Goal: Task Accomplishment & Management: Complete application form

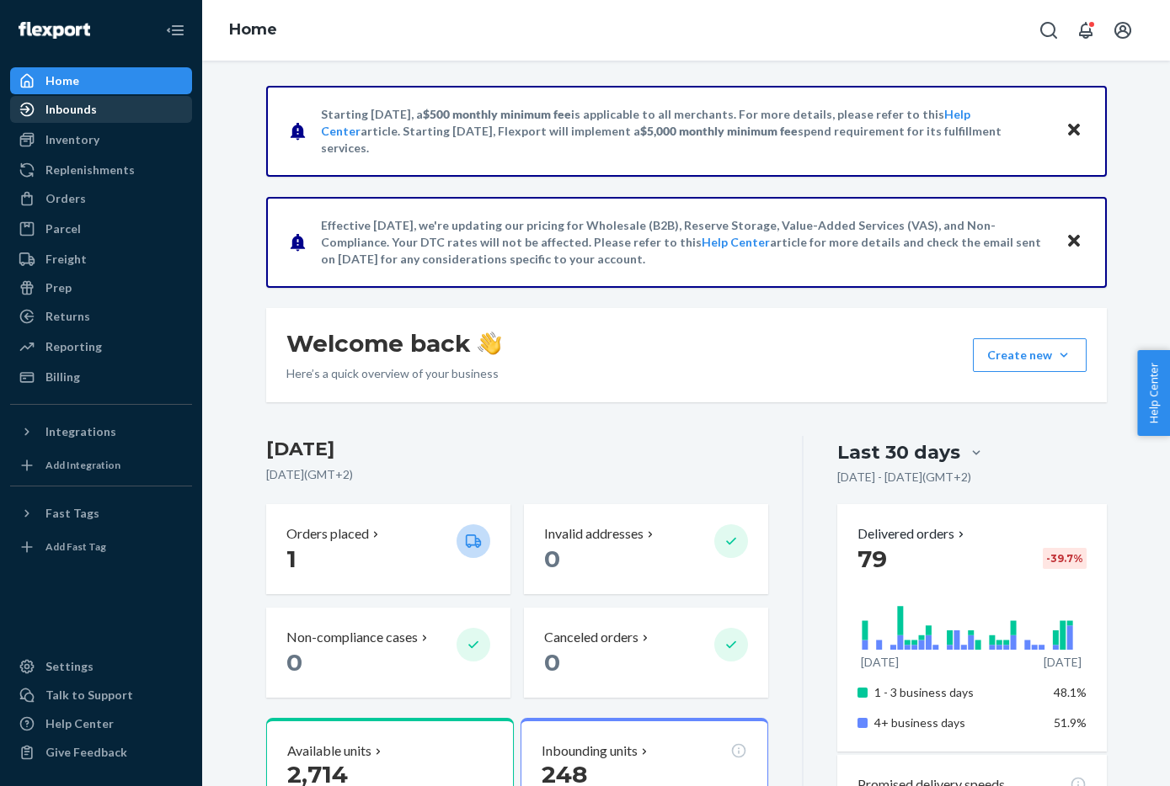
click at [107, 107] on div "Inbounds" at bounding box center [101, 110] width 179 height 24
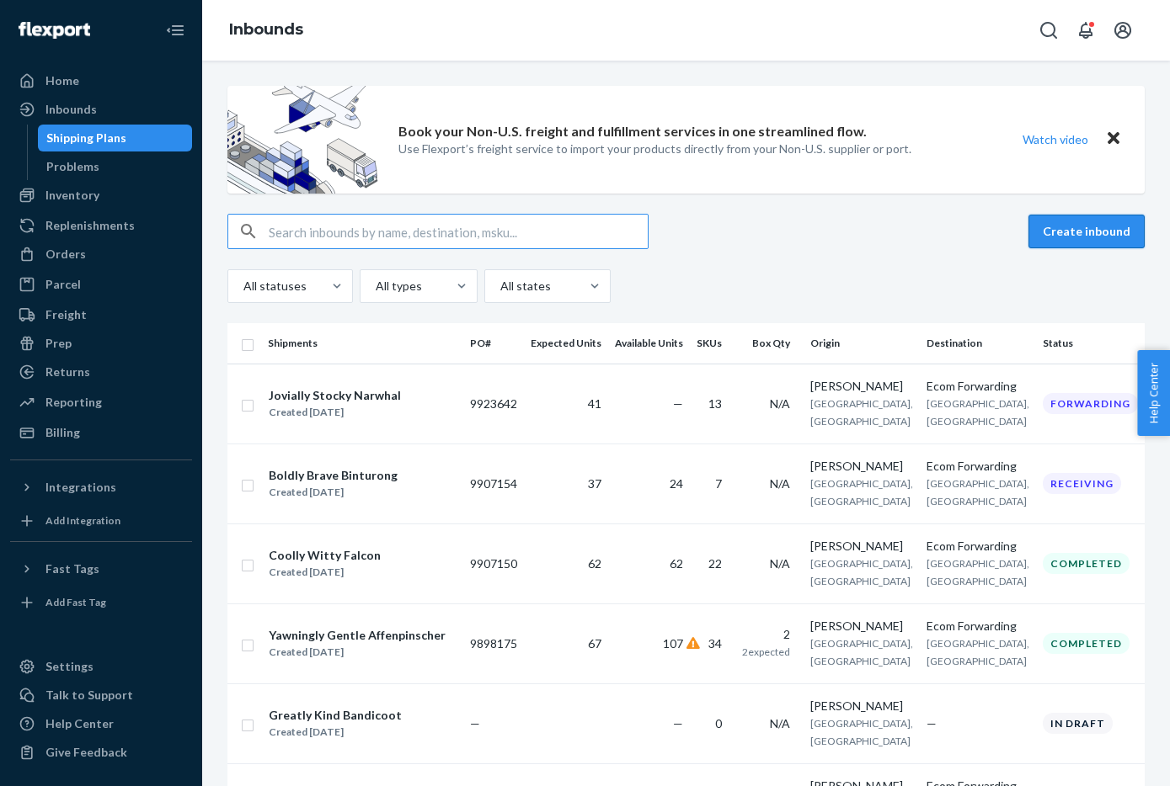
click at [1104, 231] on button "Create inbound" at bounding box center [1086, 232] width 116 height 34
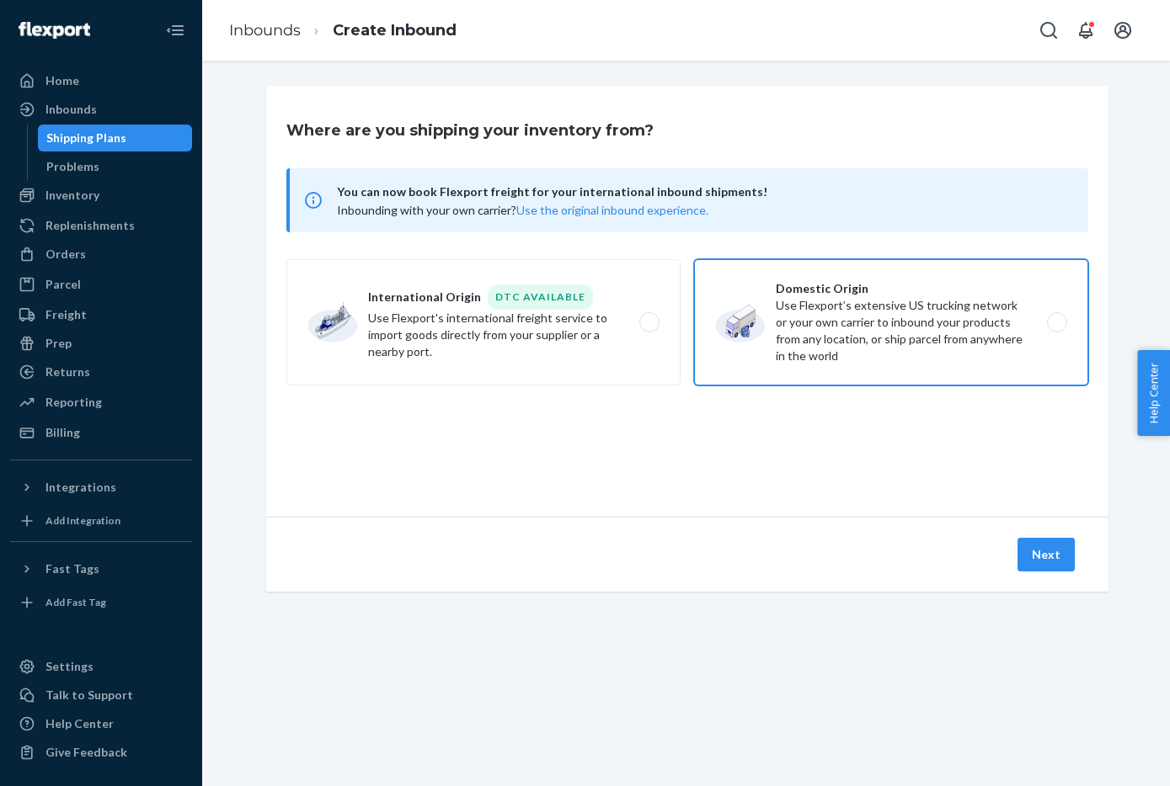
click at [826, 319] on label "Domestic Origin Use Flexport’s extensive US trucking network or your own carrie…" at bounding box center [891, 322] width 394 height 126
click at [1056, 319] on input "Domestic Origin Use Flexport’s extensive US trucking network or your own carrie…" at bounding box center [1061, 322] width 11 height 11
radio input "true"
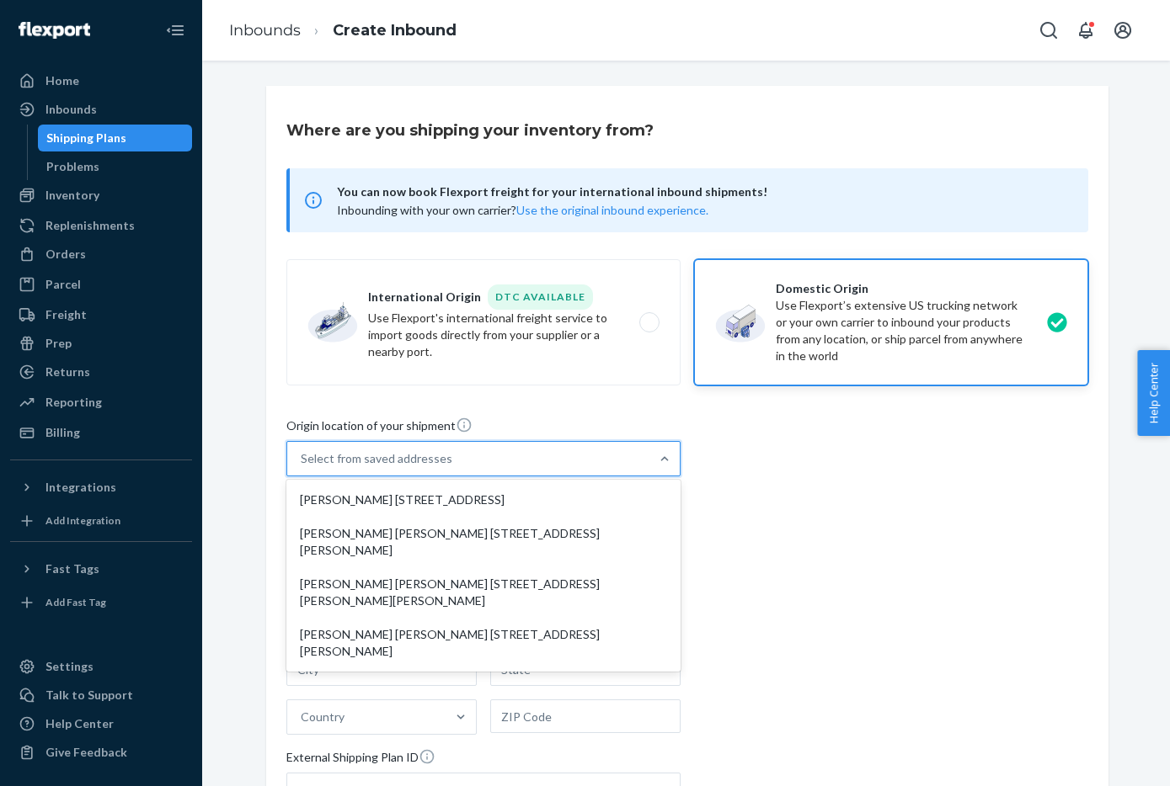
click at [522, 460] on div "Select from saved addresses" at bounding box center [468, 459] width 362 height 34
click at [302, 460] on input "option [PERSON_NAME] [STREET_ADDRESS] focused, 1 of 4. 4 results available. Use…" at bounding box center [302, 458] width 2 height 17
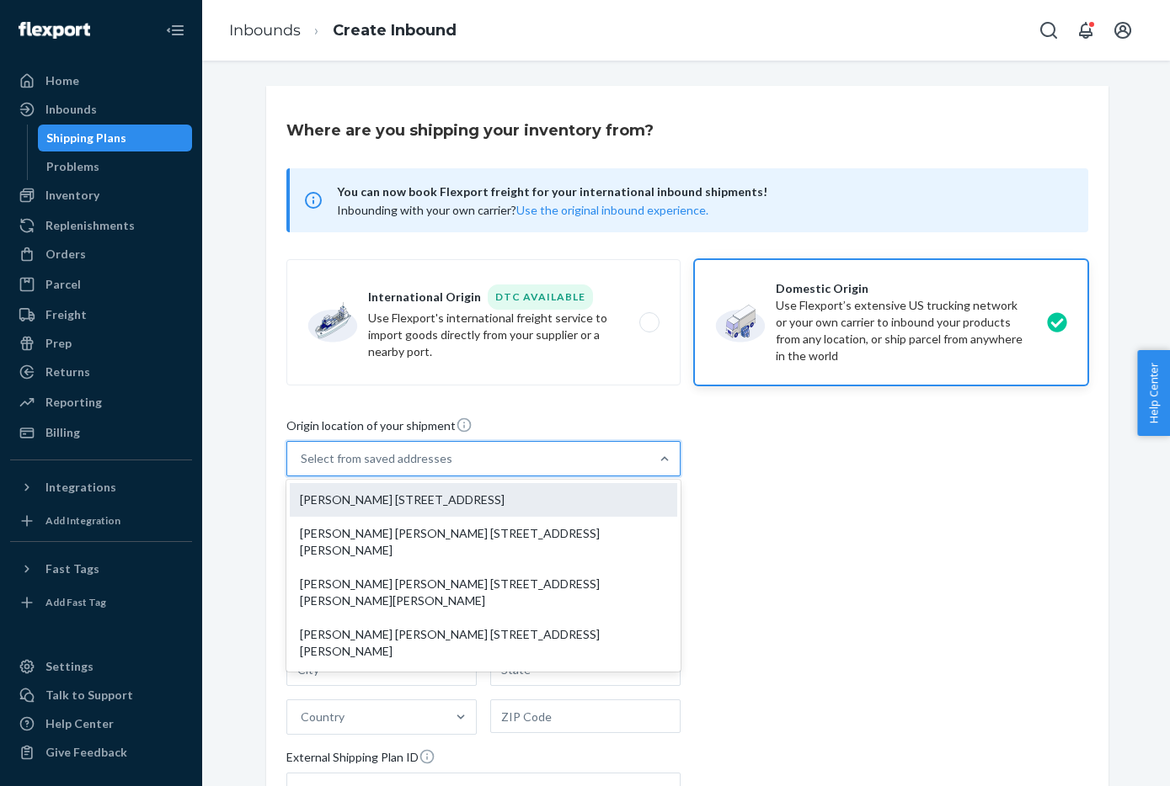
drag, startPoint x: 520, startPoint y: 503, endPoint x: 562, endPoint y: 519, distance: 45.8
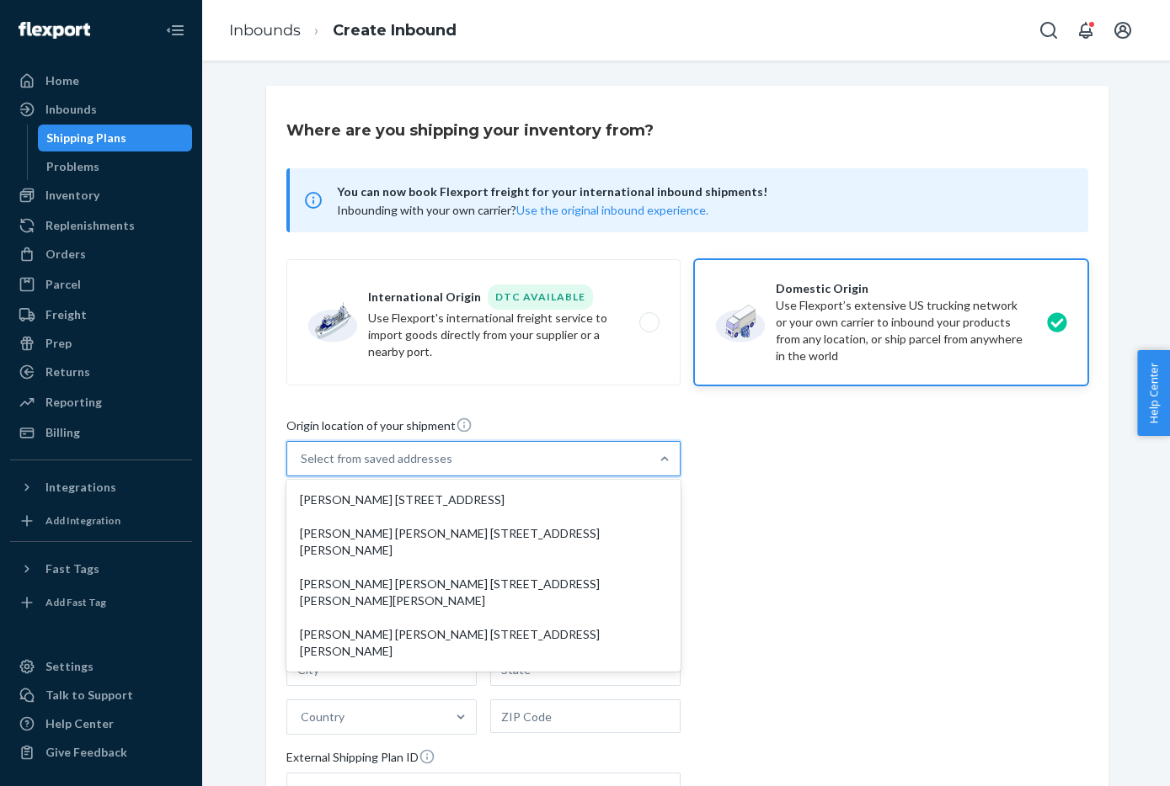
click at [520, 503] on div "[PERSON_NAME] [STREET_ADDRESS]" at bounding box center [483, 500] width 387 height 34
click at [302, 467] on input "option [PERSON_NAME] [STREET_ADDRESS] focused, 1 of 4. 4 results available. Use…" at bounding box center [302, 458] width 2 height 17
type input "[PERSON_NAME]"
type input "[GEOGRAPHIC_DATA]"
type input "PA"
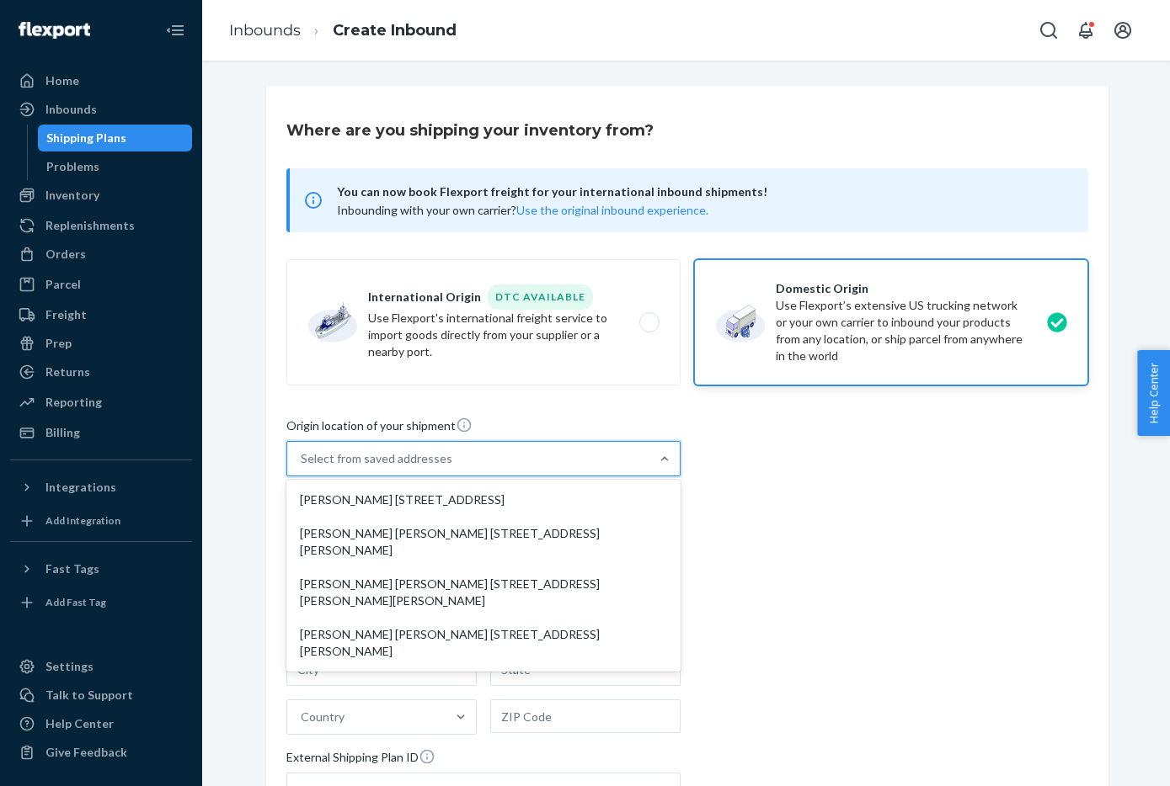
type input "19111"
type input "1910 [GEOGRAPHIC_DATA]"
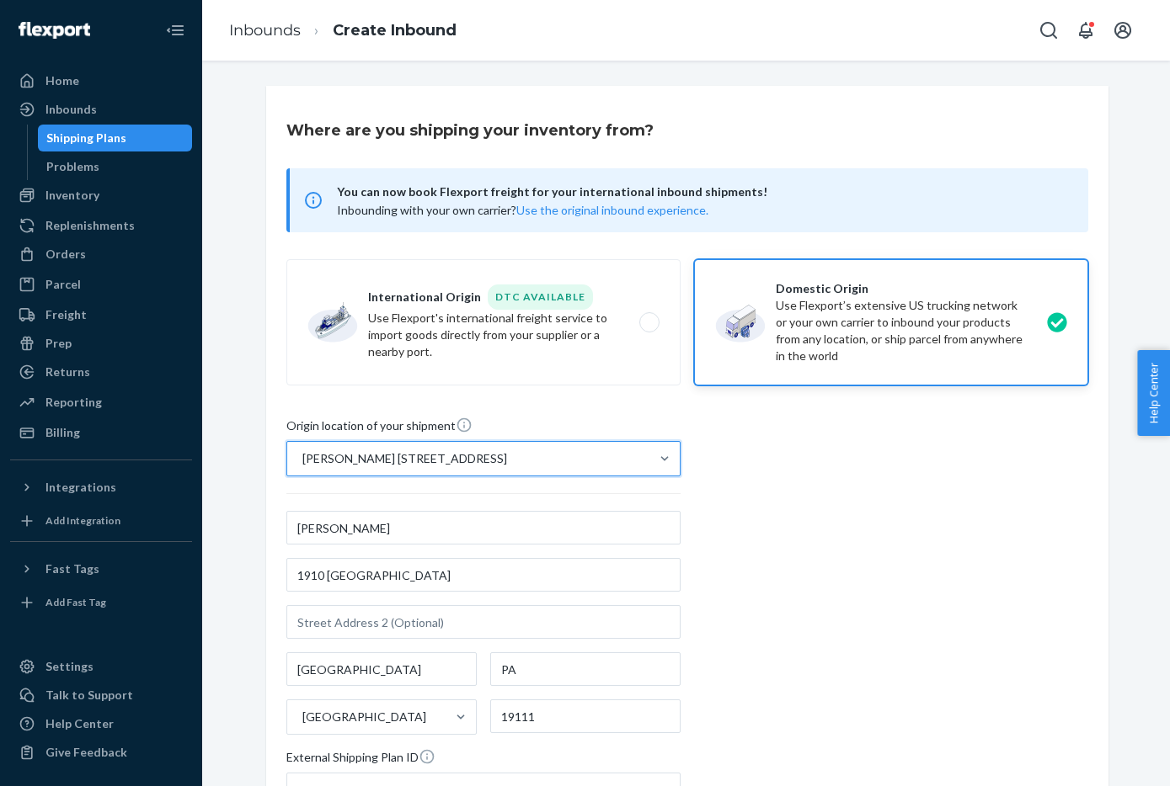
scroll to position [237, 0]
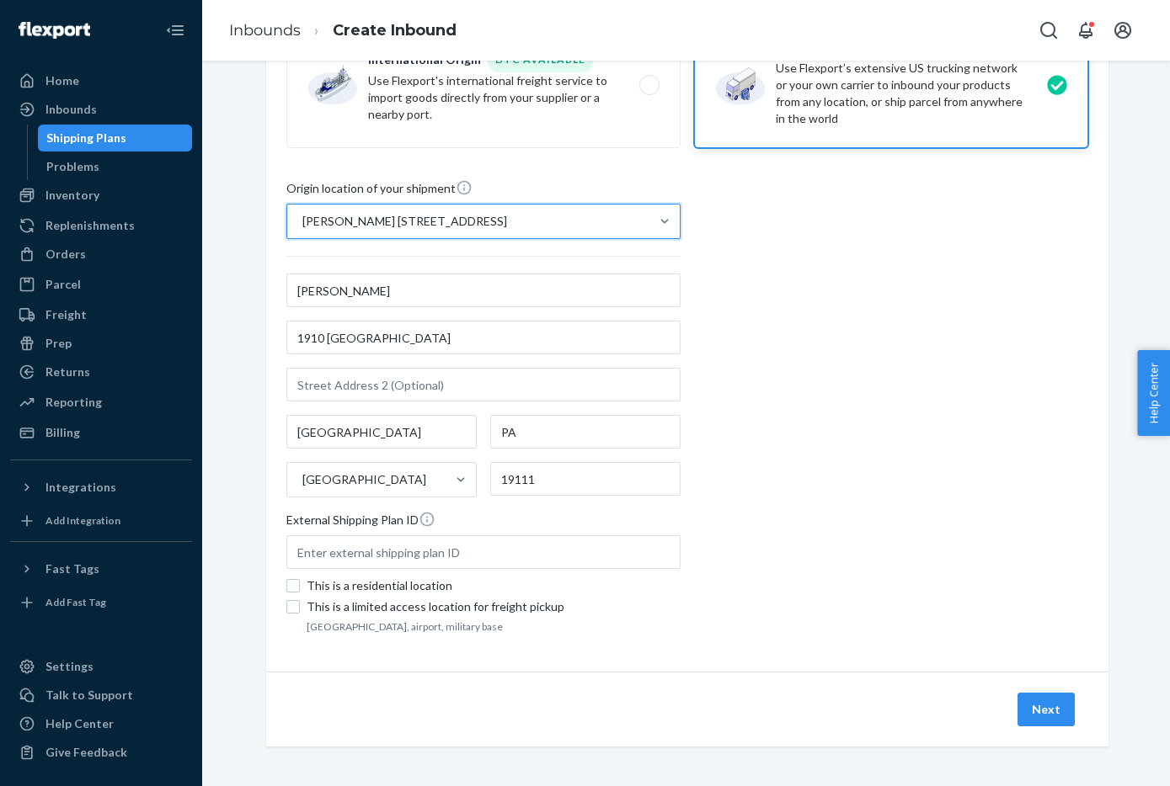
click at [432, 582] on div "This is a residential location" at bounding box center [493, 586] width 374 height 17
click at [300, 582] on input "This is a residential location" at bounding box center [292, 585] width 13 height 13
checkbox input "true"
drag, startPoint x: 1036, startPoint y: 703, endPoint x: 1122, endPoint y: 626, distance: 116.3
click at [1036, 703] on button "Next" at bounding box center [1045, 710] width 57 height 34
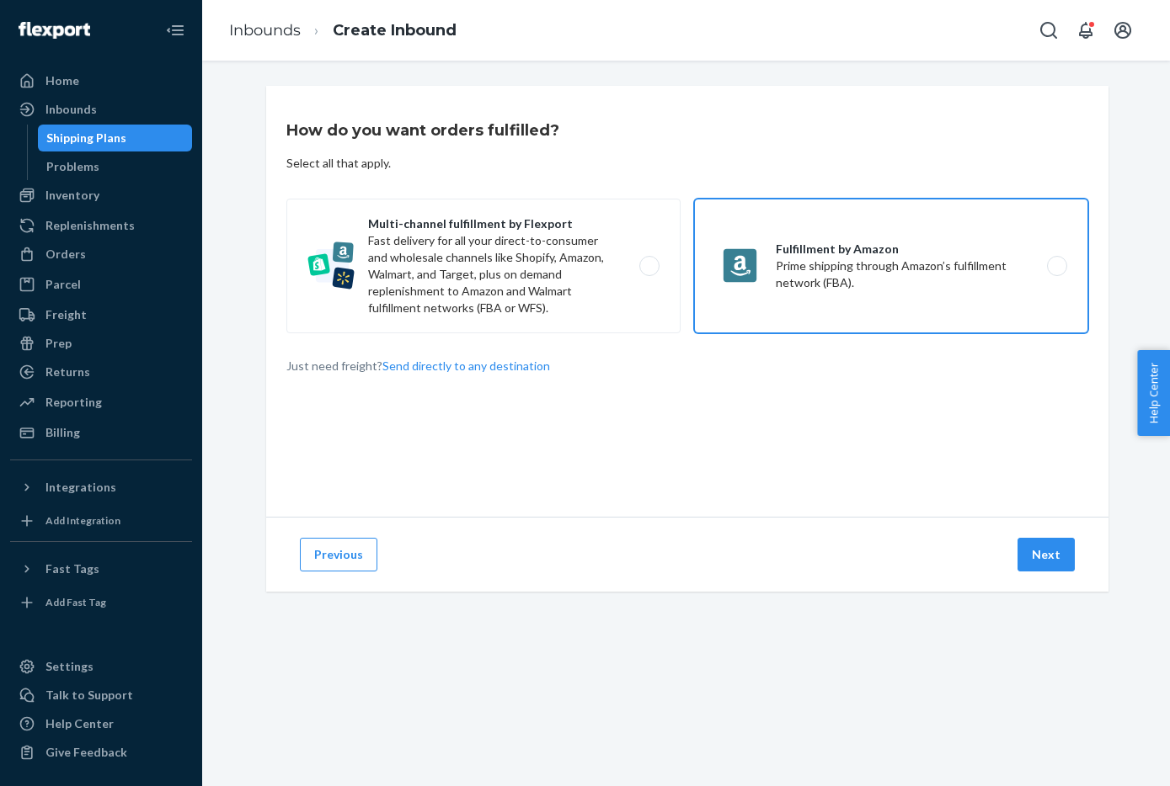
click at [871, 274] on label "Fulfillment by Amazon Prime shipping through Amazon’s fulfillment network (FBA)." at bounding box center [891, 266] width 394 height 135
click at [1056, 272] on input "Fulfillment by Amazon Prime shipping through Amazon’s fulfillment network (FBA)." at bounding box center [1061, 266] width 11 height 11
radio input "true"
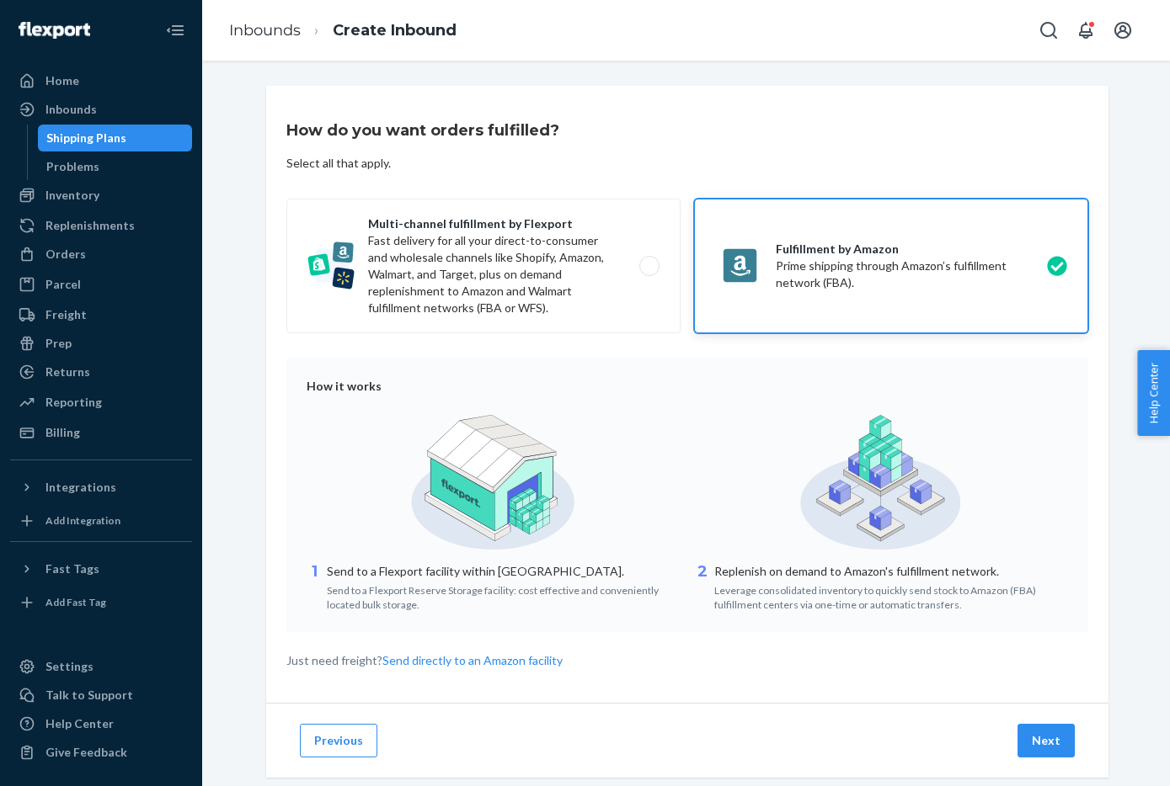
scroll to position [32, 0]
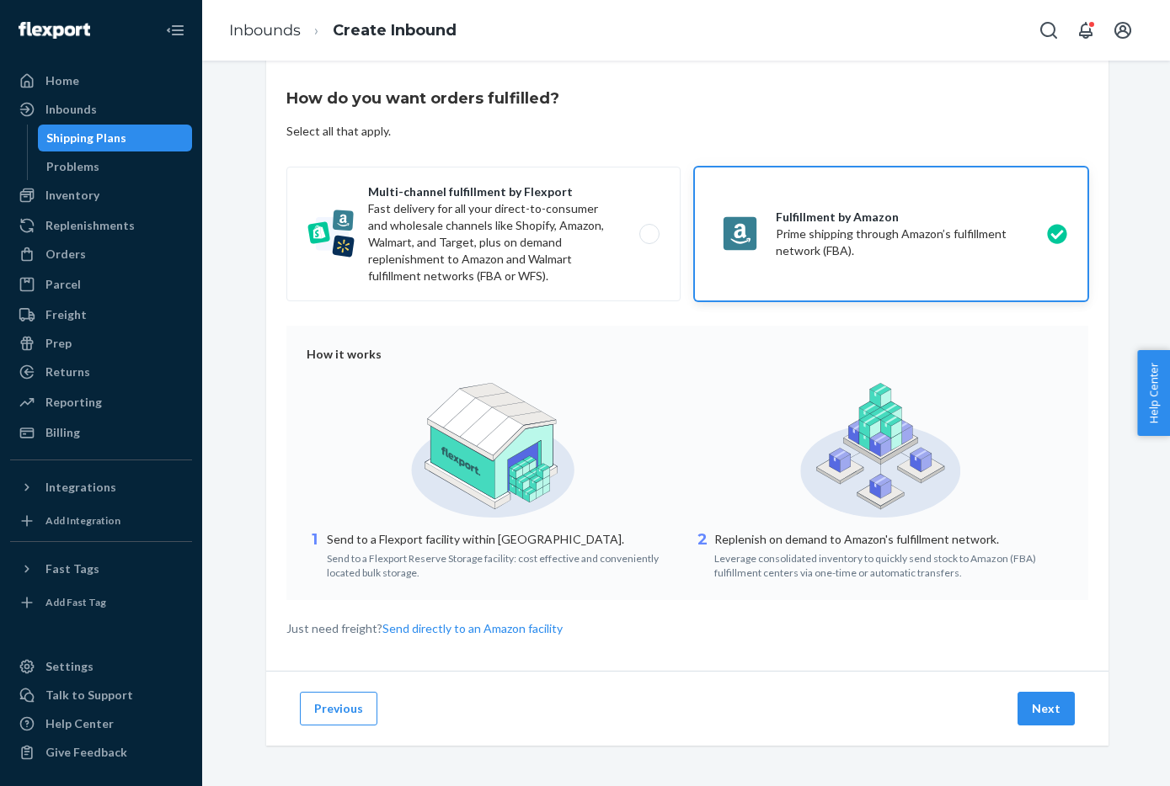
drag, startPoint x: 1042, startPoint y: 702, endPoint x: 1054, endPoint y: 701, distance: 11.8
click at [1043, 702] on button "Next" at bounding box center [1045, 709] width 57 height 34
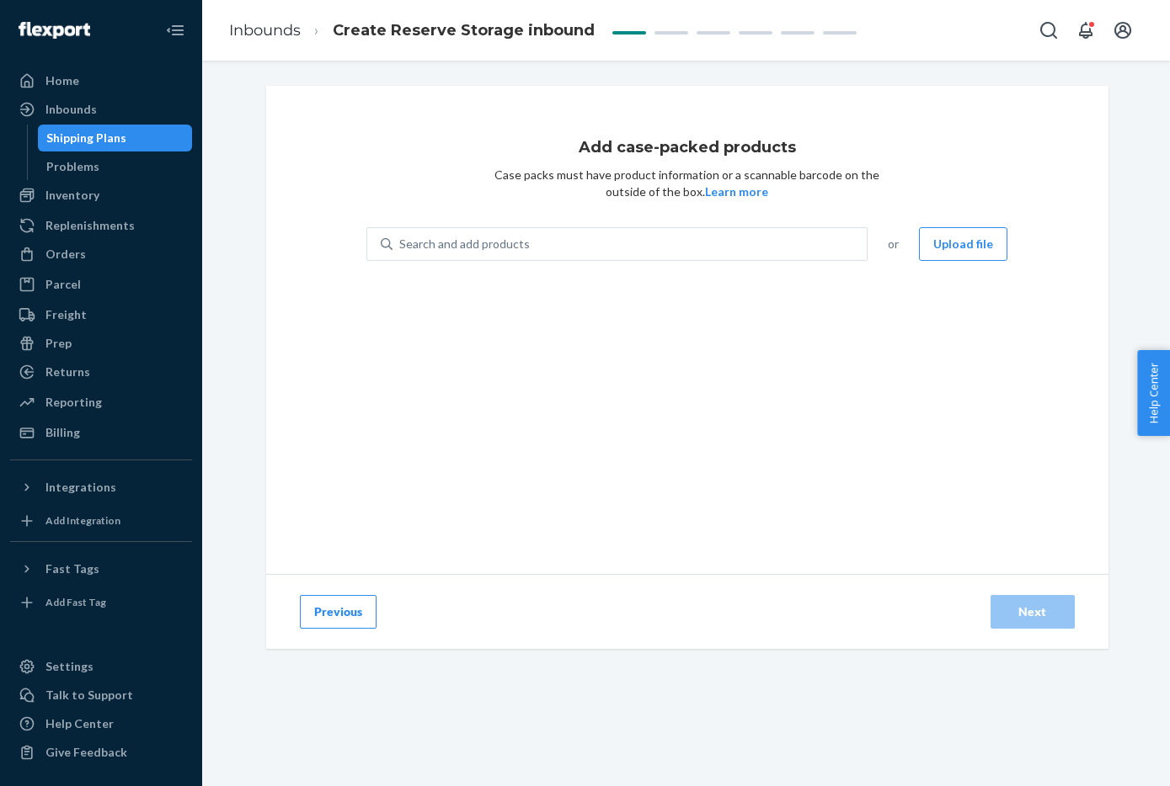
click at [366, 627] on button "Previous" at bounding box center [338, 612] width 77 height 34
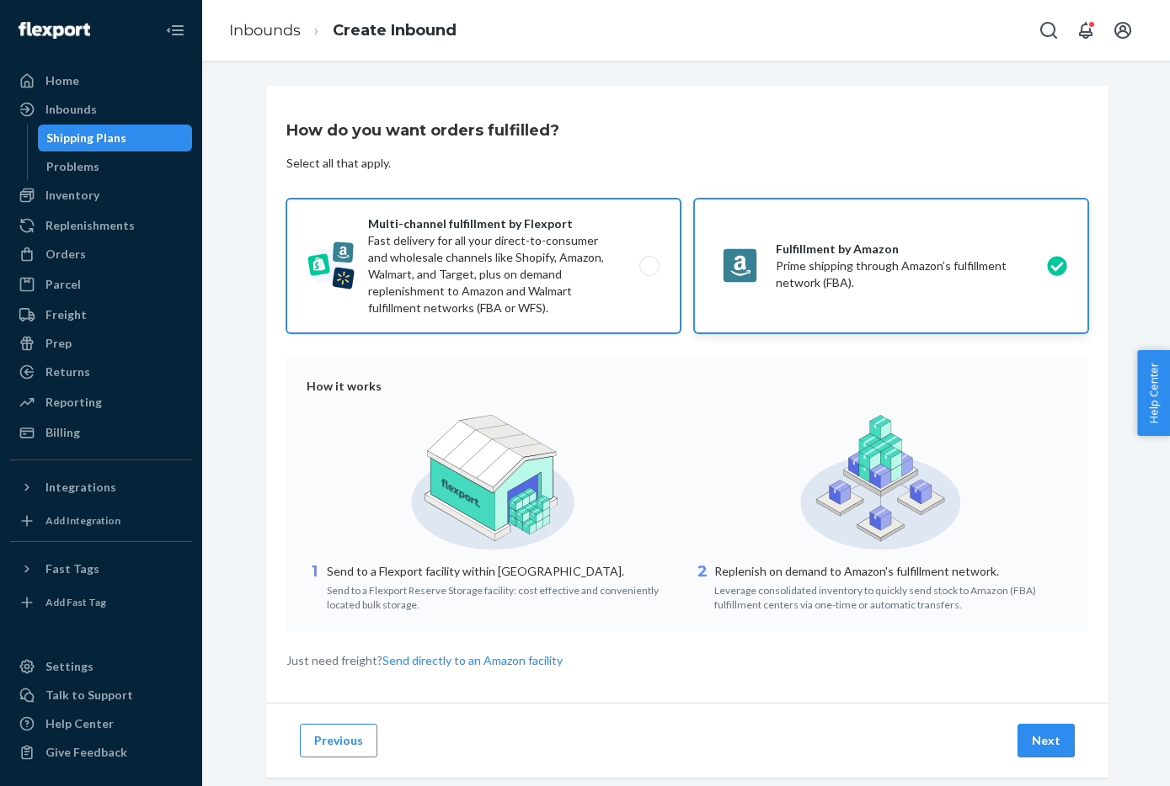
click at [610, 272] on label "Multi-channel fulfillment by Flexport Fast delivery for all your direct-to-cons…" at bounding box center [483, 266] width 394 height 135
click at [648, 272] on input "Multi-channel fulfillment by Flexport Fast delivery for all your direct-to-cons…" at bounding box center [653, 266] width 11 height 11
radio input "true"
radio input "false"
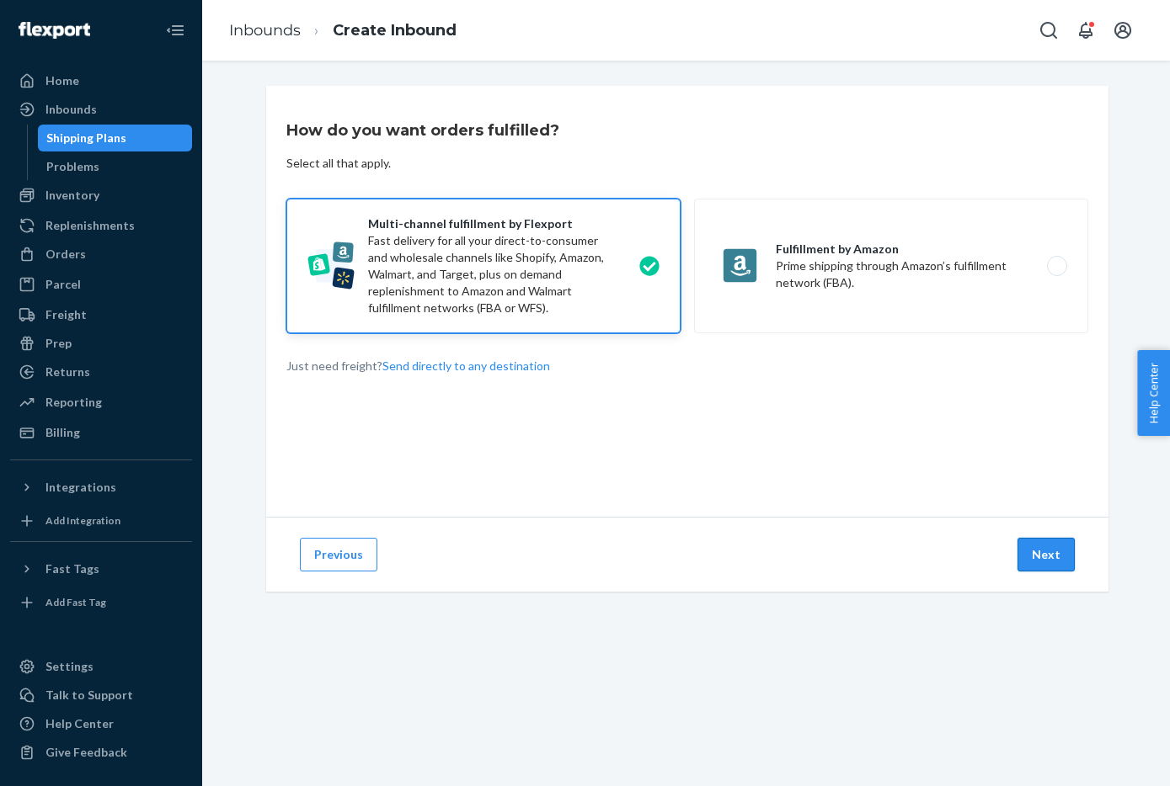
click at [1050, 563] on button "Next" at bounding box center [1045, 555] width 57 height 34
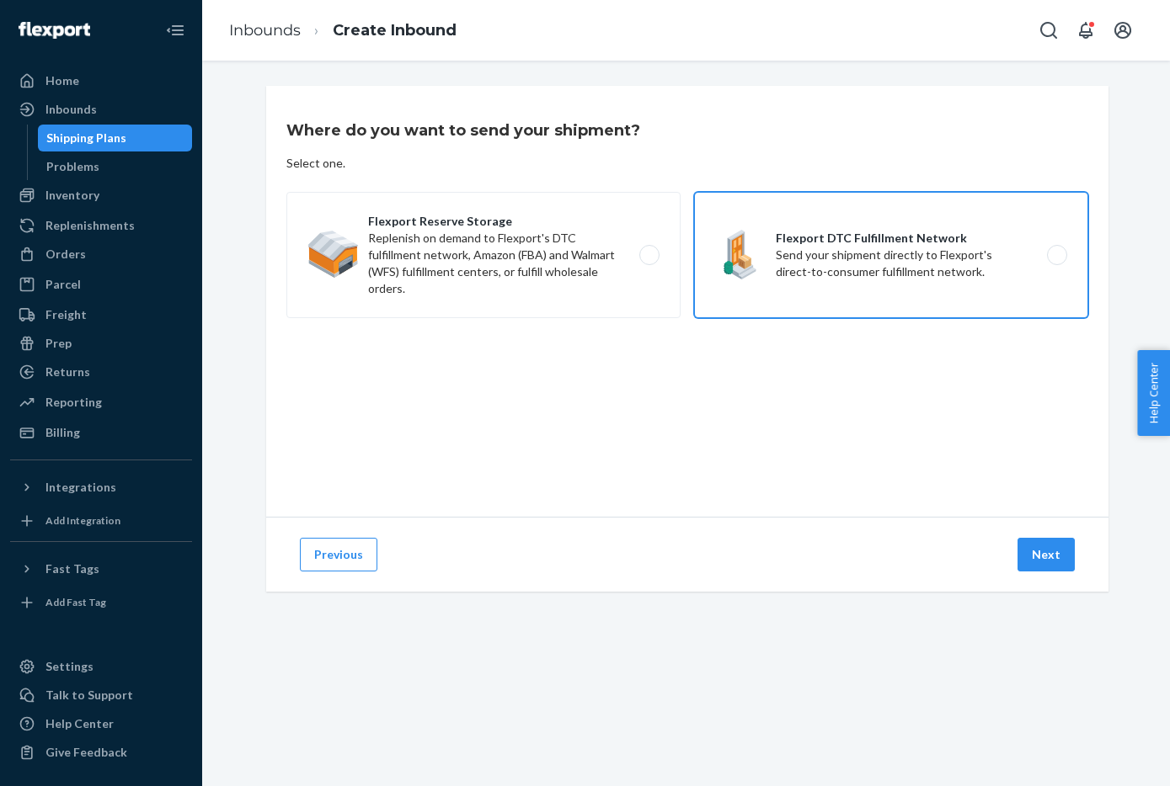
click at [898, 232] on label "Flexport DTC Fulfillment Network Send your shipment directly to Flexport's dire…" at bounding box center [891, 255] width 394 height 126
click at [1056, 250] on input "Flexport DTC Fulfillment Network Send your shipment directly to Flexport's dire…" at bounding box center [1061, 255] width 11 height 11
radio input "true"
click at [1065, 575] on div "Previous Next" at bounding box center [687, 554] width 842 height 75
click at [1063, 552] on button "Next" at bounding box center [1045, 555] width 57 height 34
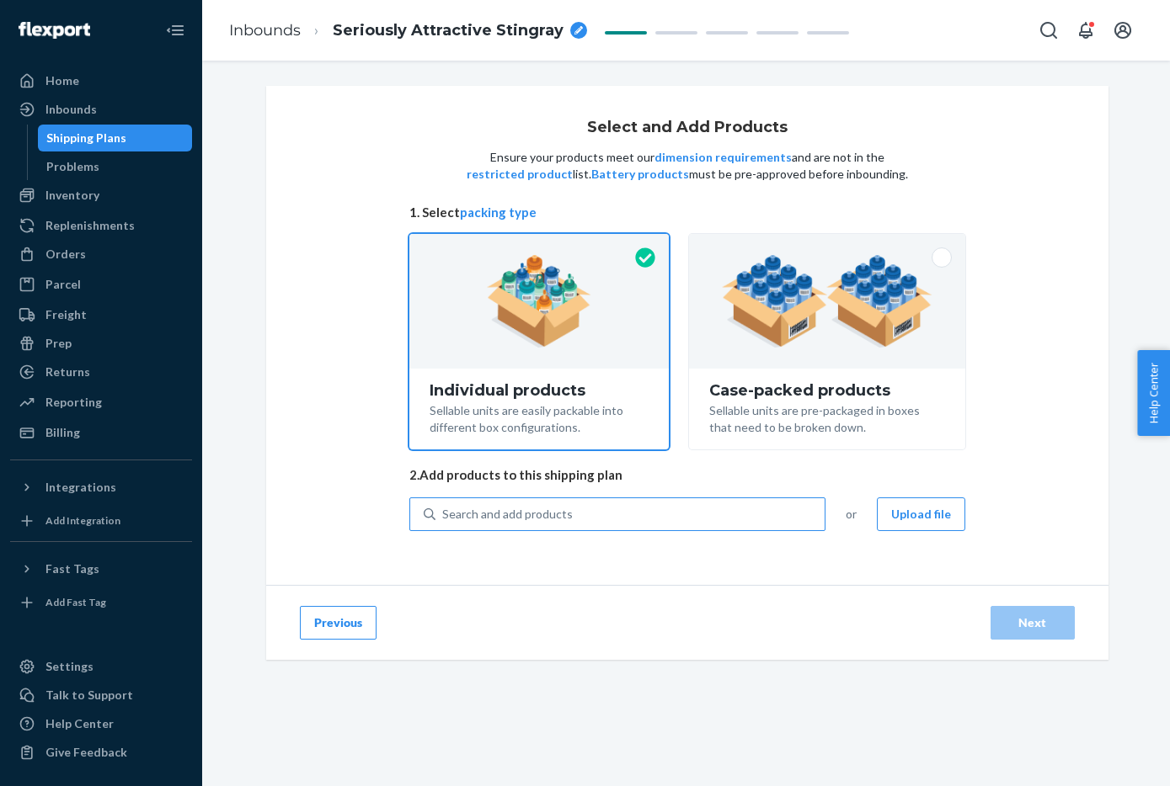
click at [745, 528] on div "Search and add products" at bounding box center [629, 514] width 389 height 30
click at [444, 523] on input "Search and add products" at bounding box center [443, 514] width 2 height 17
click at [745, 528] on div "Search and add products" at bounding box center [629, 514] width 389 height 30
click at [444, 523] on input "Search and add products" at bounding box center [443, 514] width 2 height 17
paste input "23AC-NAM-S-D"
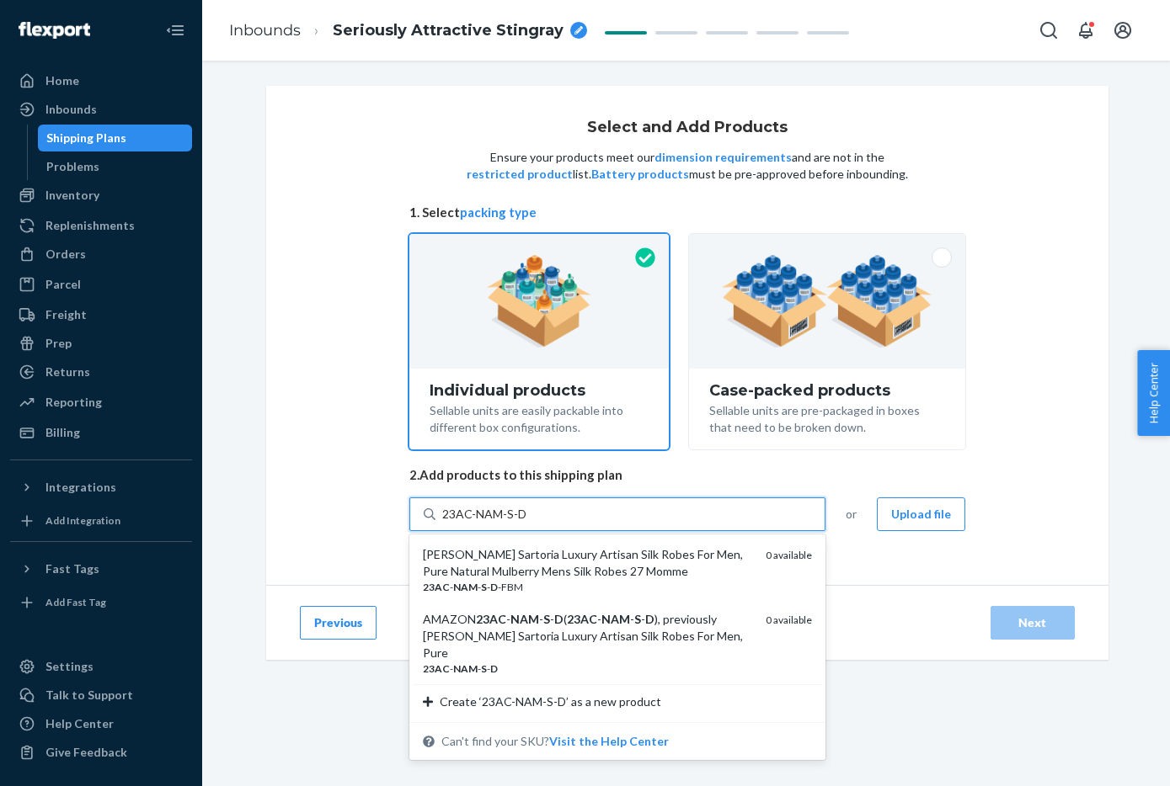
drag, startPoint x: 456, startPoint y: 513, endPoint x: 360, endPoint y: 510, distance: 96.9
click at [360, 510] on div "Select and Add Products Ensure your products meet our dimension requirements an…" at bounding box center [687, 335] width 842 height 499
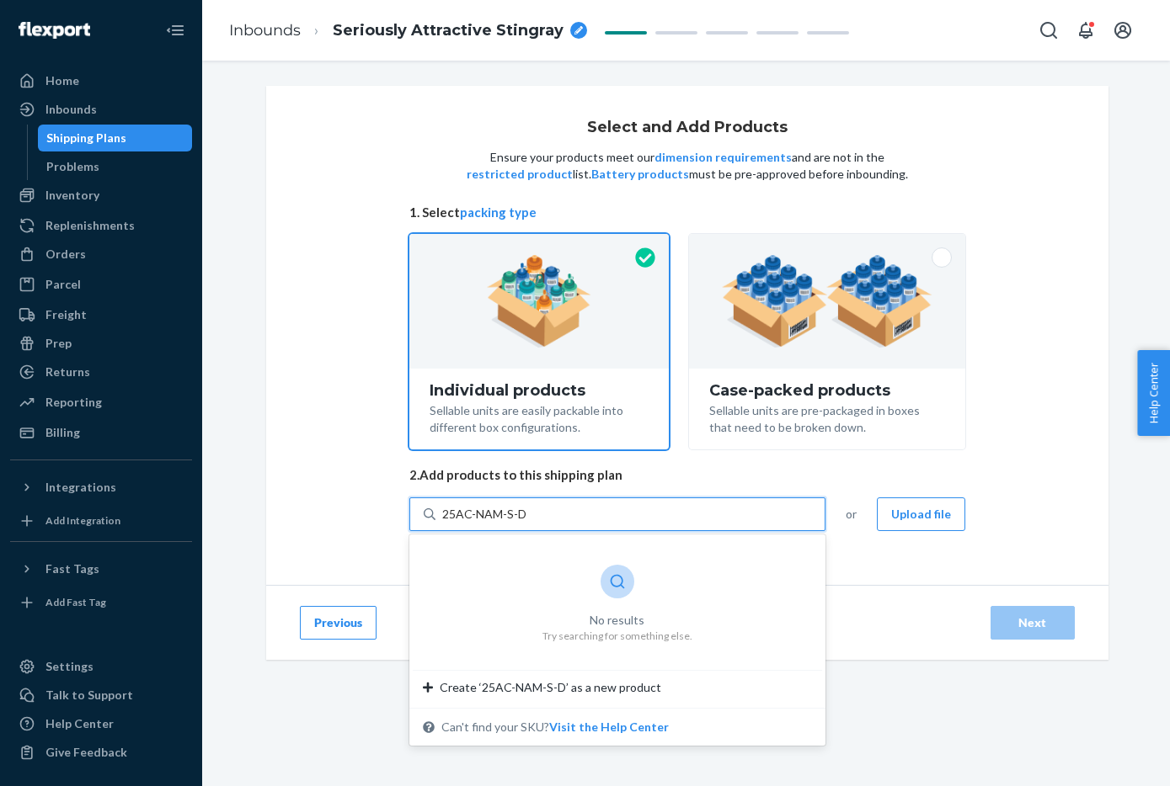
type input "23AC-NAM-S-D"
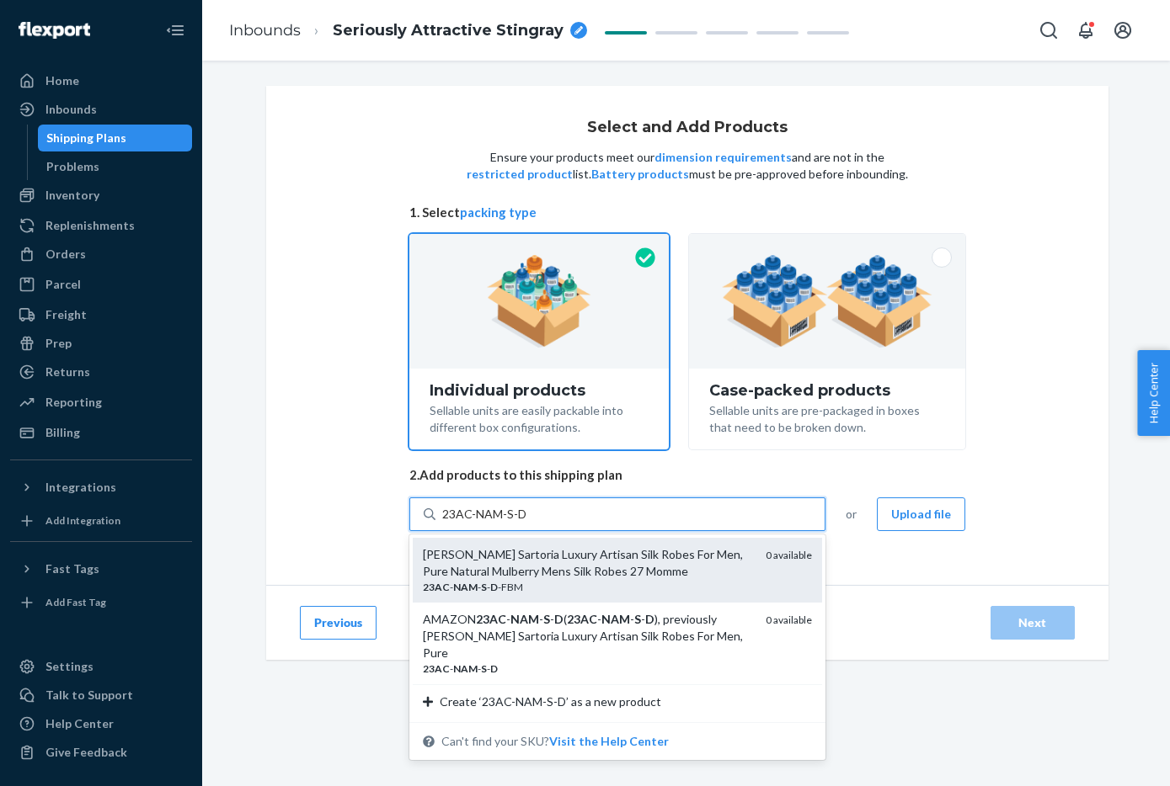
click at [484, 584] on div "23AC - NAM - S - D -FBM" at bounding box center [587, 587] width 329 height 14
click at [484, 523] on input "23AC-NAM-S-D" at bounding box center [485, 514] width 86 height 17
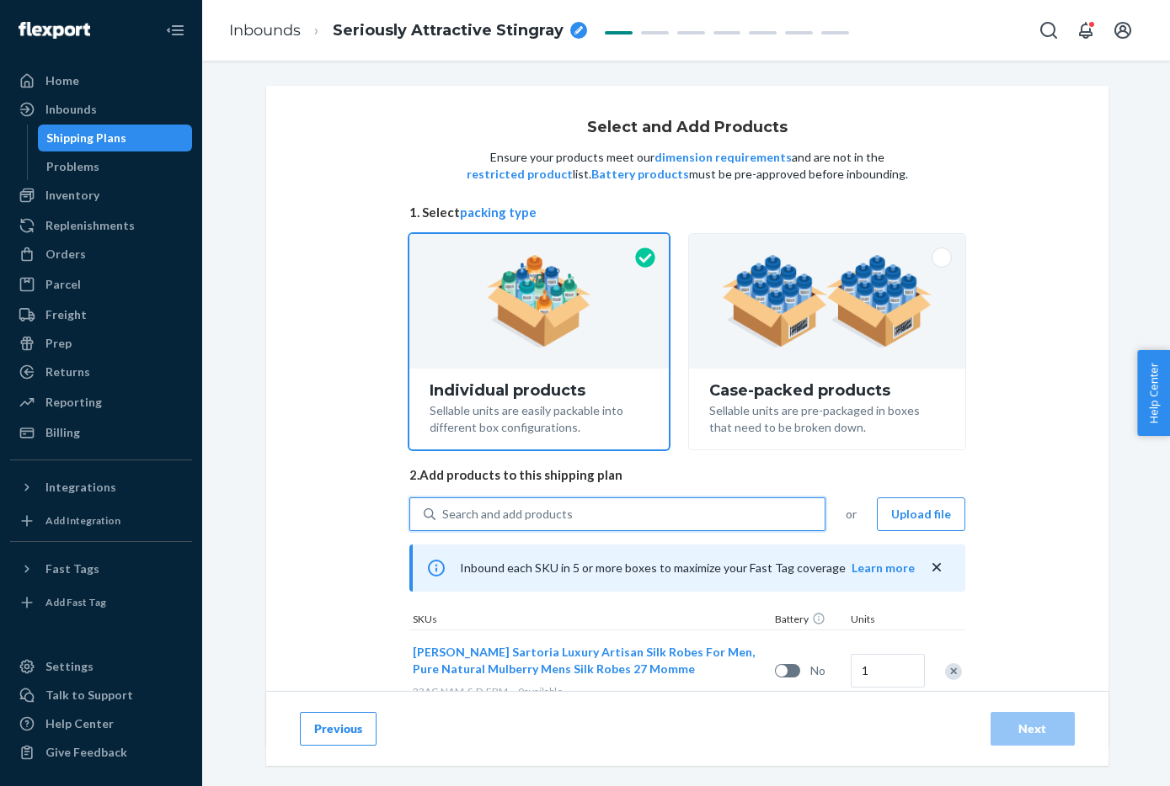
scroll to position [55, 0]
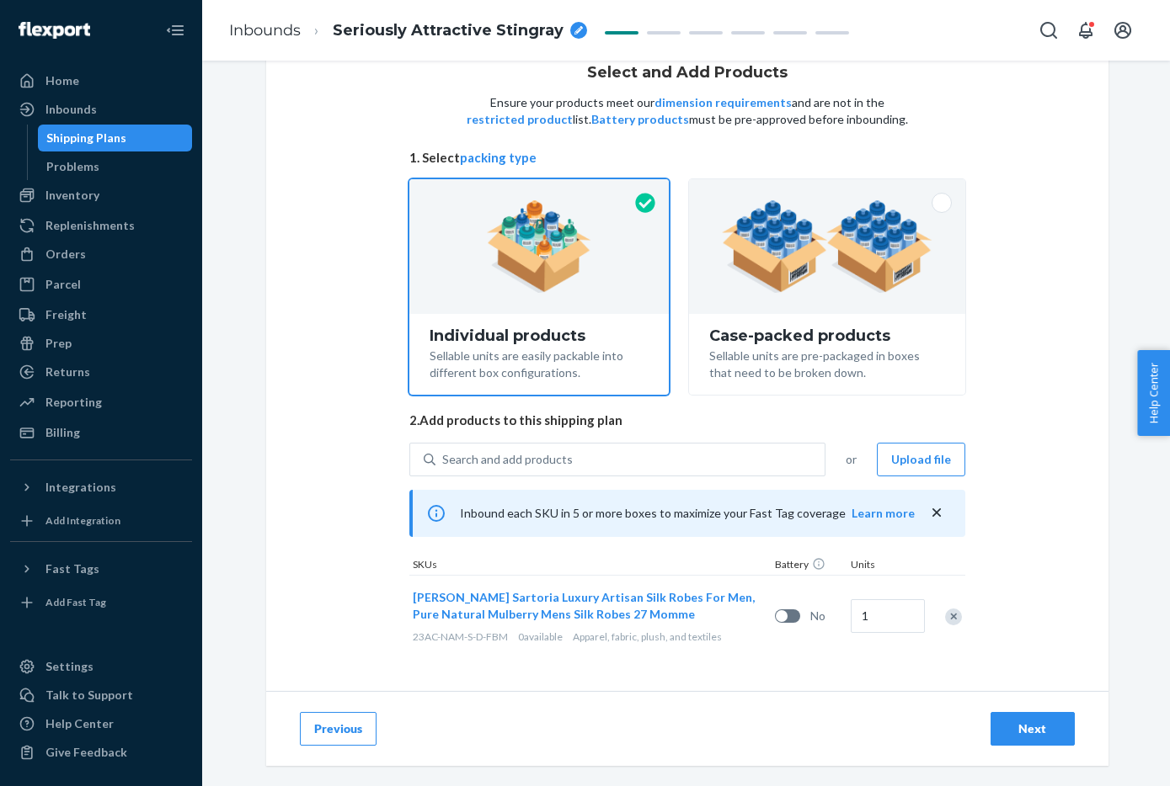
click at [847, 613] on div "1" at bounding box center [885, 617] width 76 height 68
click at [853, 614] on input "1" at bounding box center [887, 616] width 74 height 34
type input "5"
click at [724, 457] on div "Search and add products" at bounding box center [629, 460] width 389 height 30
click at [444, 457] on input "Search and add products" at bounding box center [443, 459] width 2 height 17
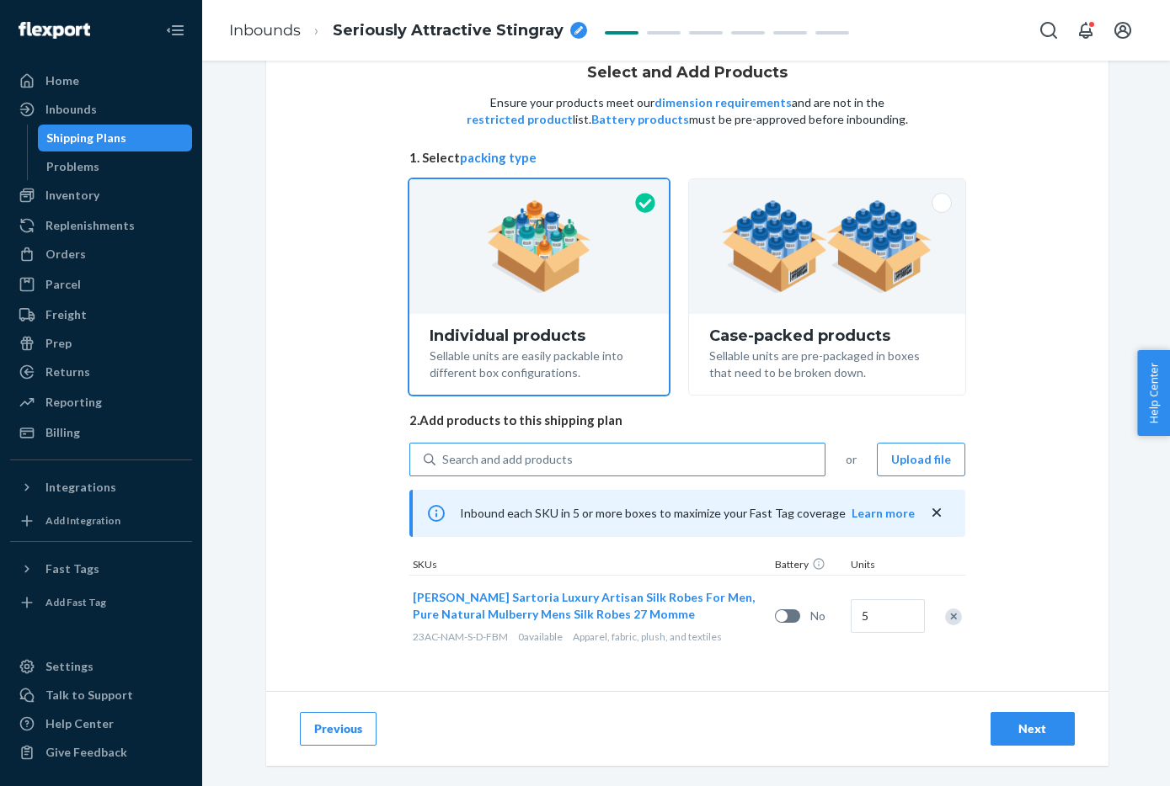
click at [724, 457] on div "Search and add products" at bounding box center [629, 460] width 389 height 30
click at [444, 457] on input "Search and add products" at bounding box center [443, 459] width 2 height 17
paste input "23AC-NAM-XL-D"
type input "23AC-NAM-XL-D"
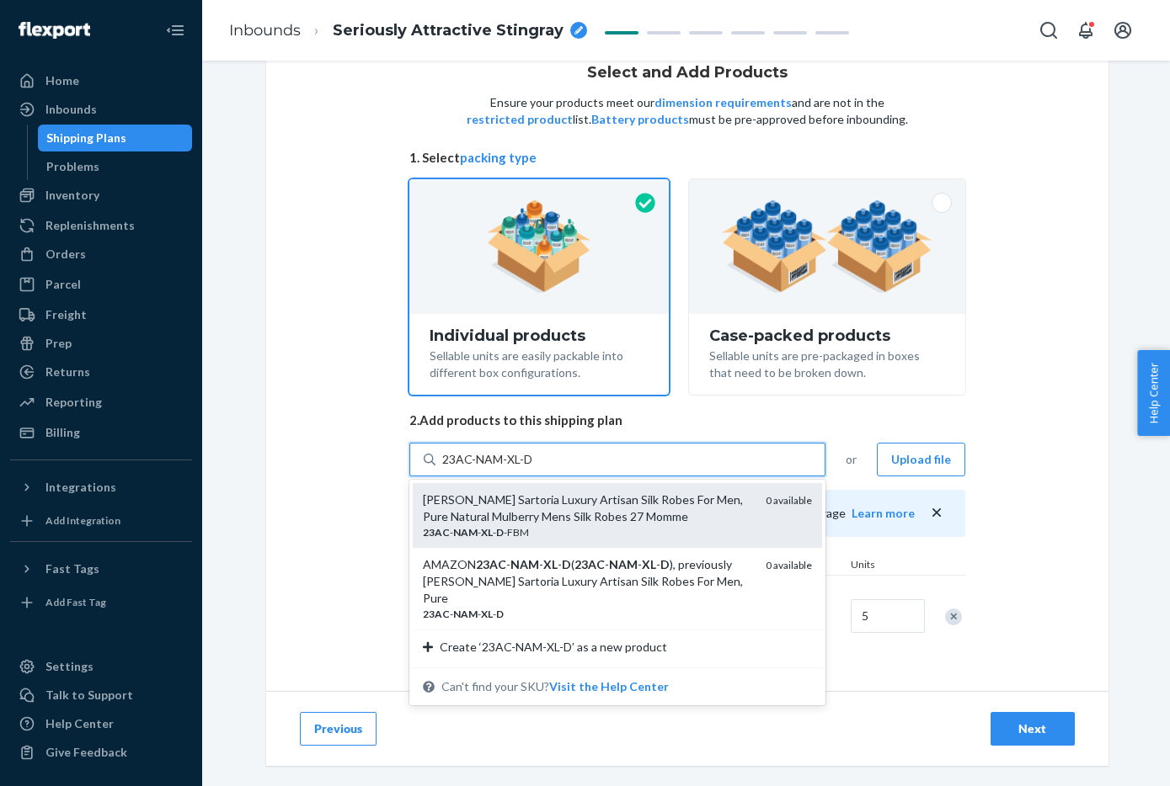
click at [652, 518] on div "[PERSON_NAME] Sartoria Luxury Artisan Silk Robes For Men, Pure Natural Mulberry…" at bounding box center [587, 509] width 329 height 34
click at [533, 468] on input "23AC-NAM-XL-D" at bounding box center [487, 459] width 91 height 17
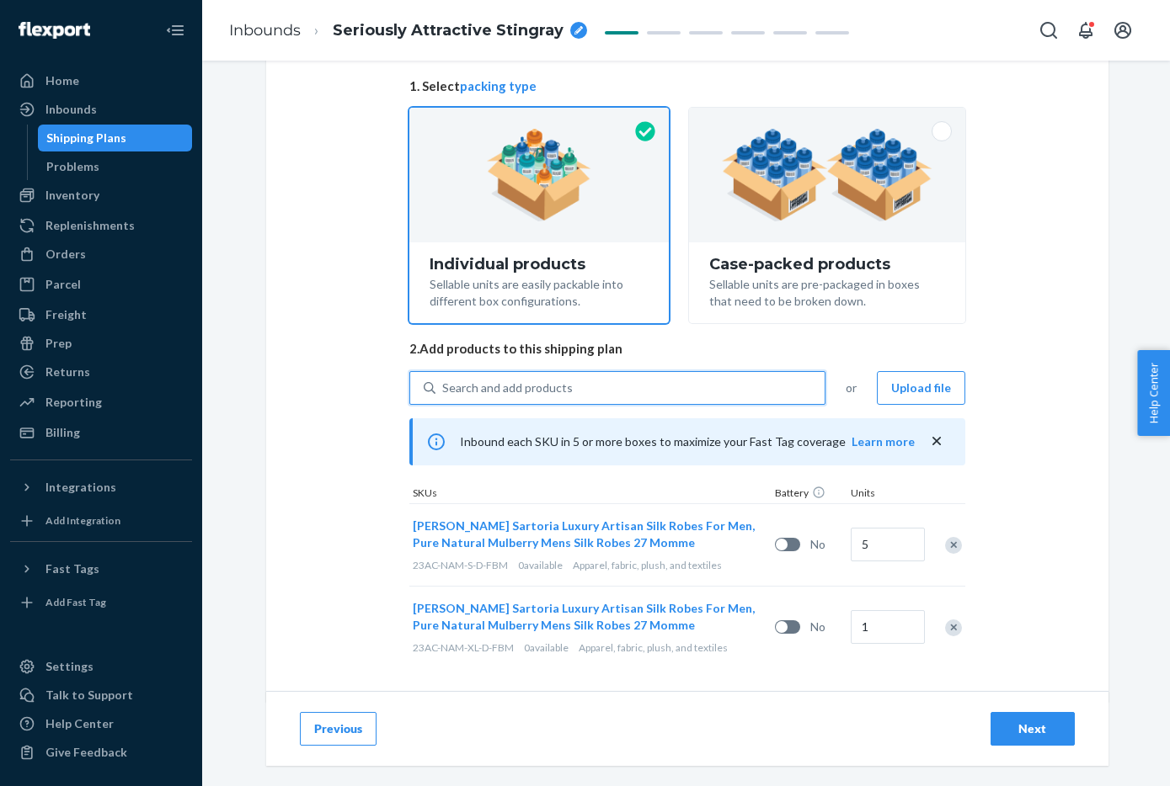
scroll to position [136, 0]
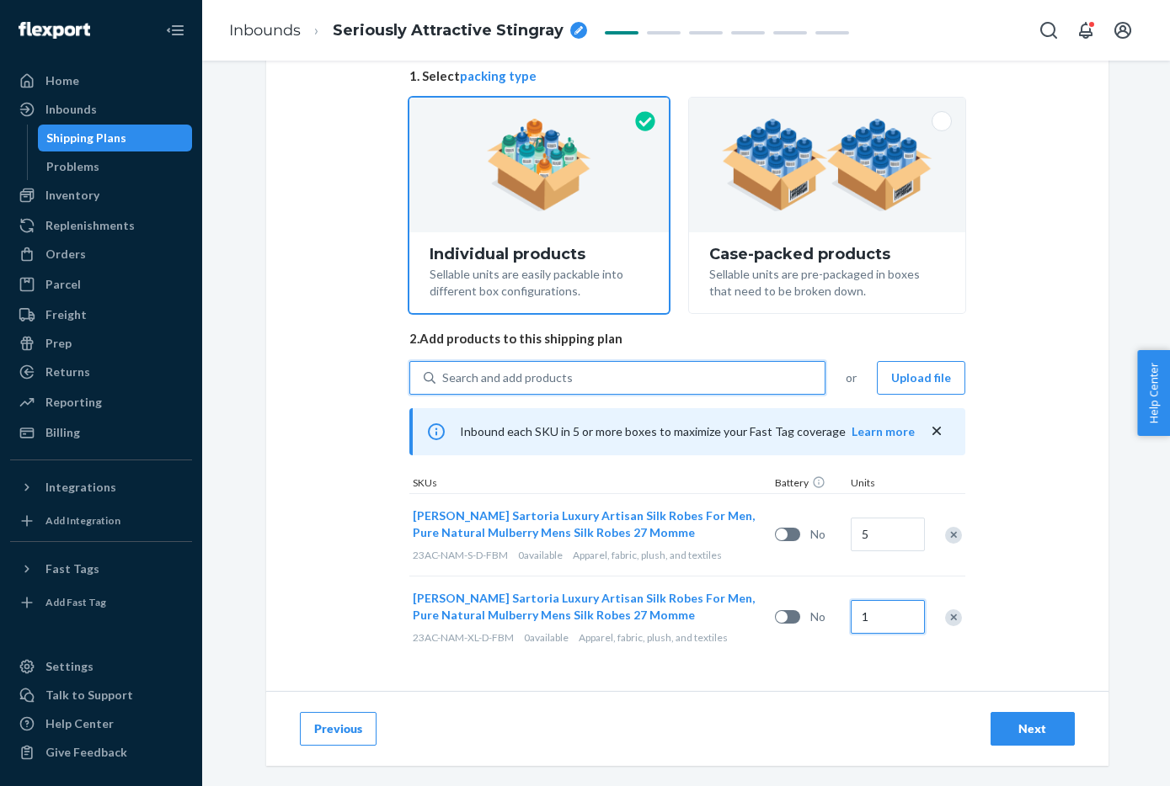
click at [878, 621] on input "1" at bounding box center [887, 617] width 74 height 34
click at [878, 621] on input "5" at bounding box center [887, 617] width 74 height 34
type input "5"
click at [706, 372] on div "Search and add products" at bounding box center [629, 378] width 389 height 30
click at [444, 372] on input "Search and add products" at bounding box center [443, 378] width 2 height 17
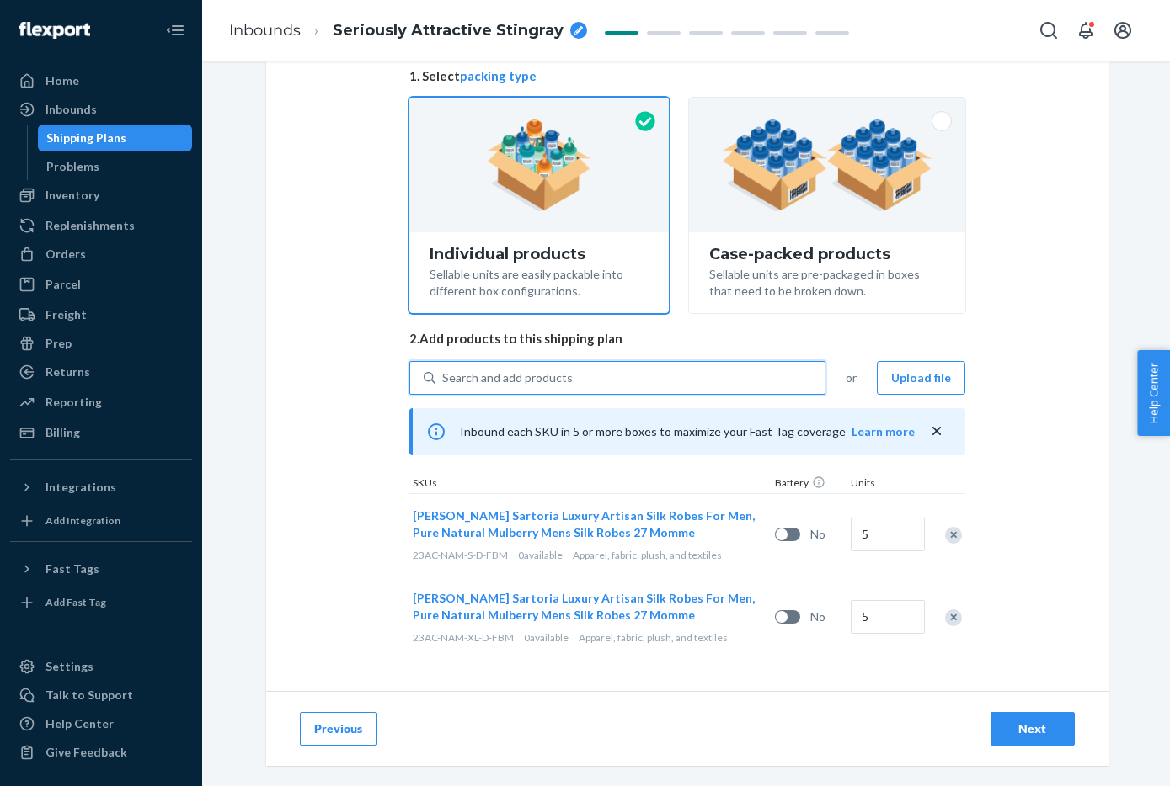
click at [706, 372] on div "Search and add products" at bounding box center [629, 378] width 389 height 30
click at [444, 372] on input "0 results available. Use Up and Down to choose options, press Enter to select t…" at bounding box center [443, 378] width 2 height 17
paste input "23AC-NAM-XXL-D"
type input "23AC-NAM-XXL-D"
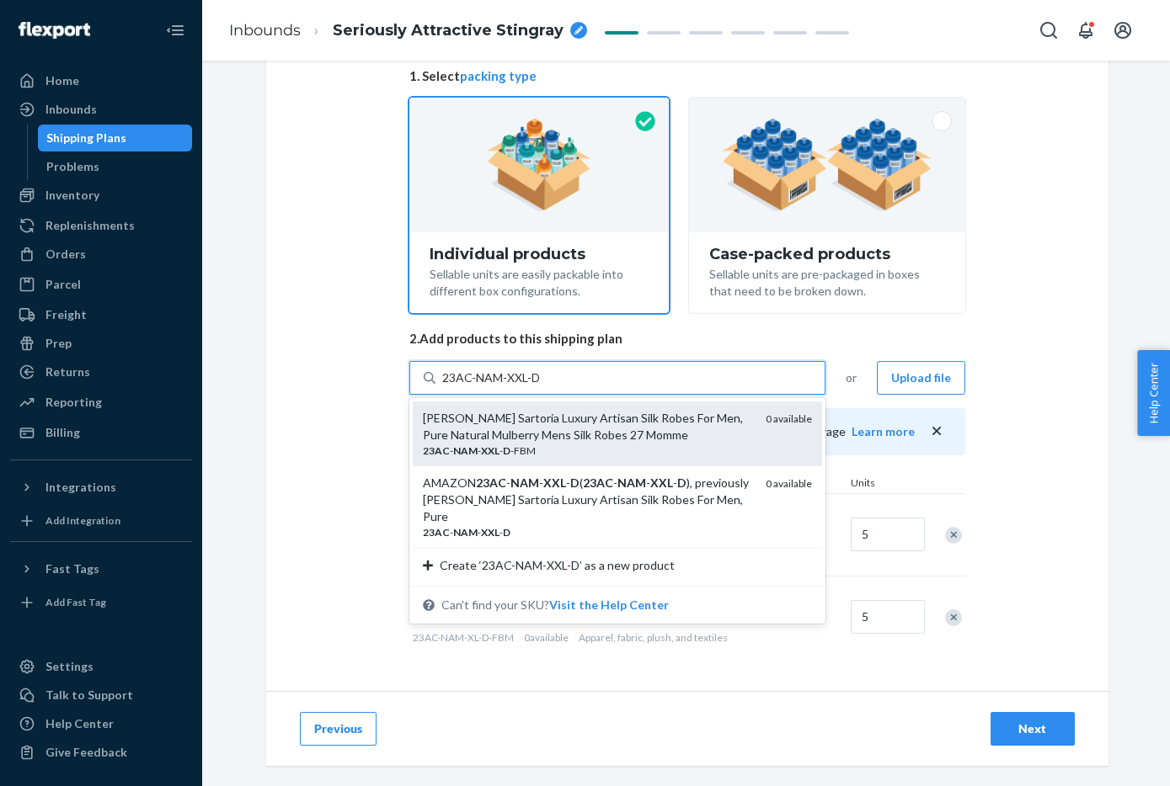
click at [680, 438] on div "[PERSON_NAME] Sartoria Luxury Artisan Silk Robes For Men, Pure Natural Mulberry…" at bounding box center [587, 427] width 329 height 34
click at [541, 386] on input "23AC-NAM-XXL-D" at bounding box center [491, 378] width 99 height 17
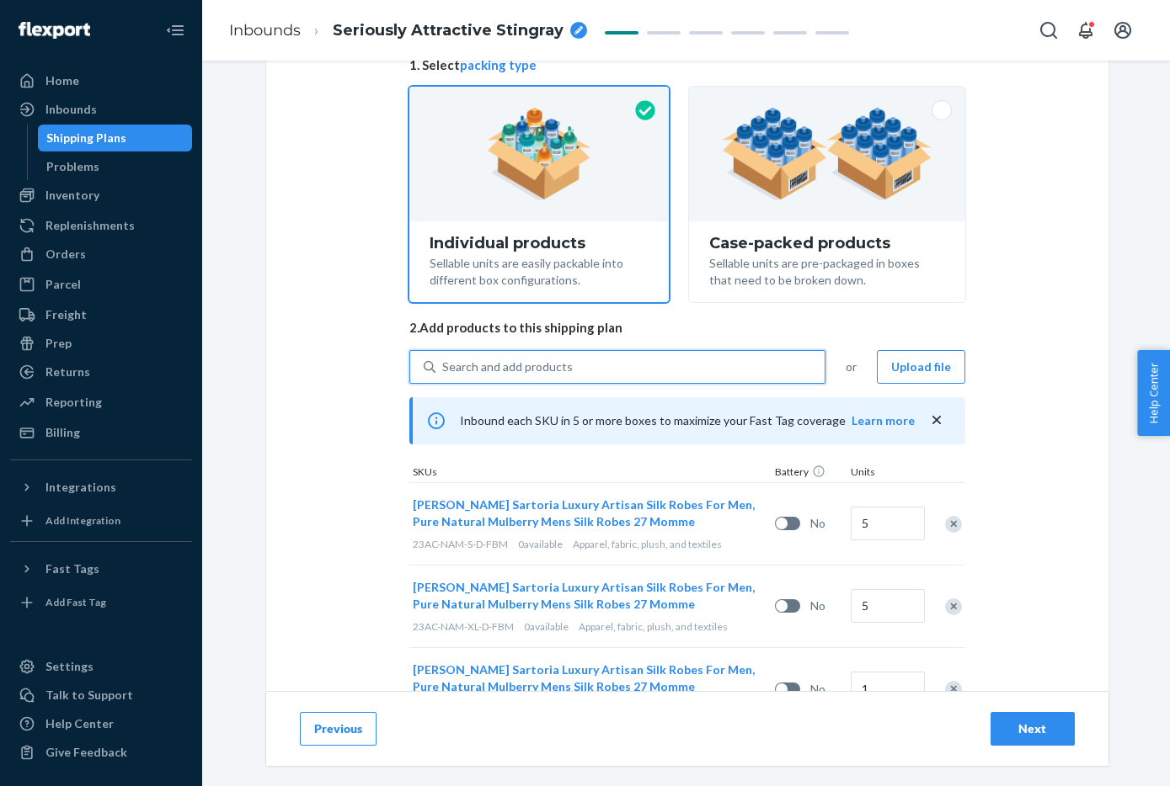
scroll to position [220, 0]
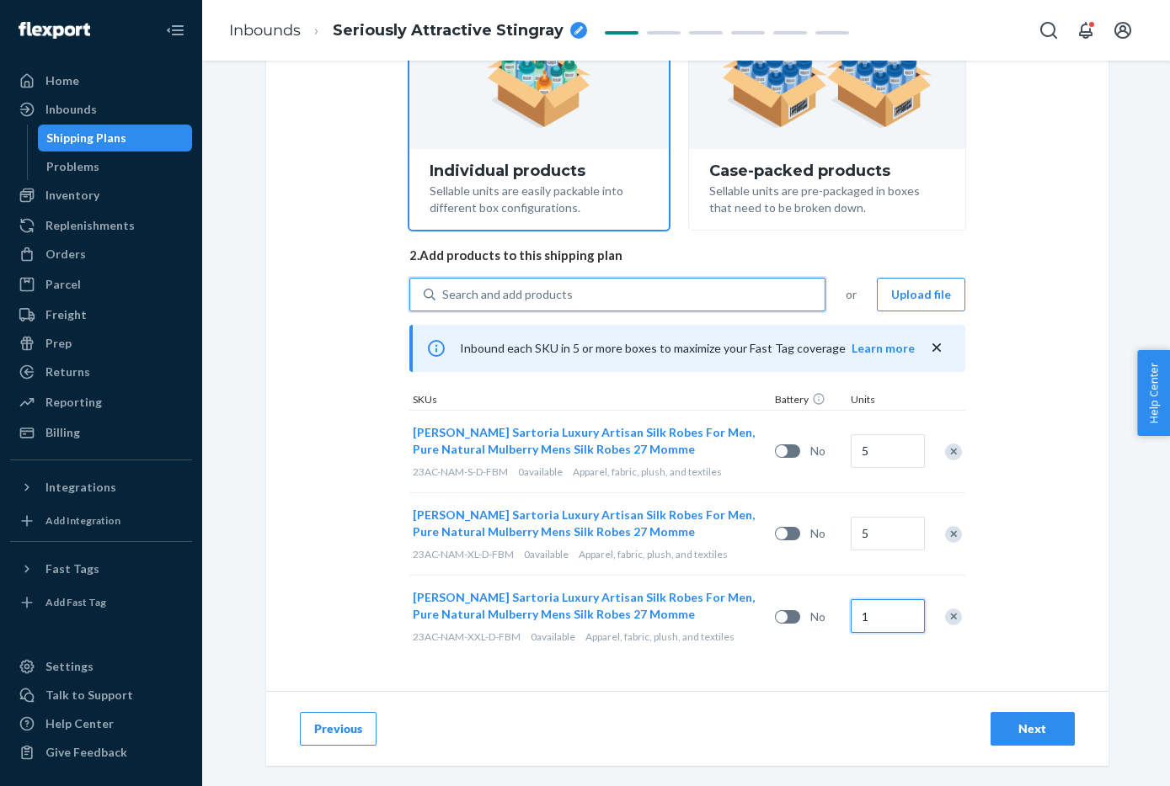
click at [902, 624] on input "1" at bounding box center [887, 616] width 74 height 34
type input "3"
click at [803, 292] on div "Search and add products" at bounding box center [629, 295] width 389 height 30
click at [444, 292] on input "Search and add products" at bounding box center [443, 294] width 2 height 17
click at [803, 292] on div "Search and add products" at bounding box center [629, 295] width 389 height 30
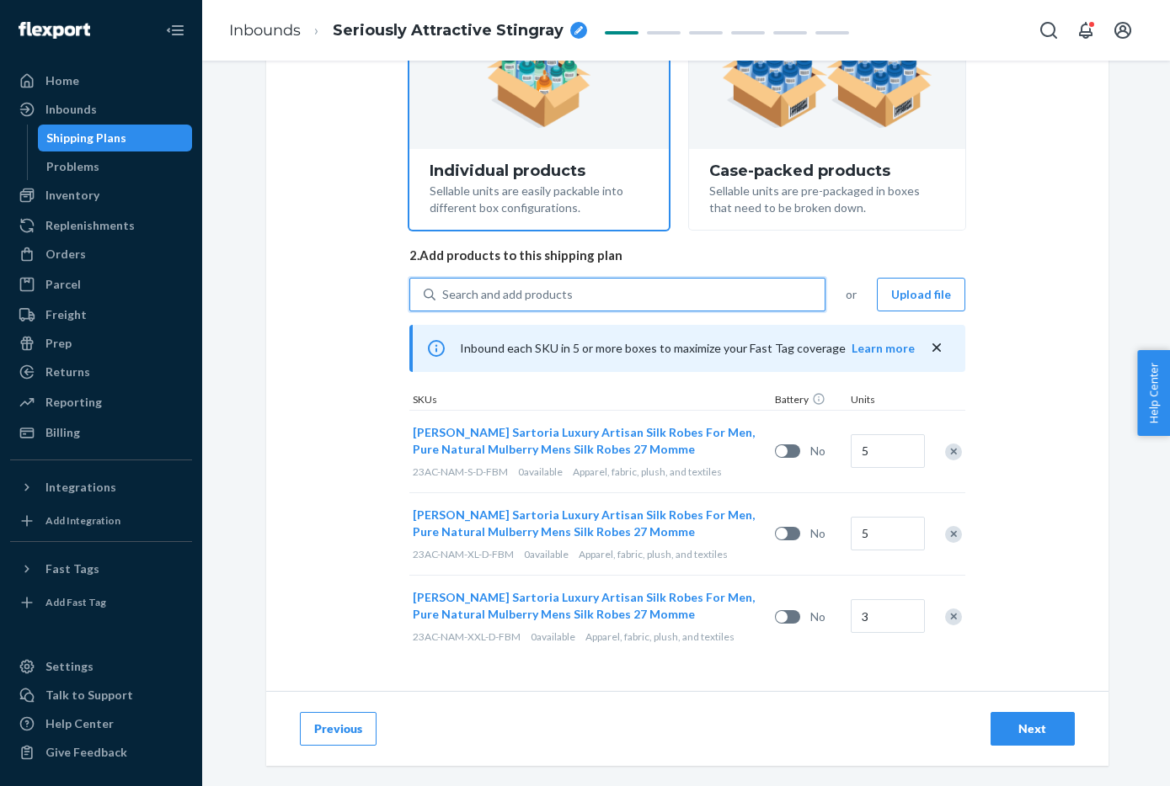
click at [444, 292] on input "0 results available. Use Up and Down to choose options, press Enter to select t…" at bounding box center [443, 294] width 2 height 17
paste input "23AC-NAM-S-XD"
type input "23AC-NAM-S-XD"
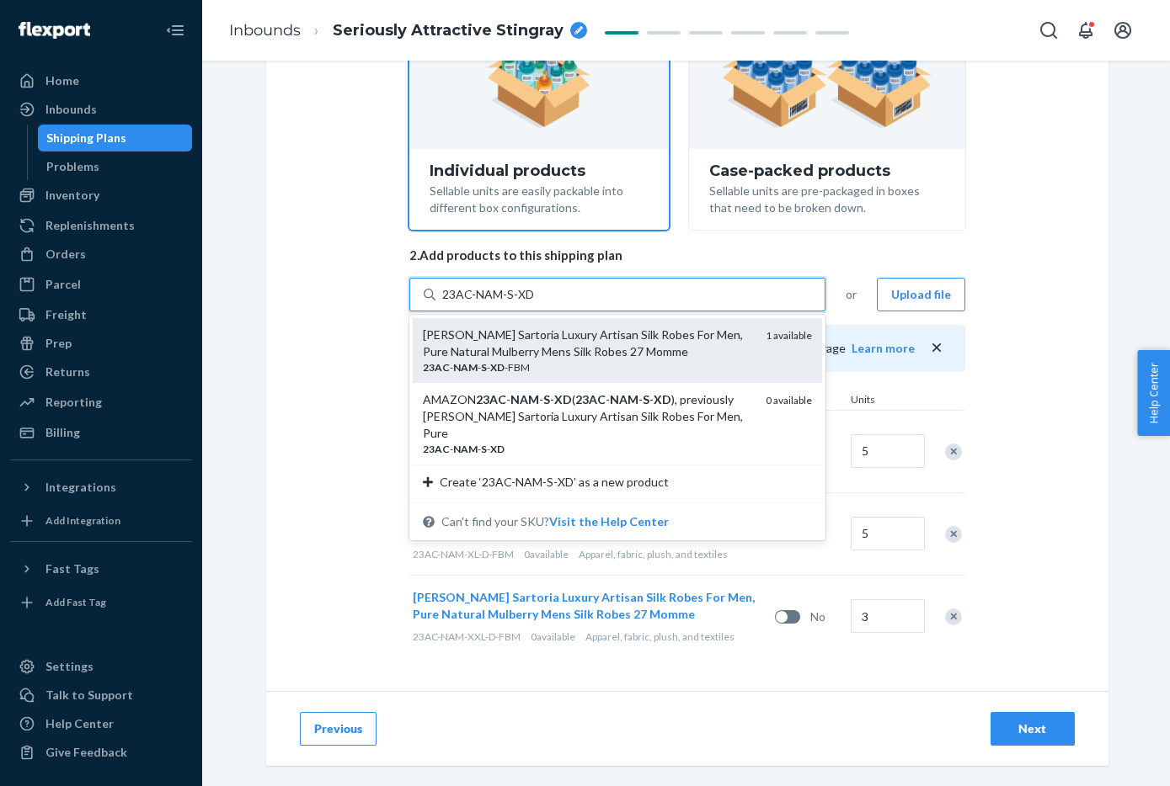
click at [607, 350] on div "[PERSON_NAME] Sartoria Luxury Artisan Silk Robes For Men, Pure Natural Mulberry…" at bounding box center [587, 344] width 329 height 34
click at [535, 303] on input "23AC-NAM-S-XD" at bounding box center [488, 294] width 93 height 17
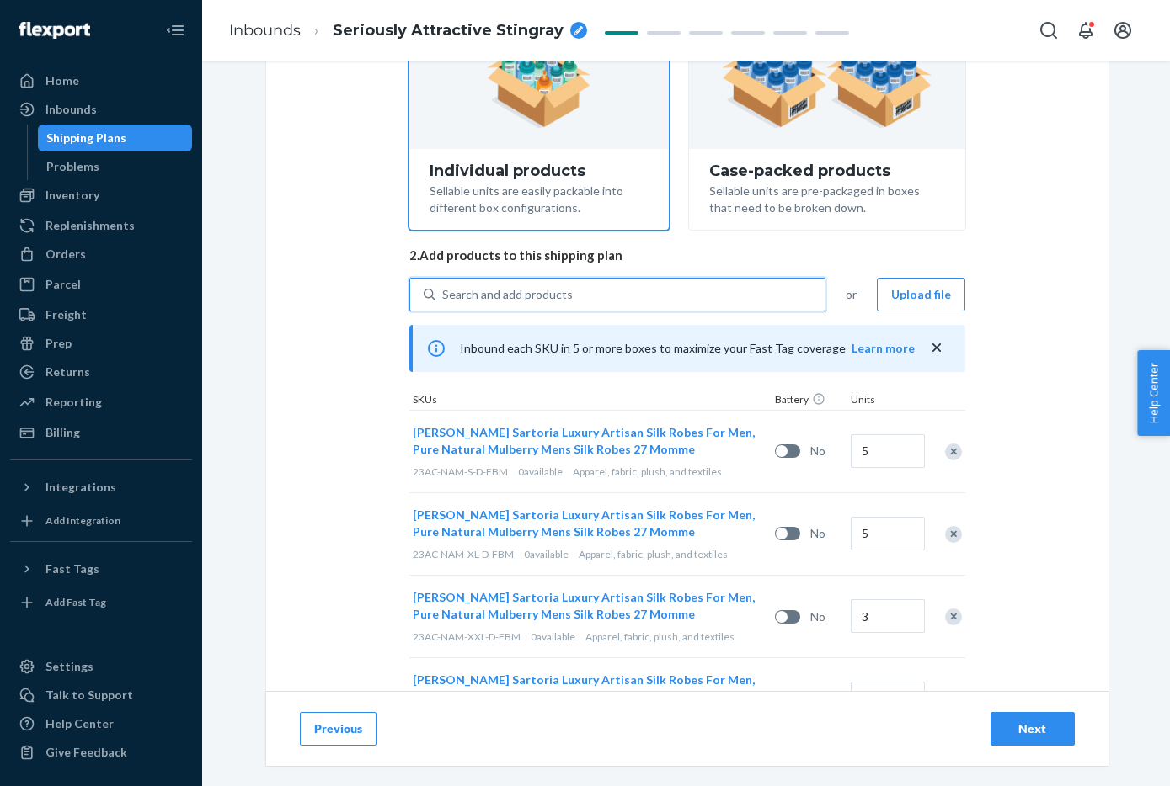
scroll to position [302, 0]
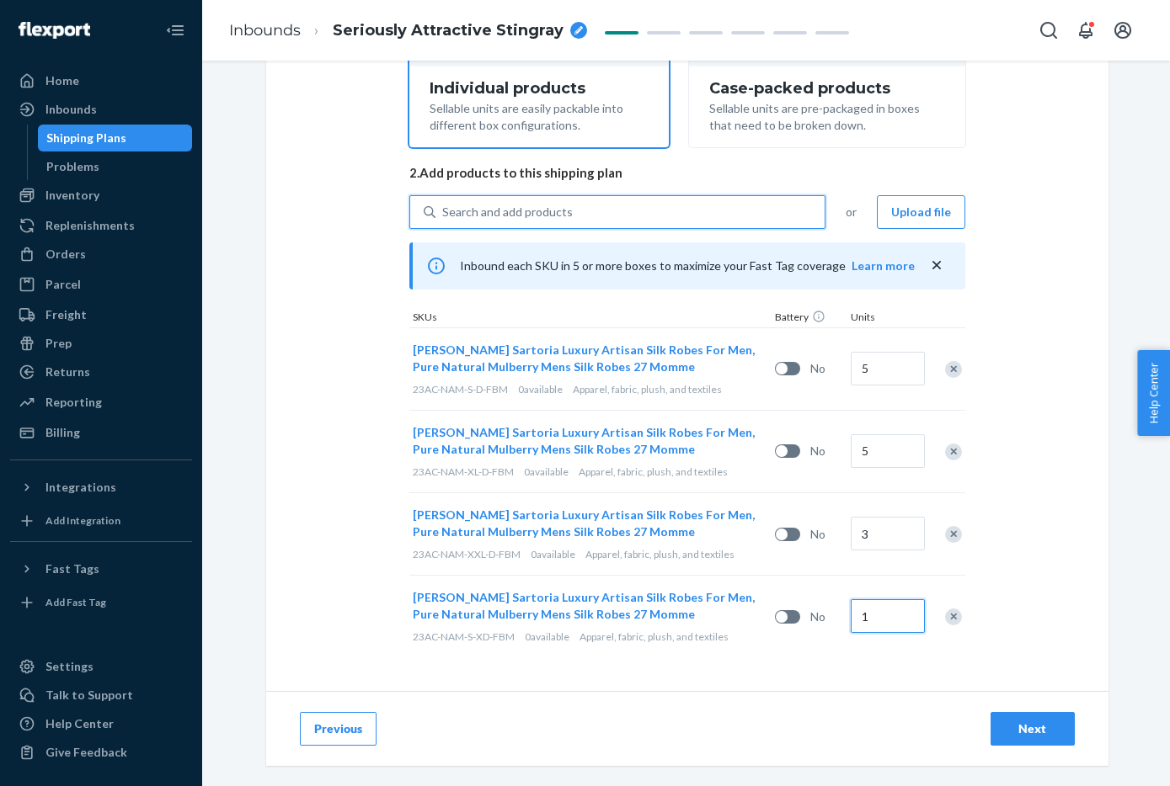
click at [880, 625] on input "1" at bounding box center [887, 616] width 74 height 34
type input "2"
click at [679, 210] on div "Search and add products" at bounding box center [629, 212] width 389 height 30
click at [444, 210] on input "Search and add products" at bounding box center [443, 212] width 2 height 17
click at [679, 210] on div "Search and add products" at bounding box center [629, 212] width 389 height 30
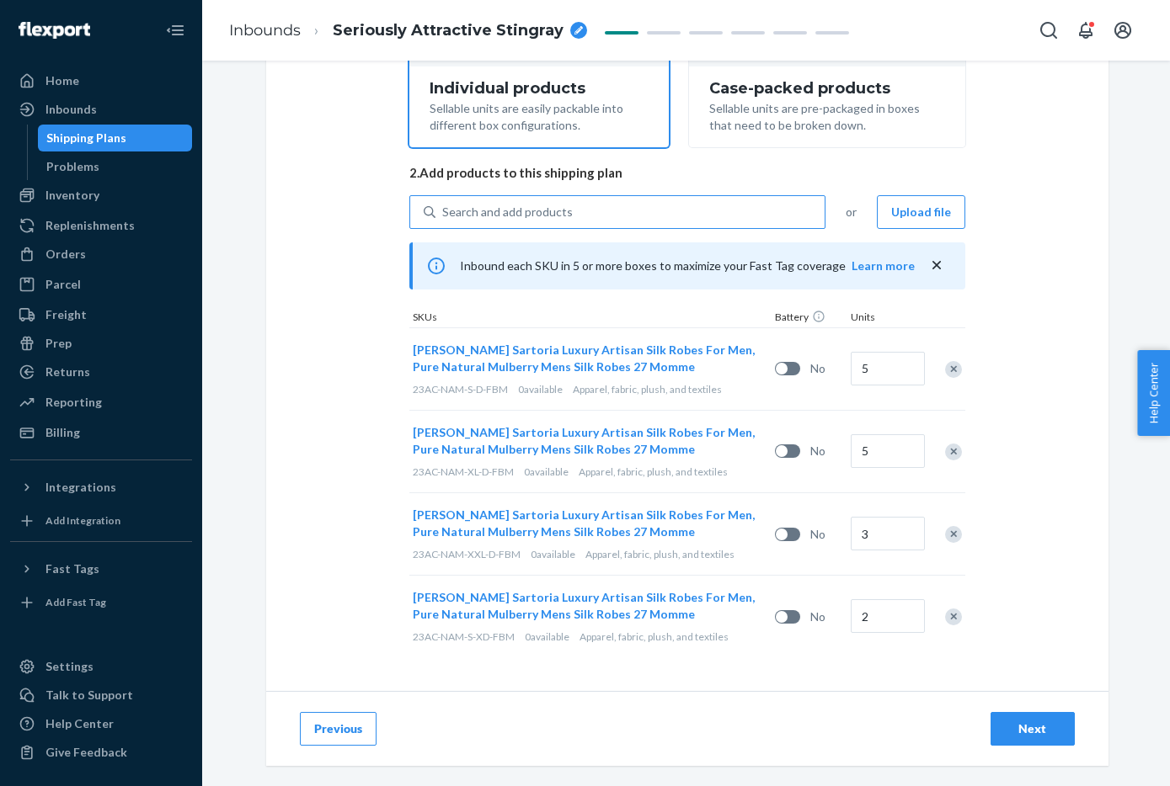
click at [444, 210] on input "Search and add products" at bounding box center [443, 212] width 2 height 17
paste input "25AC-NAM-M-XD"
type input "25AC-NAM-M-XD"
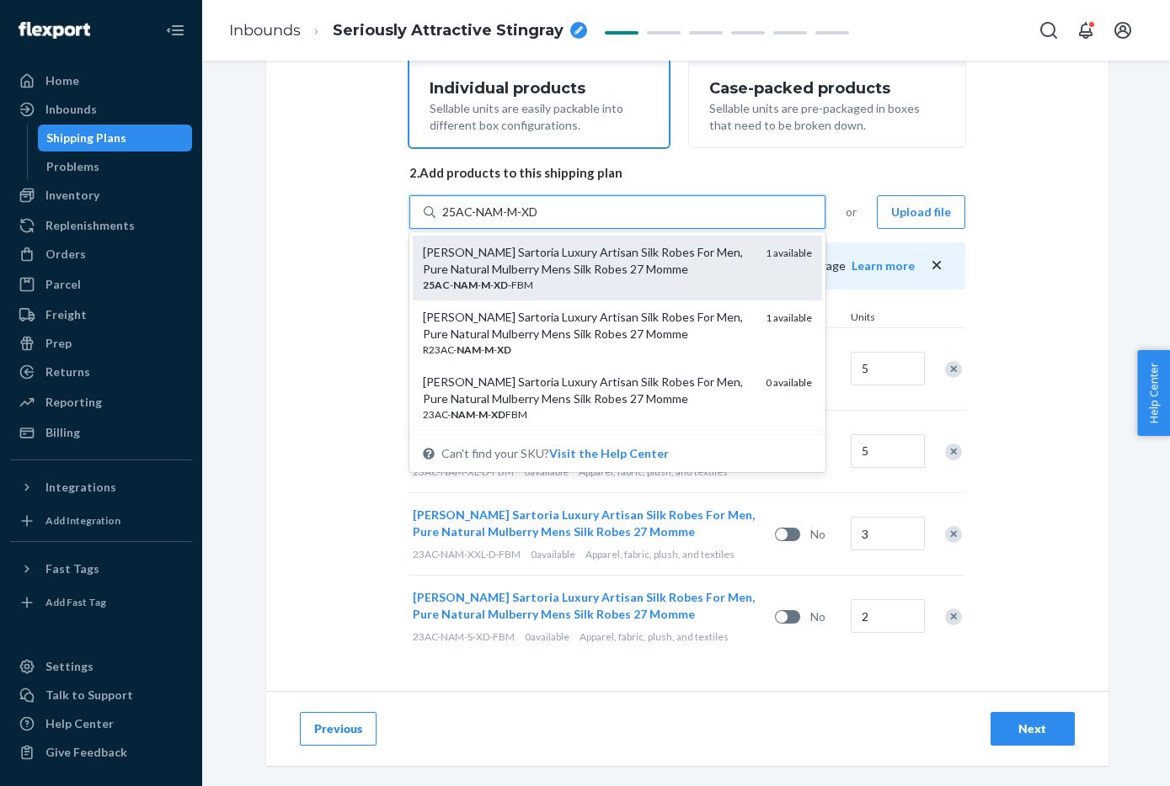
click at [610, 285] on div "25AC - NAM - M - XD -FBM" at bounding box center [587, 285] width 329 height 14
click at [540, 221] on input "25AC-NAM-M-XD" at bounding box center [491, 212] width 98 height 17
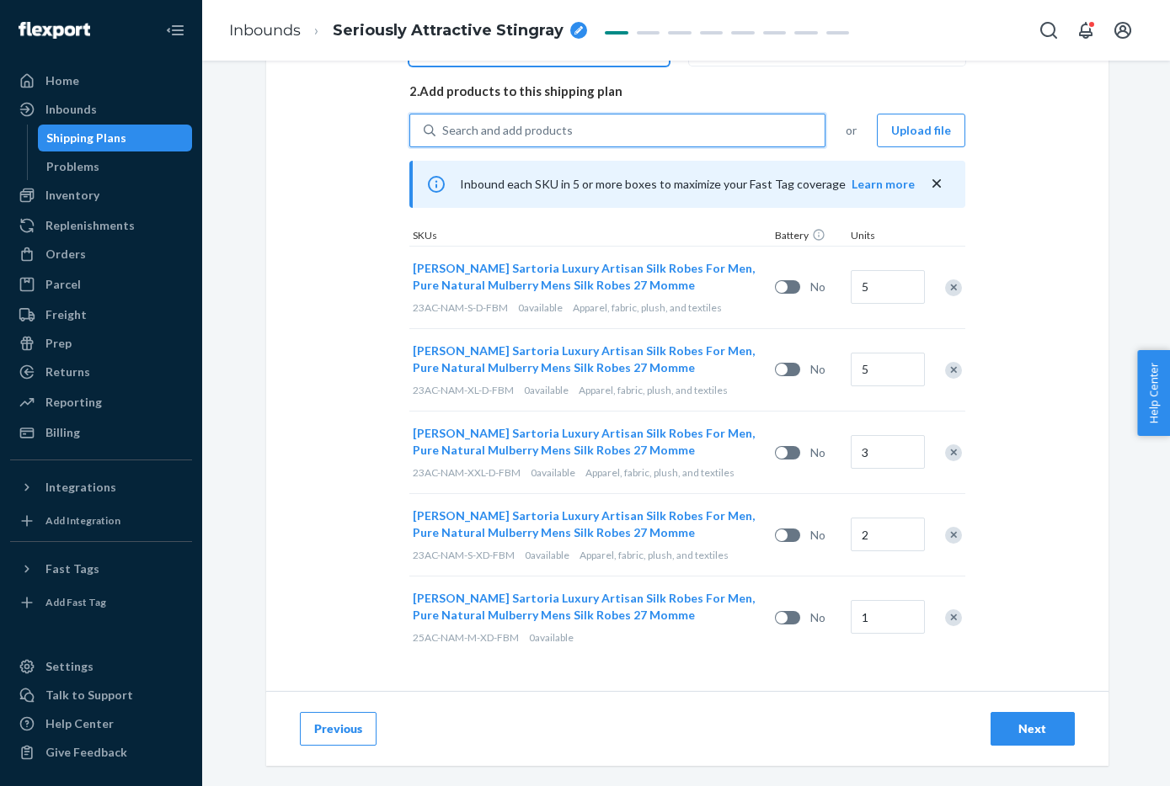
scroll to position [385, 0]
click at [887, 615] on input "1" at bounding box center [887, 616] width 74 height 34
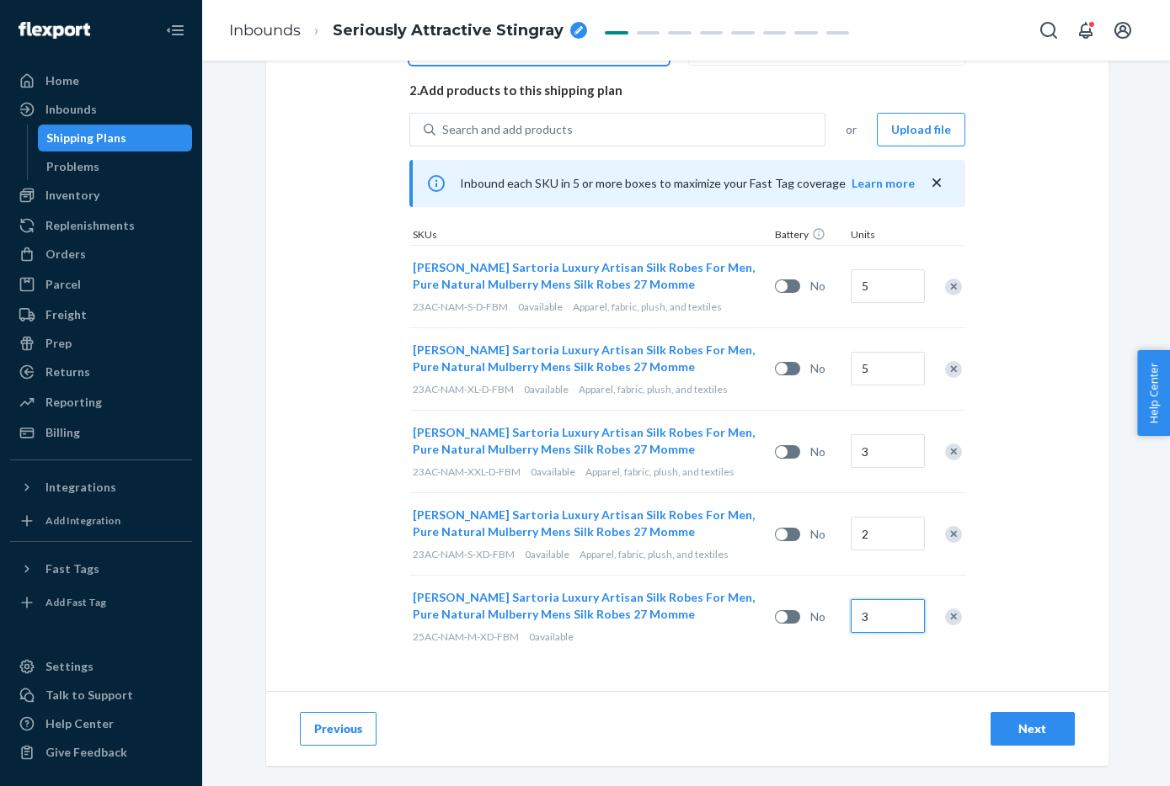
type input "3"
click at [740, 127] on div "Search and add products" at bounding box center [629, 130] width 389 height 30
click at [444, 127] on input "Search and add products" at bounding box center [443, 129] width 2 height 17
click at [740, 127] on div "Search and add products" at bounding box center [629, 130] width 389 height 30
click at [444, 127] on input "Search and add products" at bounding box center [443, 129] width 2 height 17
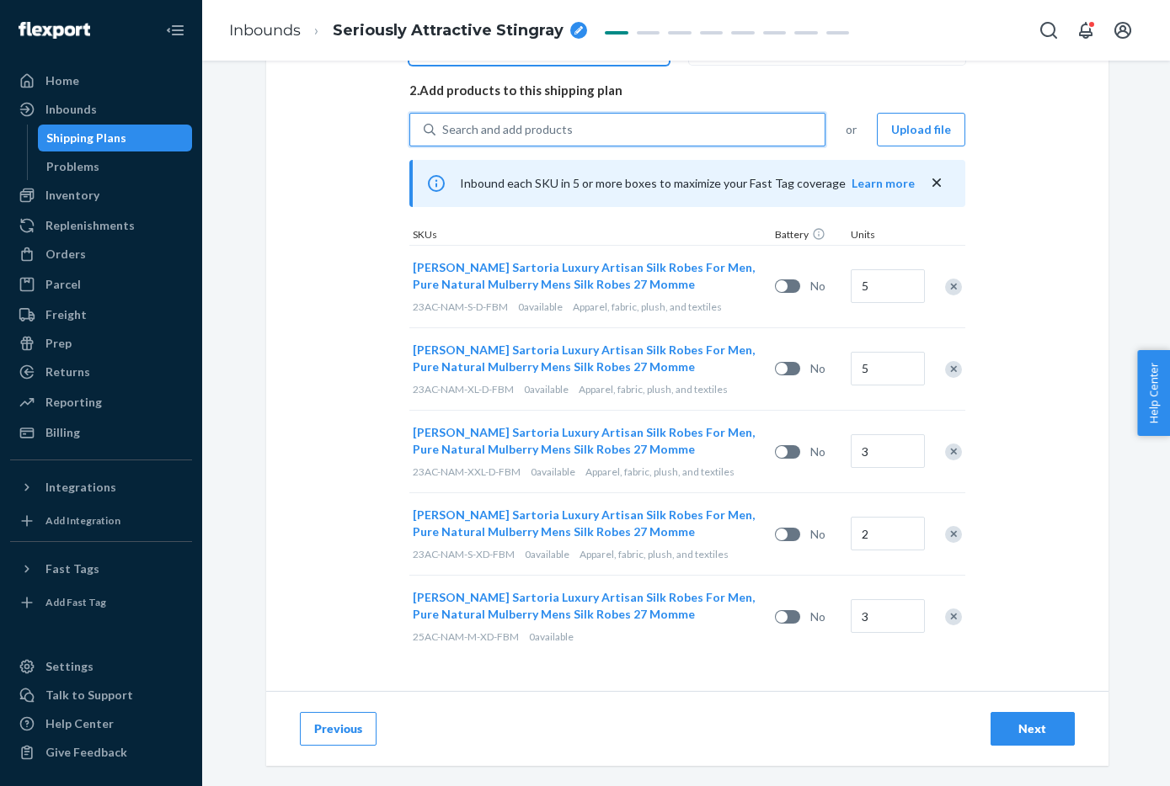
paste input "23AC-NAM-L-XD"
type input "23AC-NAM-L-XD"
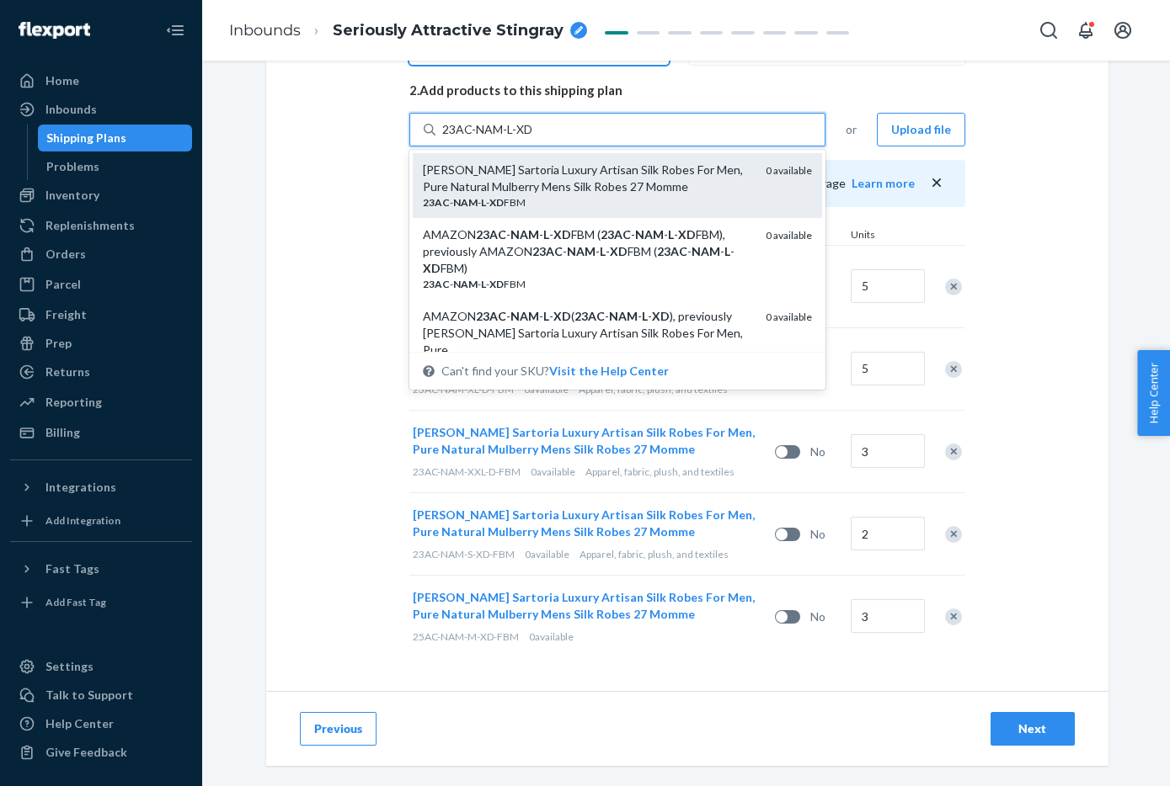
click at [596, 182] on div "[PERSON_NAME] Sartoria Luxury Artisan Silk Robes For Men, Pure Natural Mulberry…" at bounding box center [587, 179] width 329 height 34
click at [533, 138] on input "23AC-NAM-L-XD" at bounding box center [487, 129] width 91 height 17
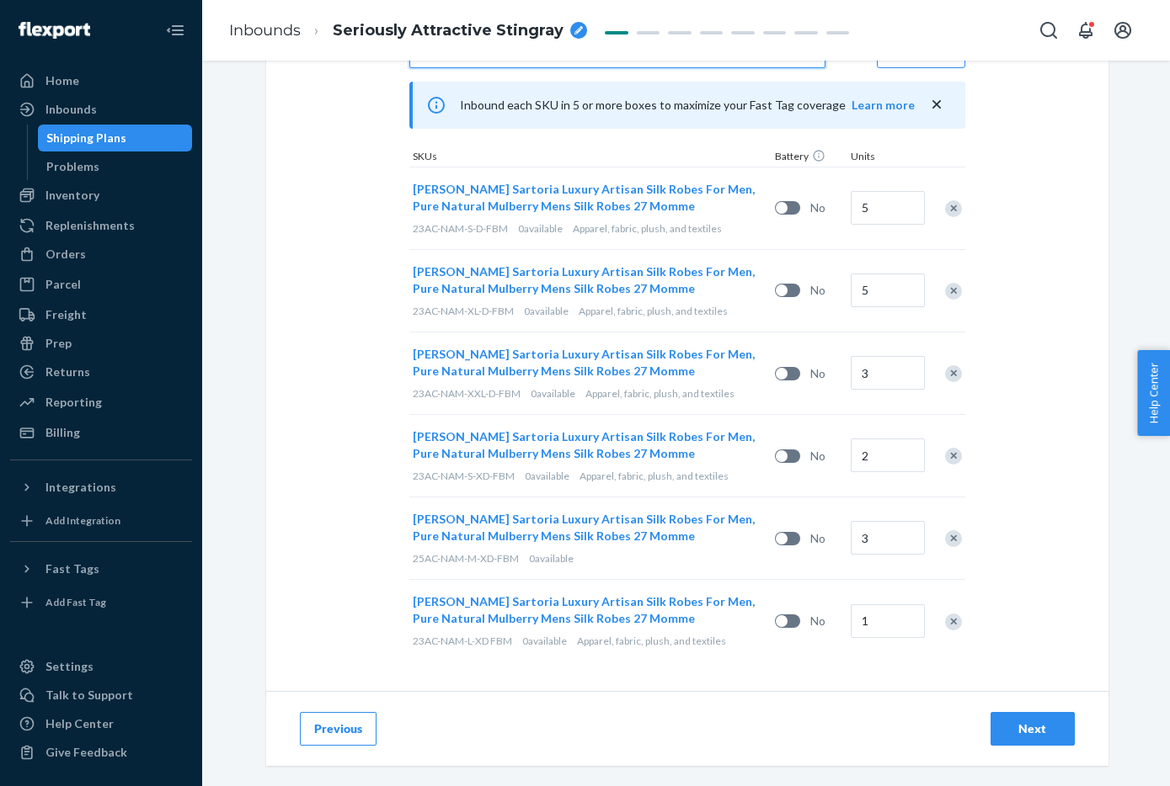
scroll to position [467, 0]
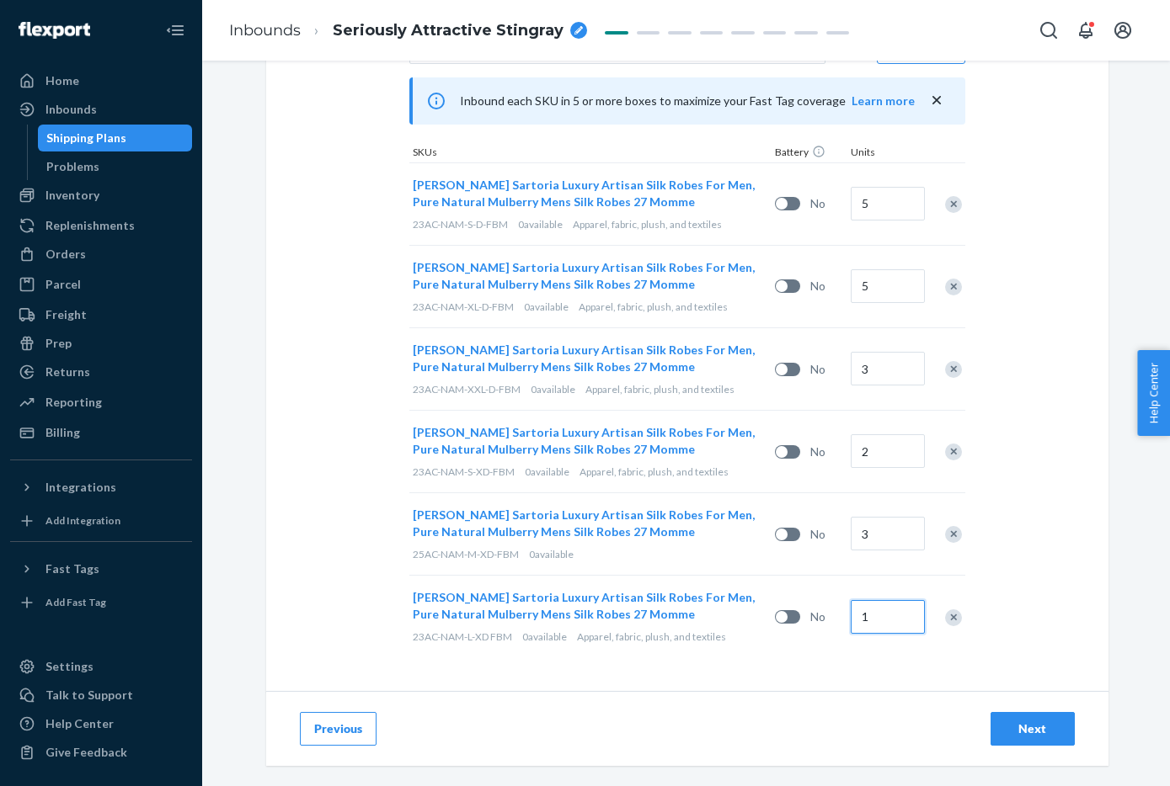
click at [903, 626] on input "1" at bounding box center [887, 617] width 74 height 34
type input "5"
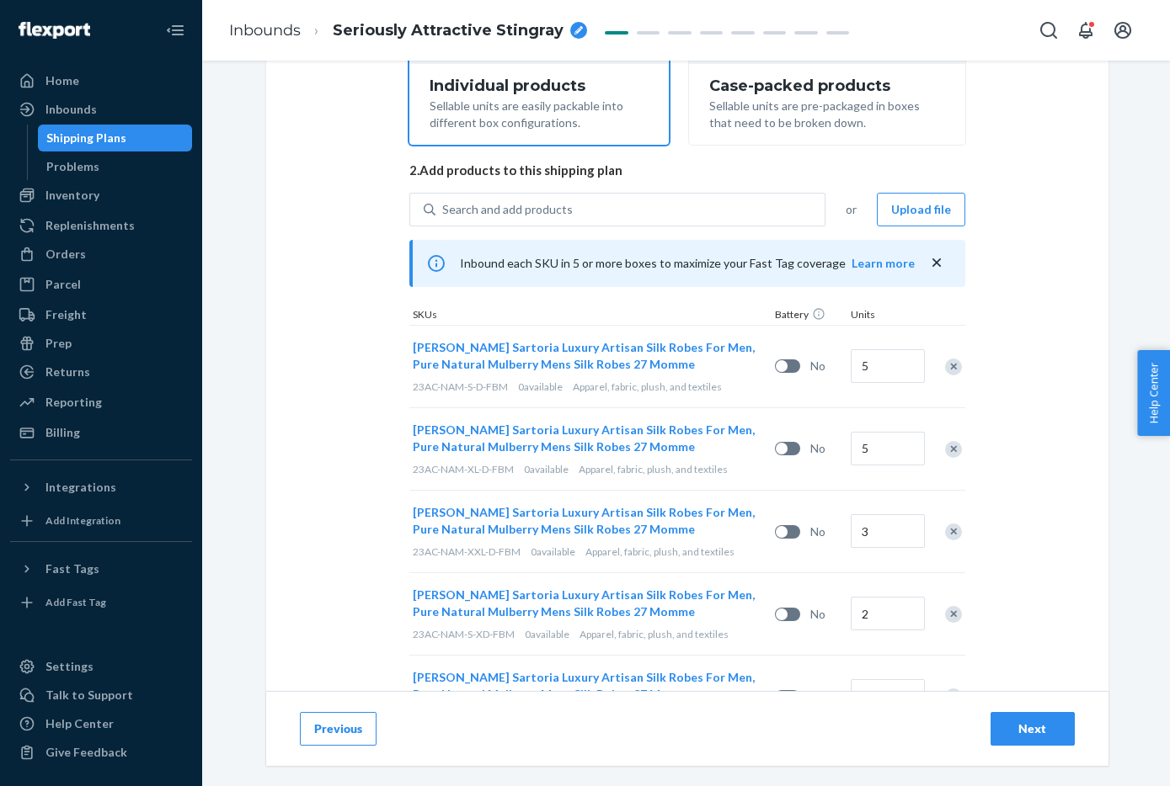
scroll to position [297, 0]
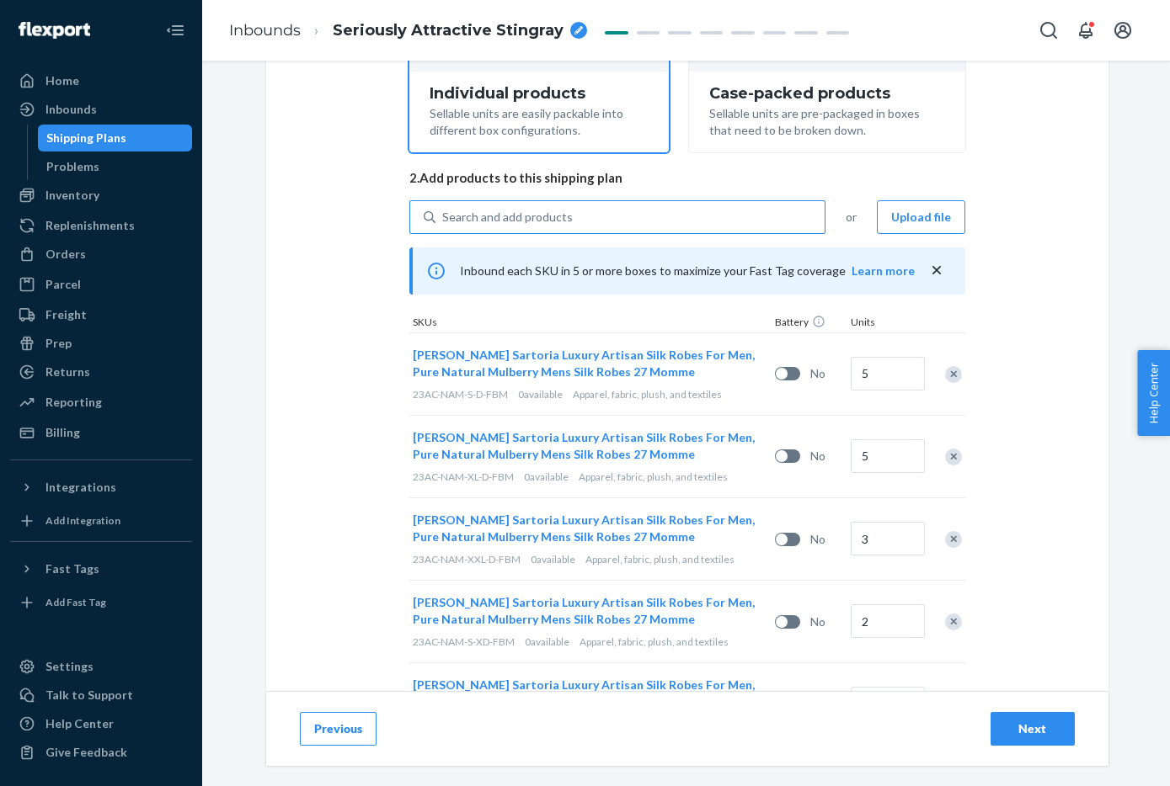
click at [602, 224] on div "Search and add products" at bounding box center [629, 217] width 389 height 30
click at [444, 224] on input "Search and add products" at bounding box center [443, 217] width 2 height 17
click at [602, 224] on div "Search and add products" at bounding box center [629, 217] width 389 height 30
click at [444, 224] on input "Search and add products" at bounding box center [443, 217] width 2 height 17
paste input "27AC-NAM-3XL-XD"
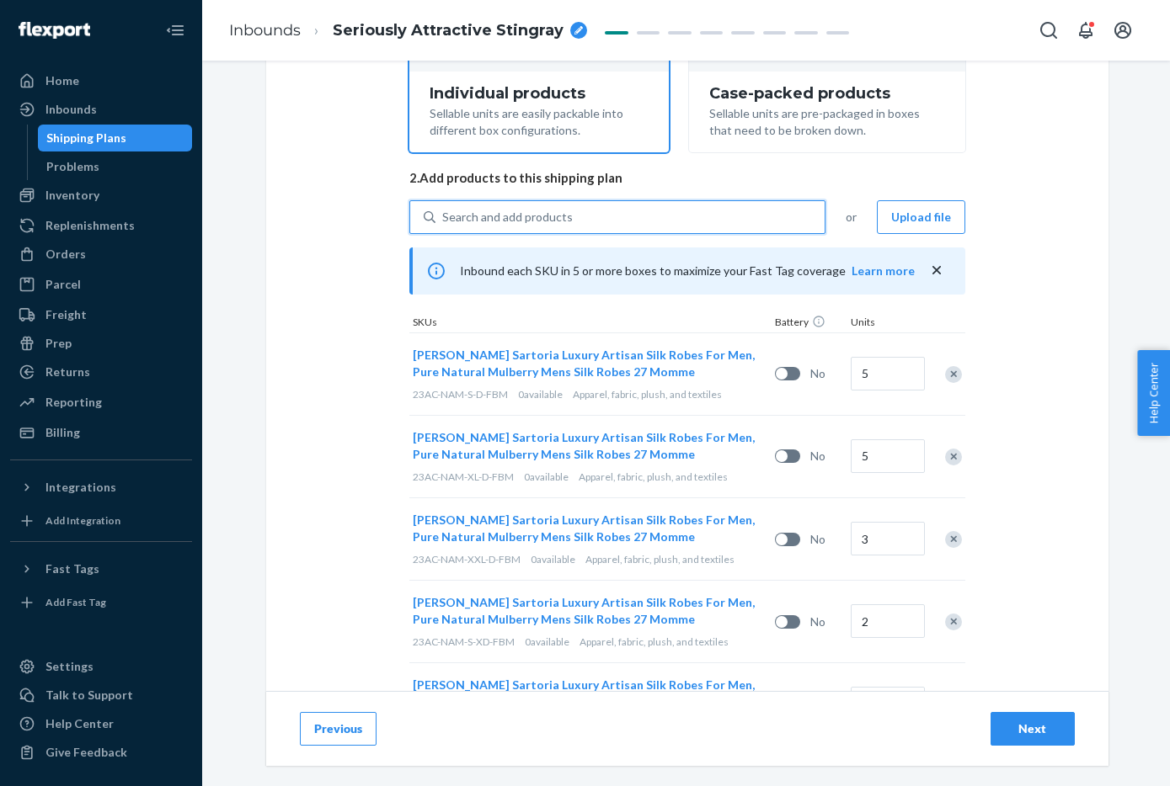
type input "27AC-NAM-3XL-XD"
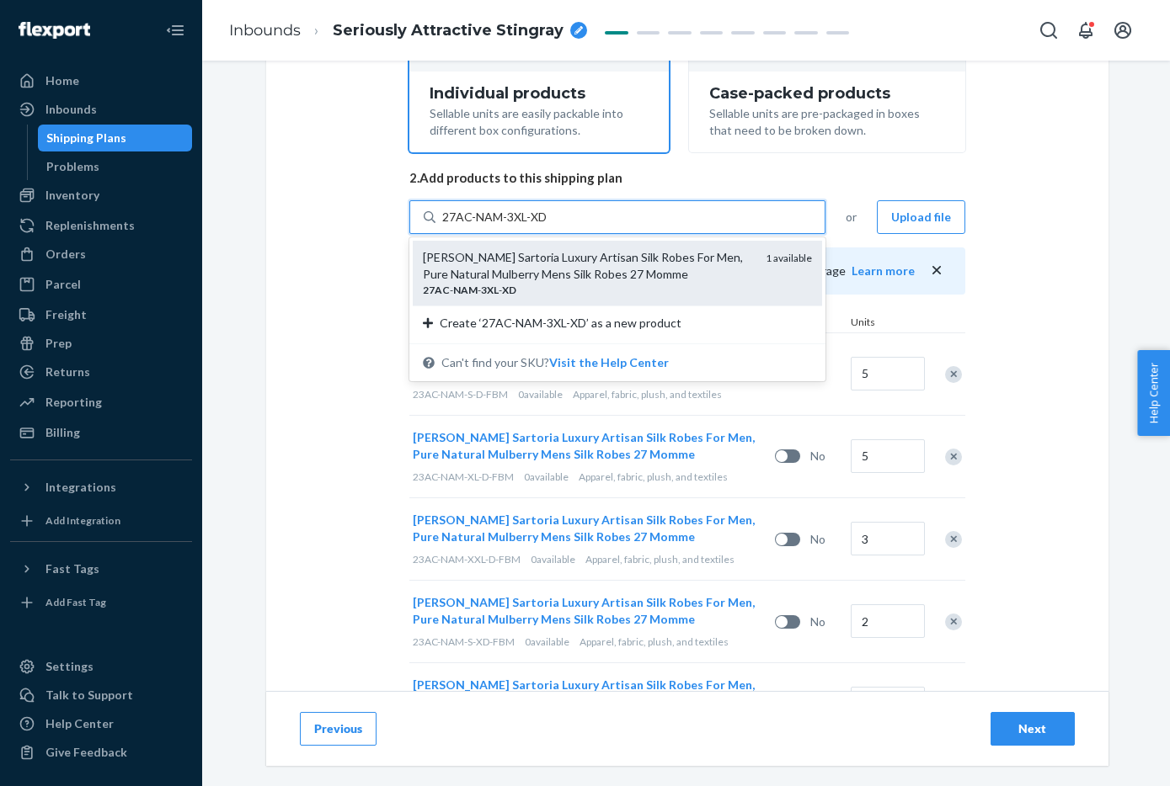
click at [608, 242] on div "[PERSON_NAME] Sartoria Luxury Artisan Silk Robes For Men, Pure Natural Mulberry…" at bounding box center [617, 273] width 409 height 65
click at [548, 226] on input "27AC-NAM-3XL-XD" at bounding box center [495, 217] width 106 height 17
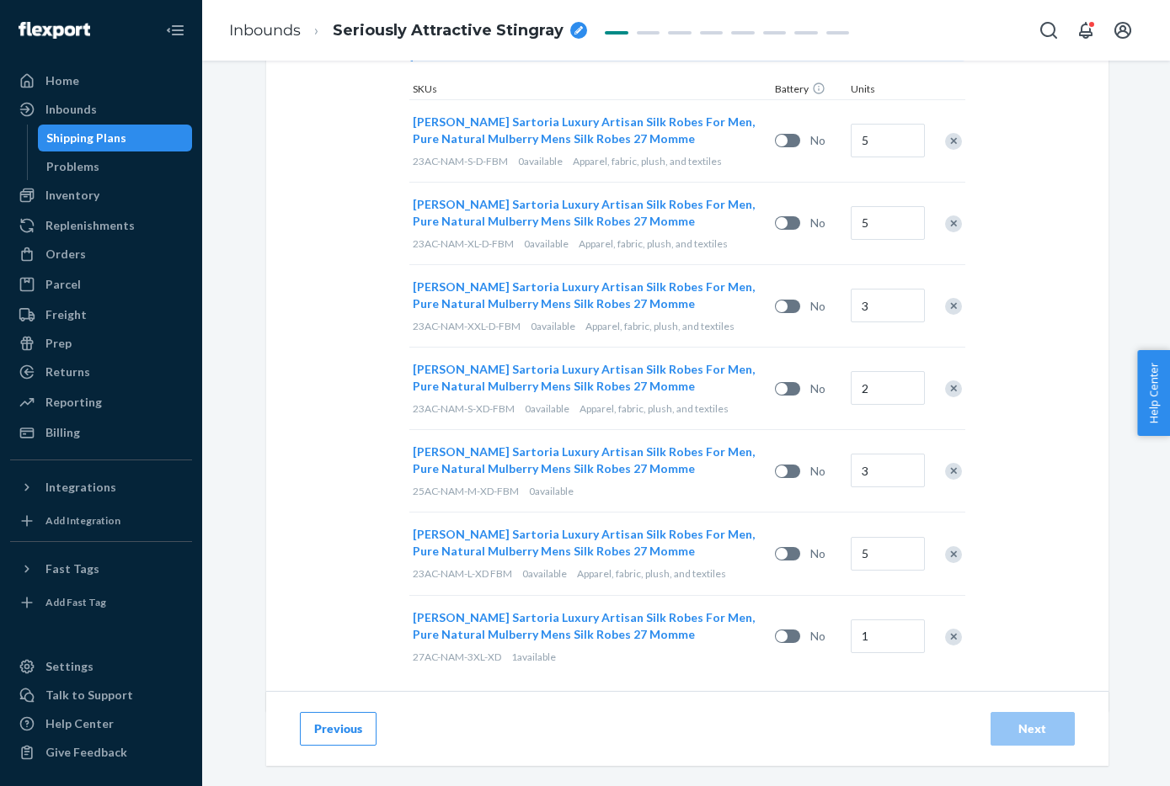
scroll to position [551, 0]
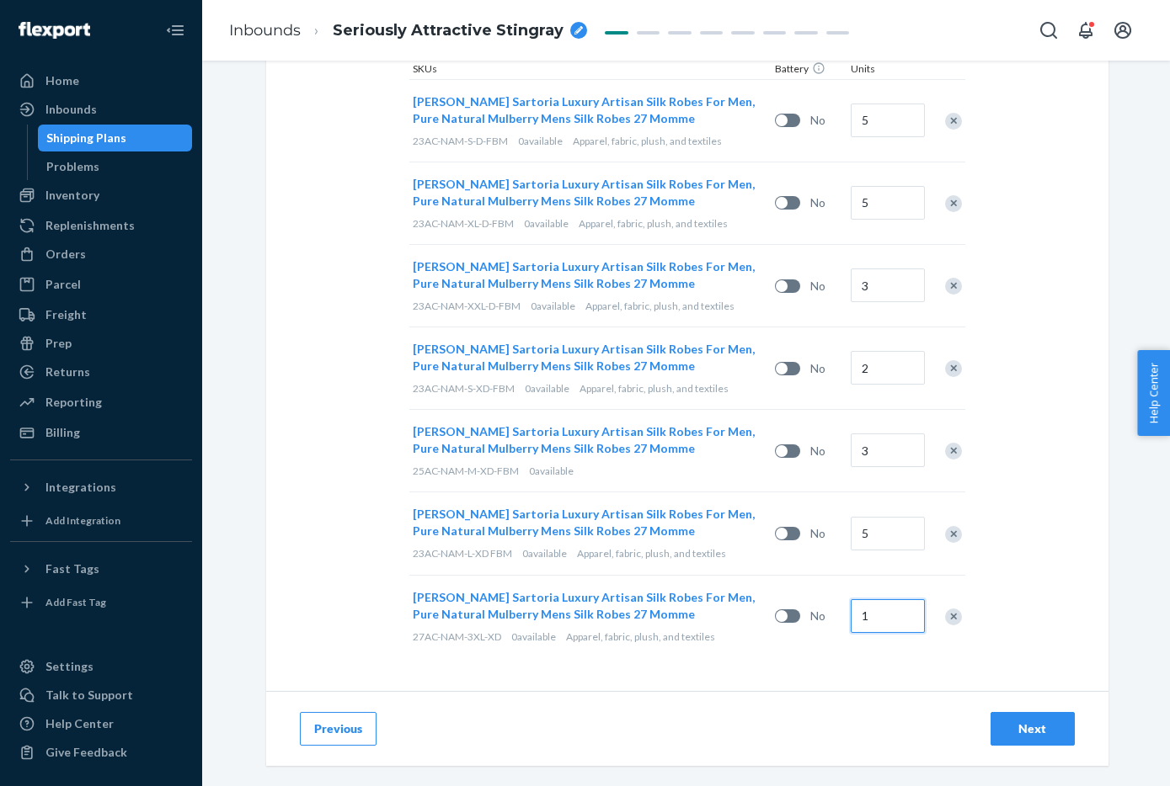
click at [896, 619] on input "1" at bounding box center [887, 616] width 74 height 34
type input "3"
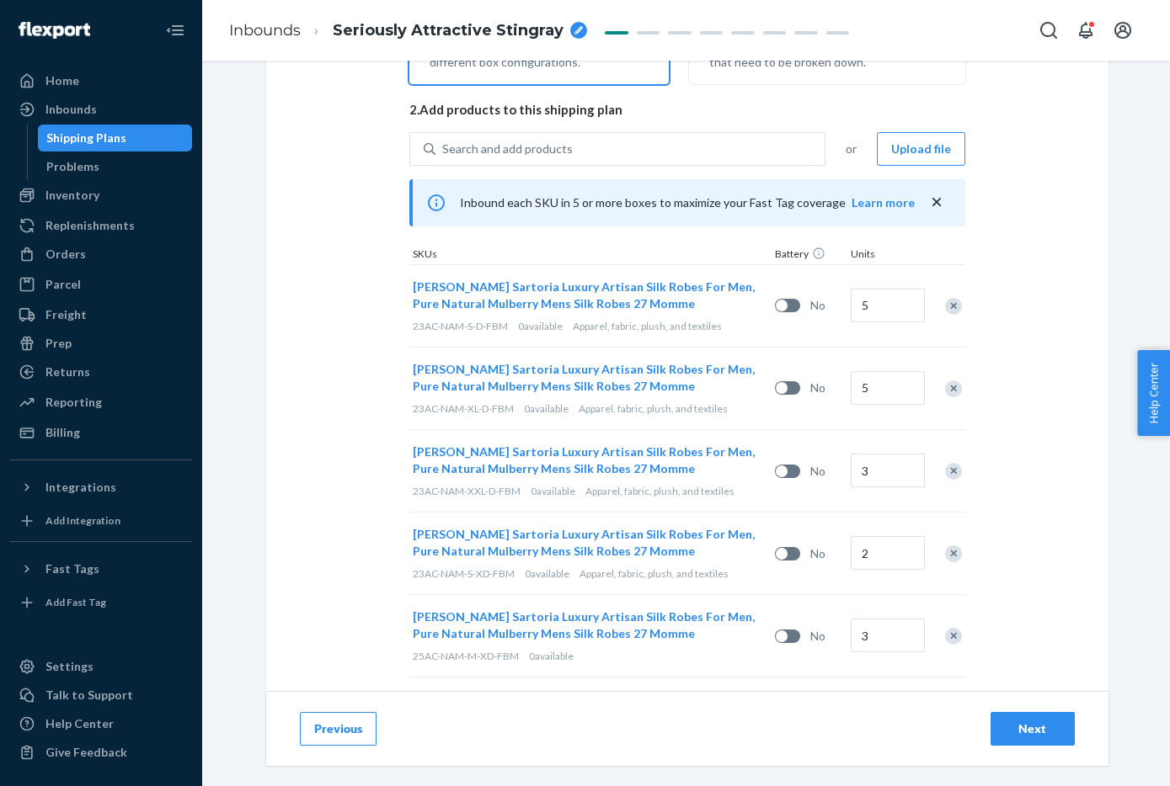
scroll to position [285, 0]
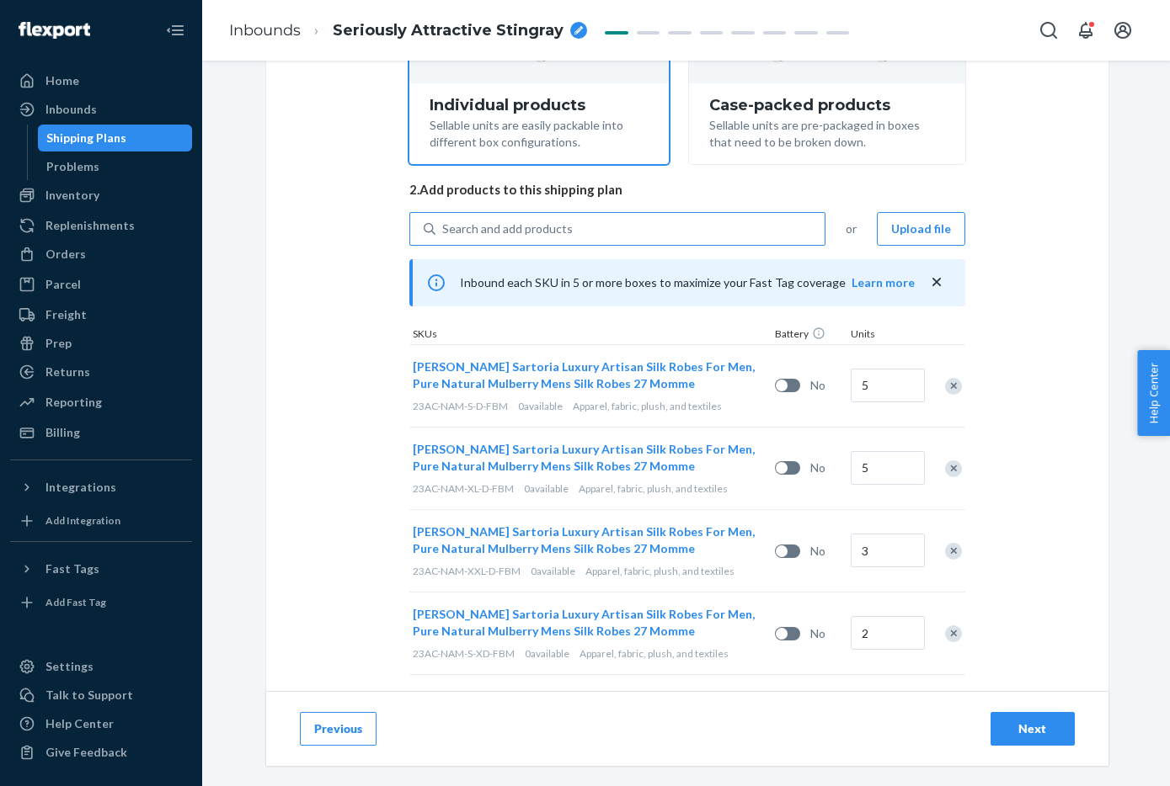
click at [727, 227] on div "Search and add products" at bounding box center [629, 229] width 389 height 30
click at [444, 227] on input "Search and add products" at bounding box center [443, 229] width 2 height 17
click at [727, 227] on div "Search and add products" at bounding box center [629, 229] width 389 height 30
click at [444, 227] on input "0 results available. Use Up and Down to choose options, press Enter to select t…" at bounding box center [443, 229] width 2 height 17
paste input "23AC-NAM-XL-XD"
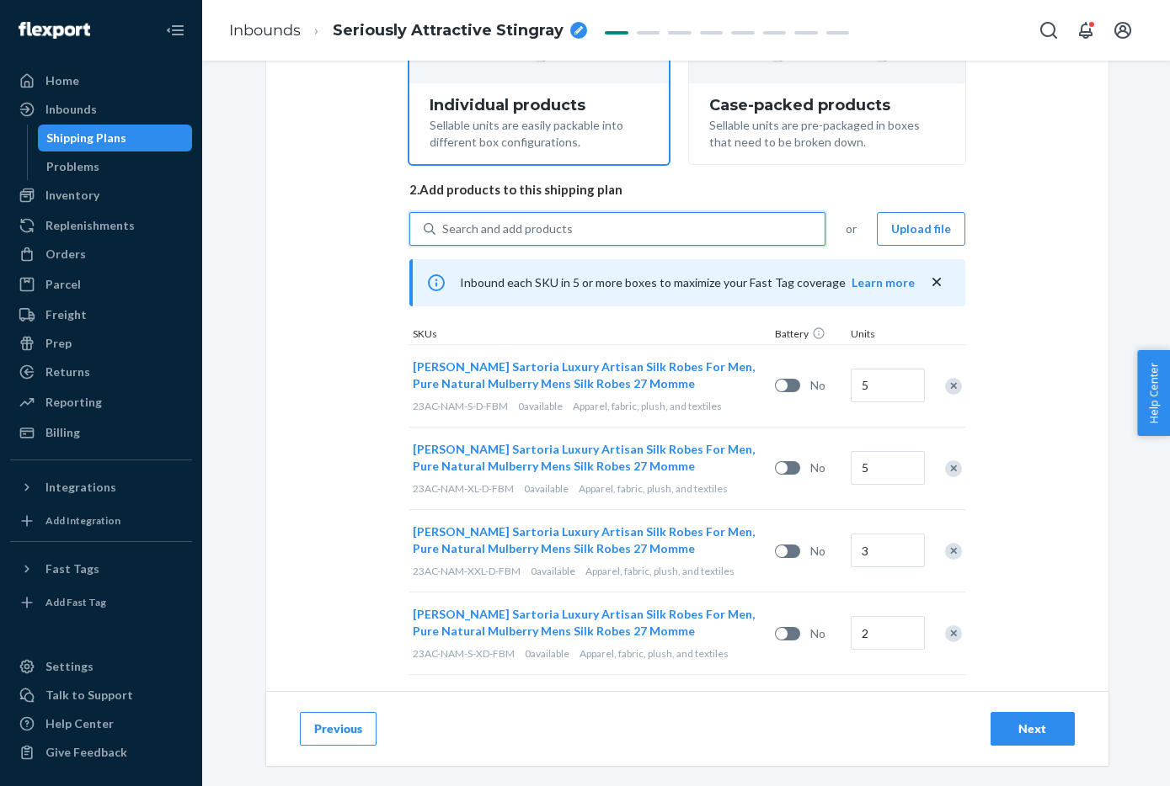
type input "23AC-NAM-XL-XD"
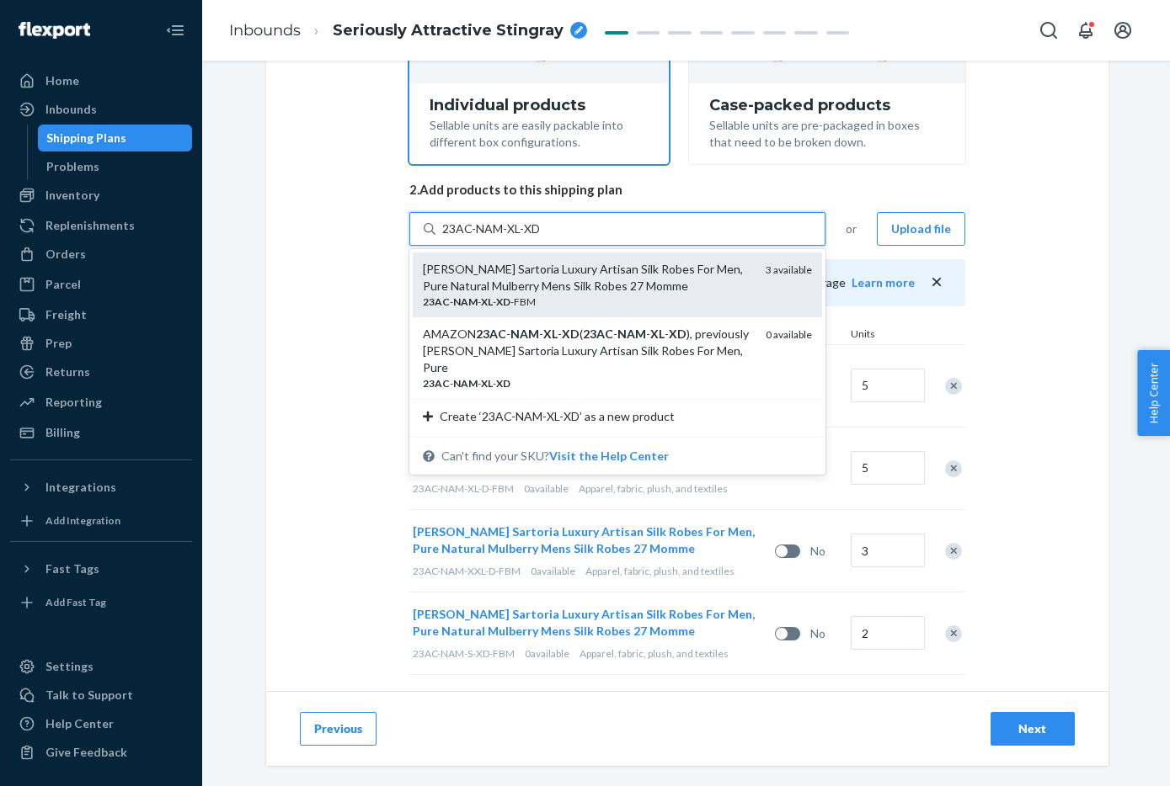
click at [702, 284] on div "[PERSON_NAME] Sartoria Luxury Artisan Silk Robes For Men, Pure Natural Mulberry…" at bounding box center [587, 278] width 329 height 34
click at [541, 237] on input "23AC-NAM-XL-XD" at bounding box center [491, 229] width 99 height 17
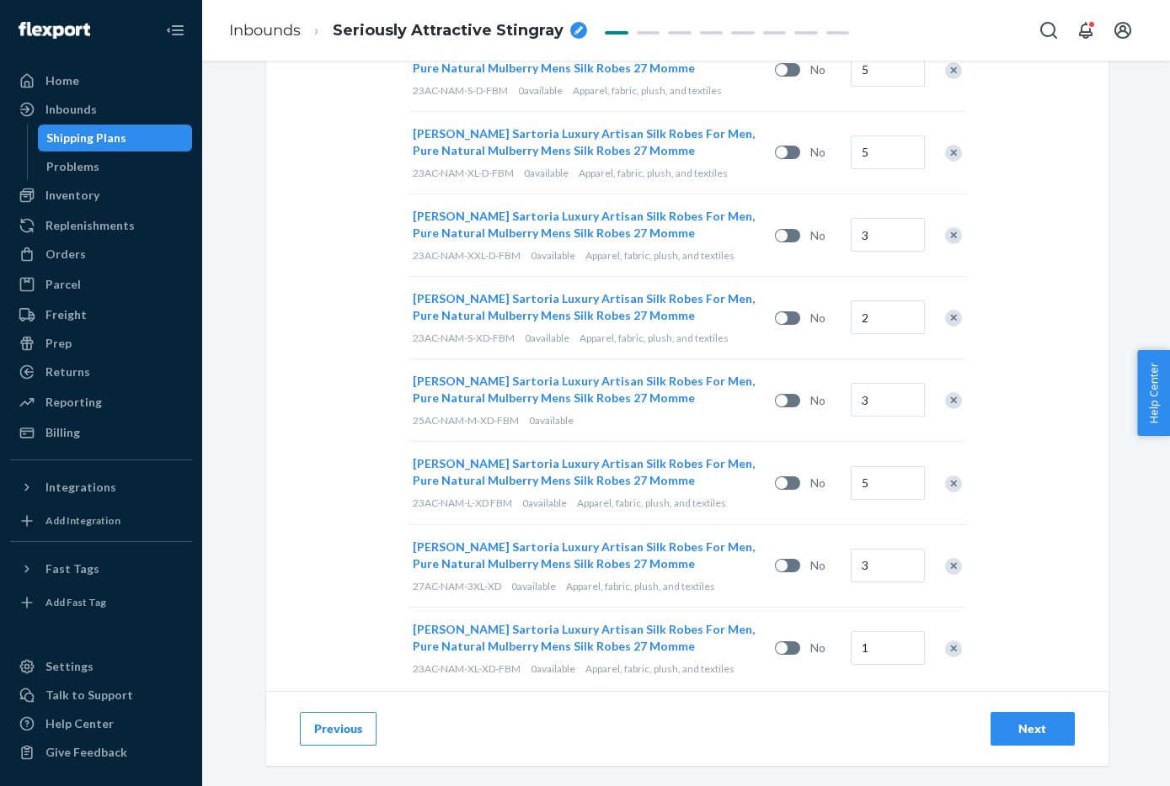
scroll to position [633, 0]
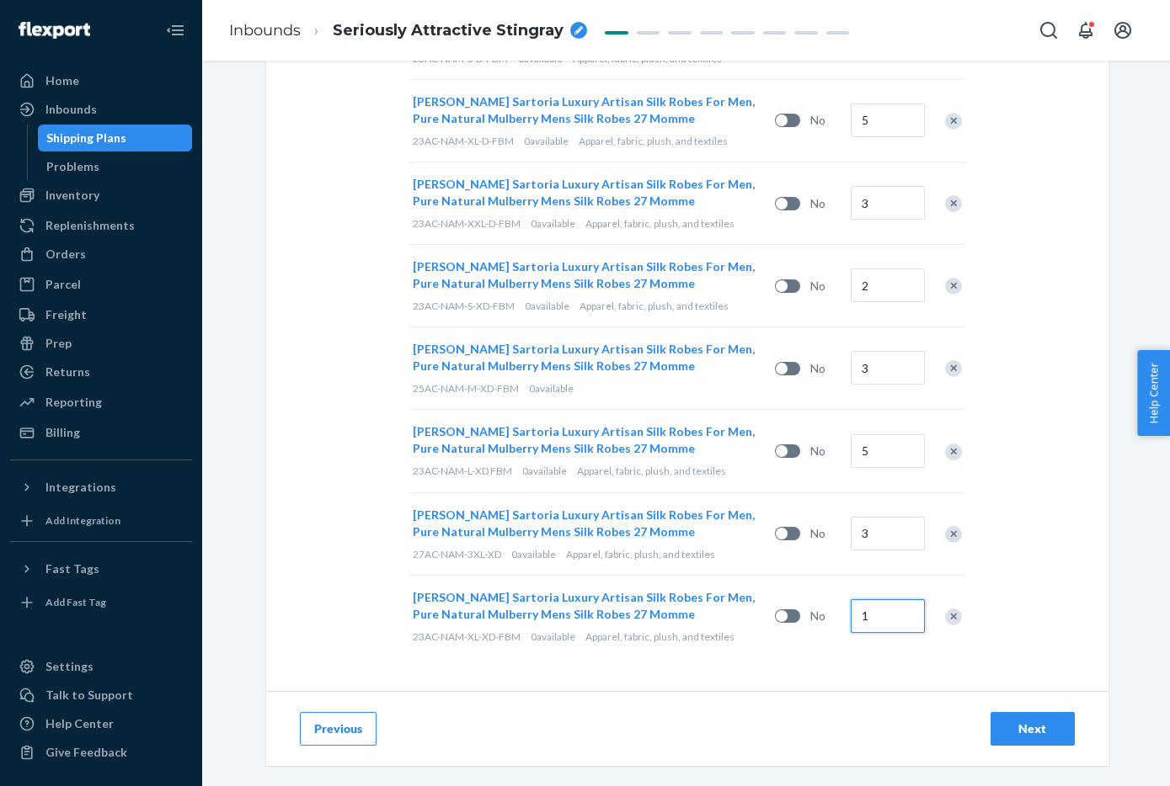
click at [887, 611] on input "1" at bounding box center [887, 616] width 74 height 34
type input "3"
click at [1033, 584] on div "Select and Add Products Ensure your products meet our dimension requirements an…" at bounding box center [687, 72] width 842 height 1239
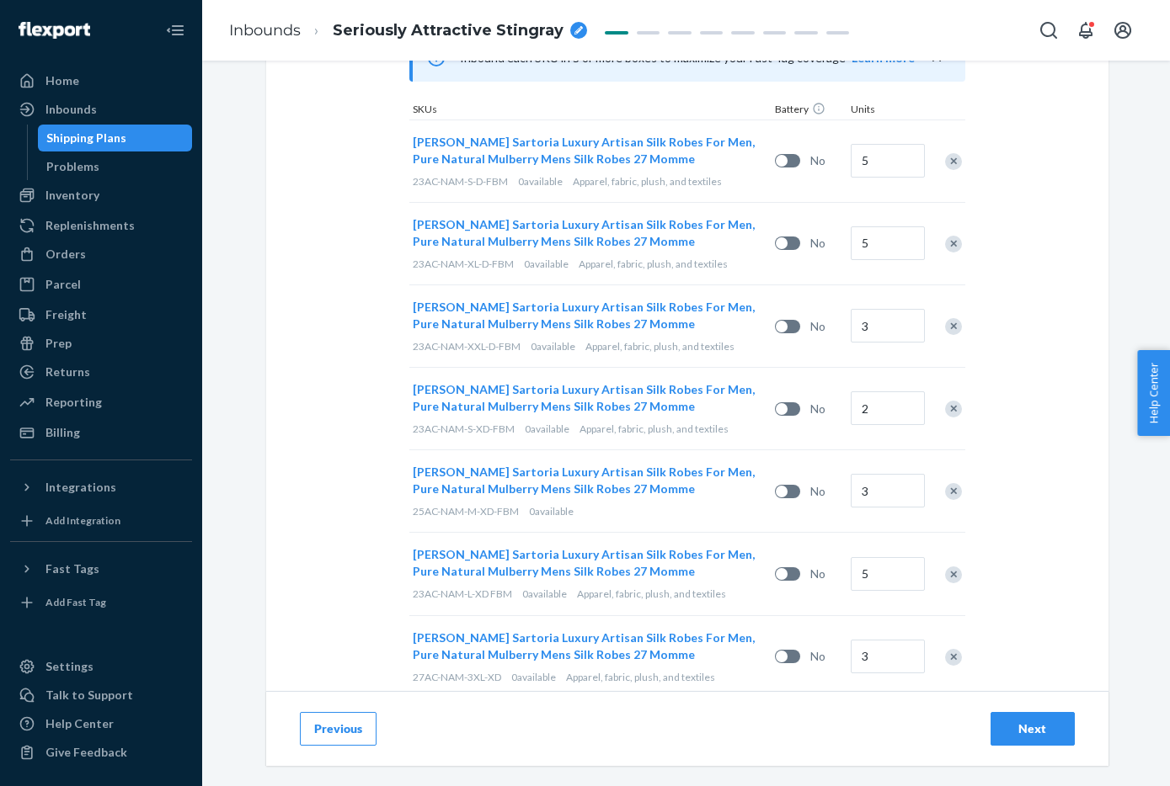
scroll to position [334, 0]
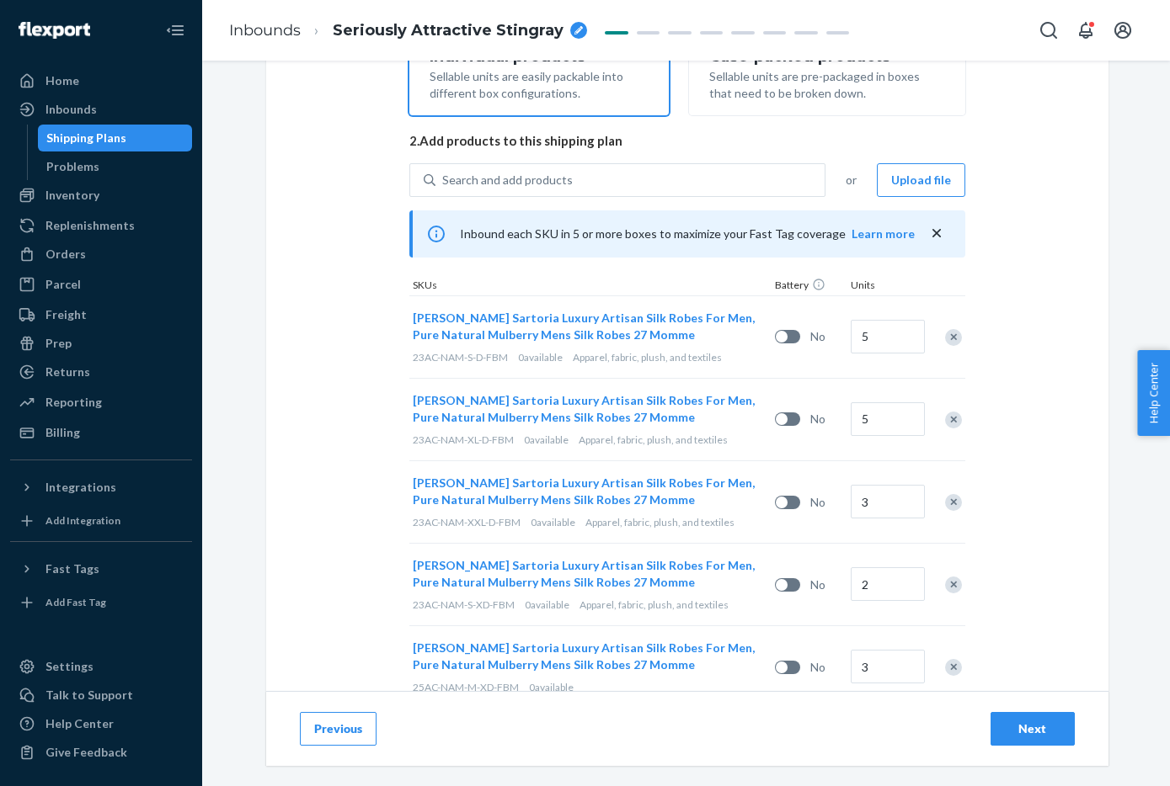
click at [935, 228] on icon "close" at bounding box center [936, 233] width 17 height 17
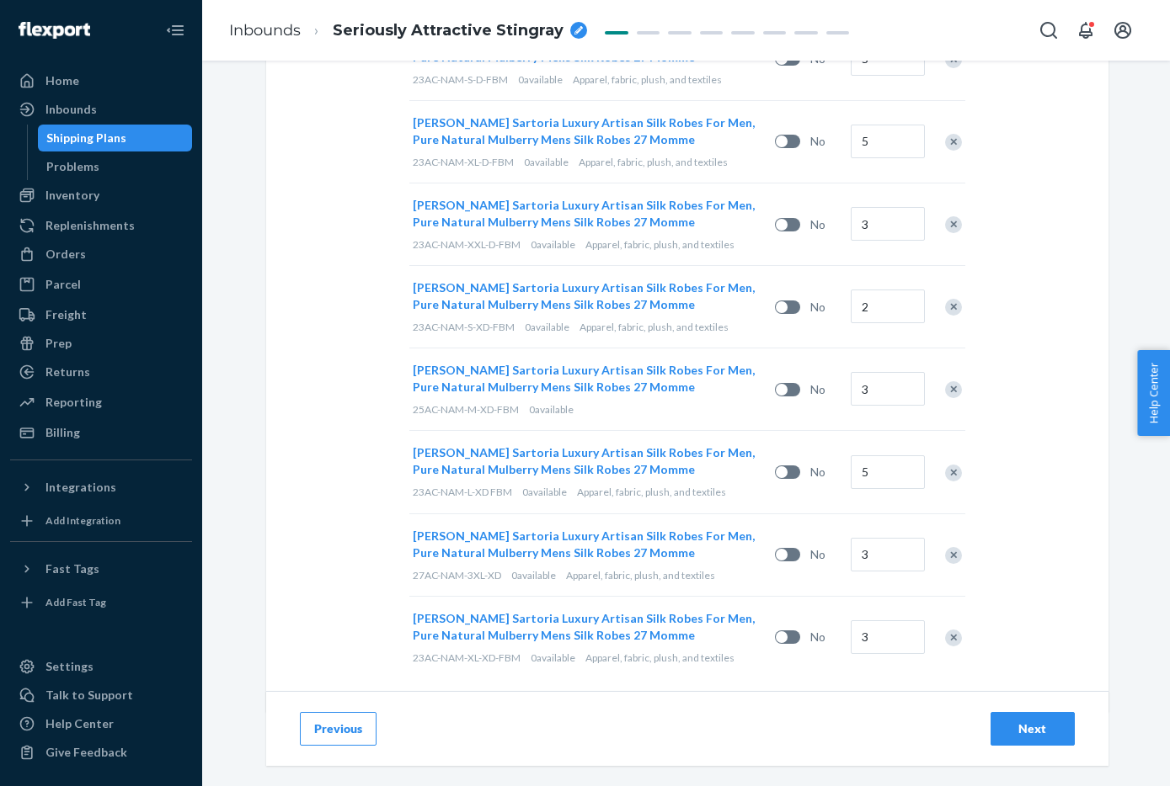
scroll to position [573, 0]
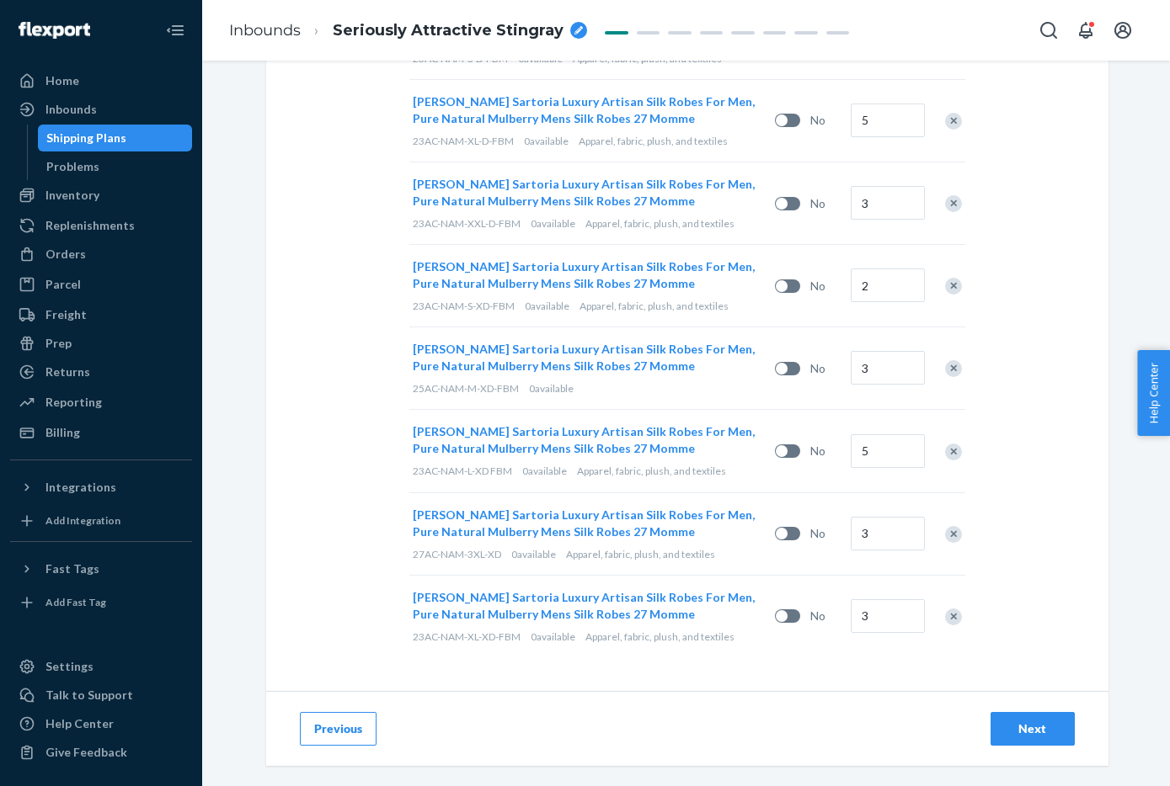
click at [1030, 728] on div "Next" at bounding box center [1032, 729] width 56 height 17
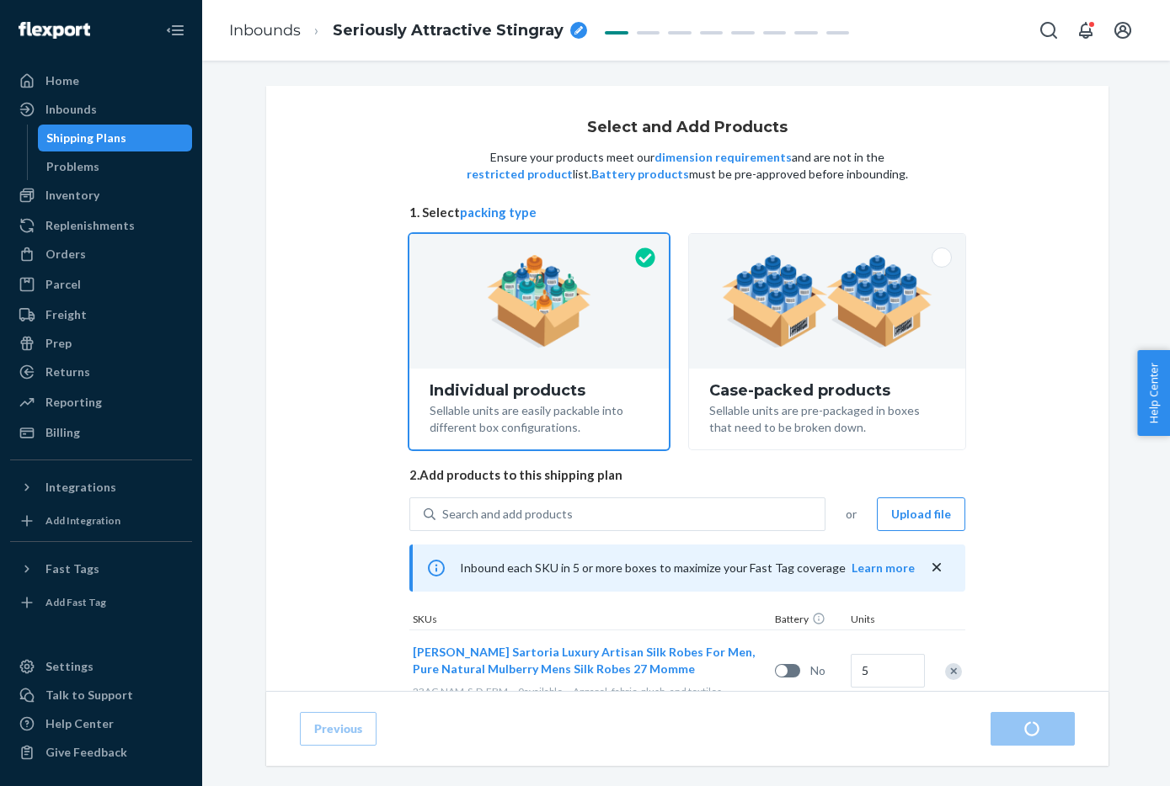
scroll to position [61, 0]
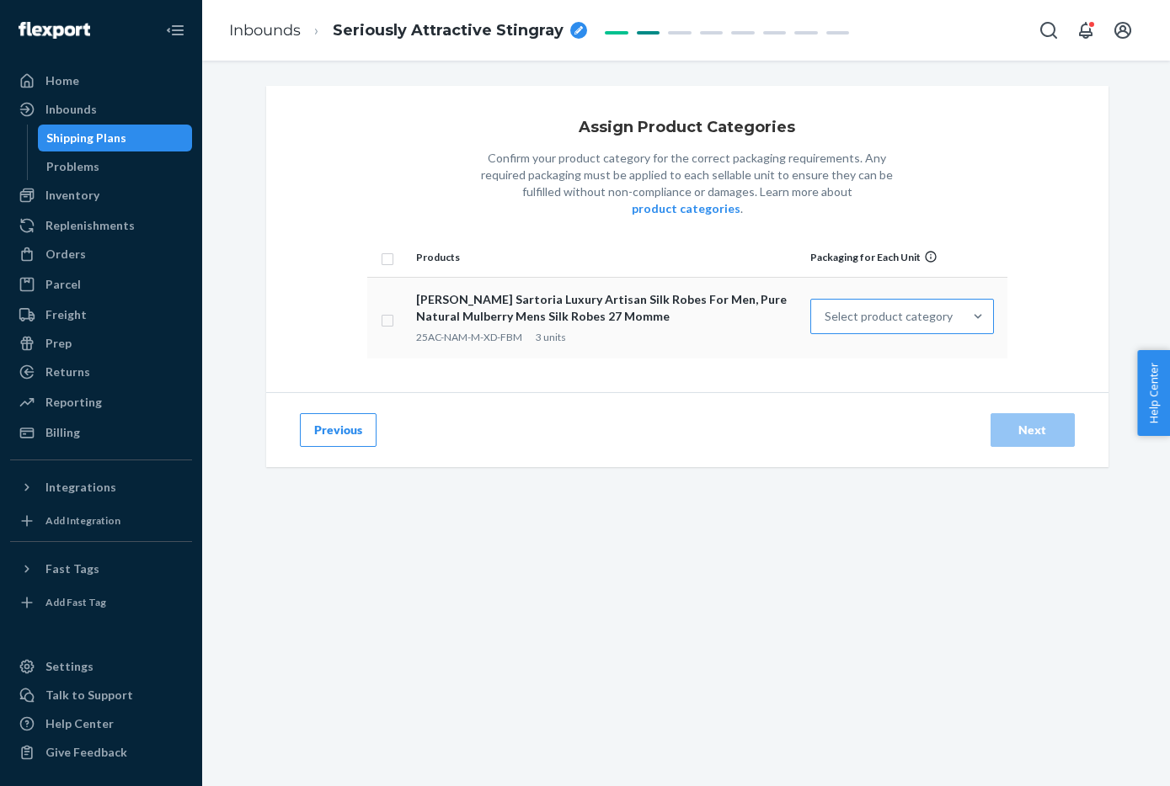
click at [920, 308] on div "Select product category" at bounding box center [888, 316] width 128 height 17
click at [826, 308] on input "Select product category" at bounding box center [825, 316] width 2 height 17
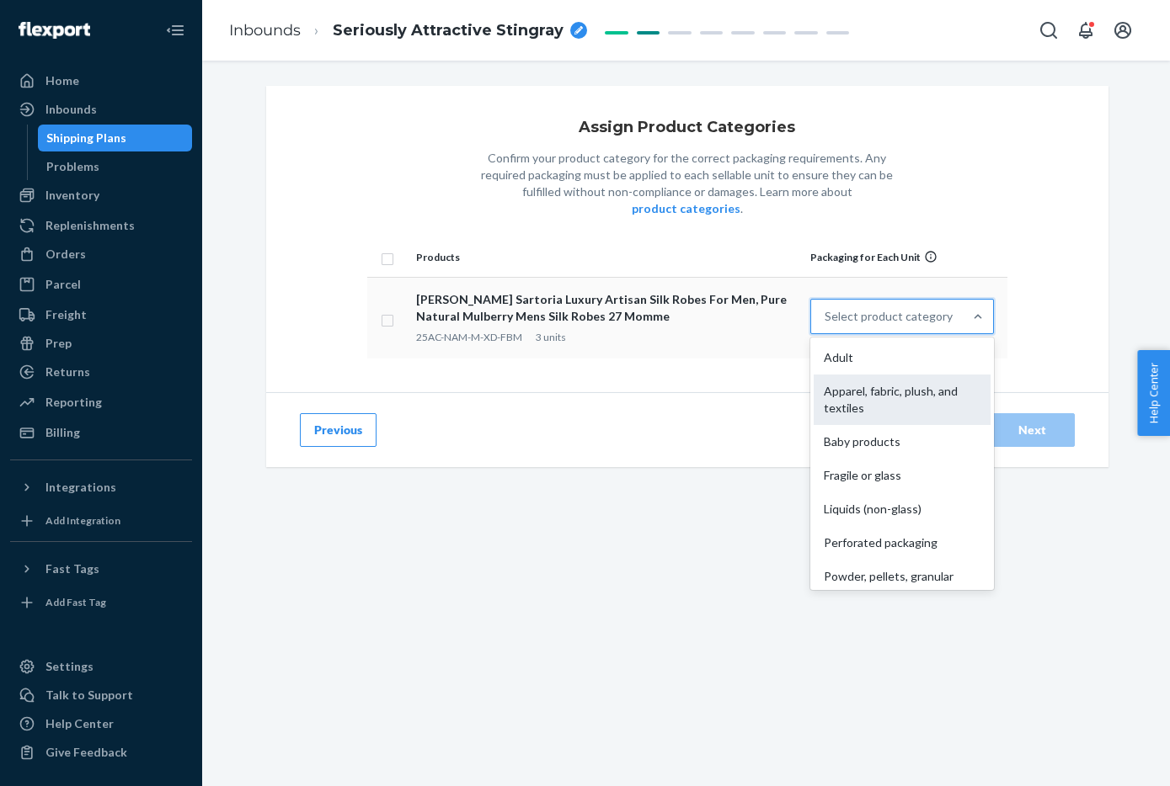
click at [908, 381] on div "Apparel, fabric, plush, and textiles" at bounding box center [901, 400] width 176 height 51
click at [826, 325] on input "option Apparel, fabric, plush, and textiles focused, 2 of 10. 10 results availa…" at bounding box center [825, 316] width 2 height 17
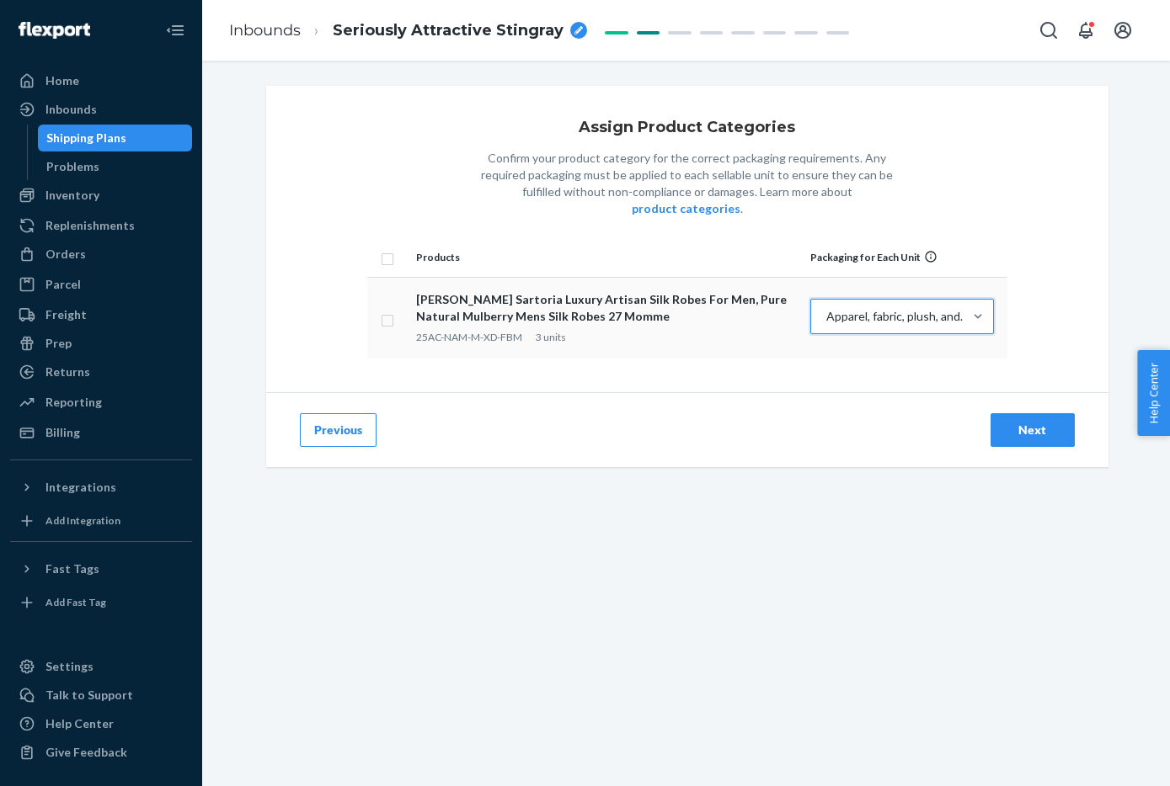
click at [1021, 413] on button "Next" at bounding box center [1032, 430] width 84 height 34
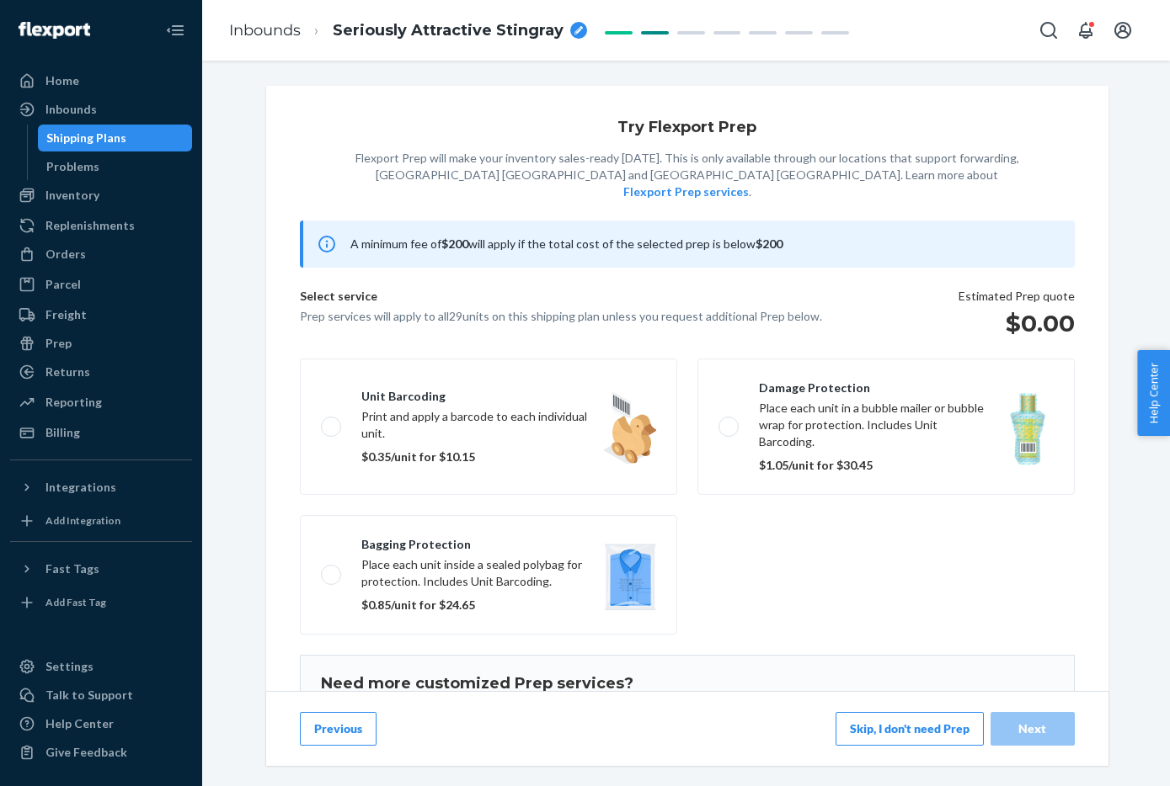
click at [927, 728] on button "Skip, I don't need Prep" at bounding box center [909, 729] width 148 height 34
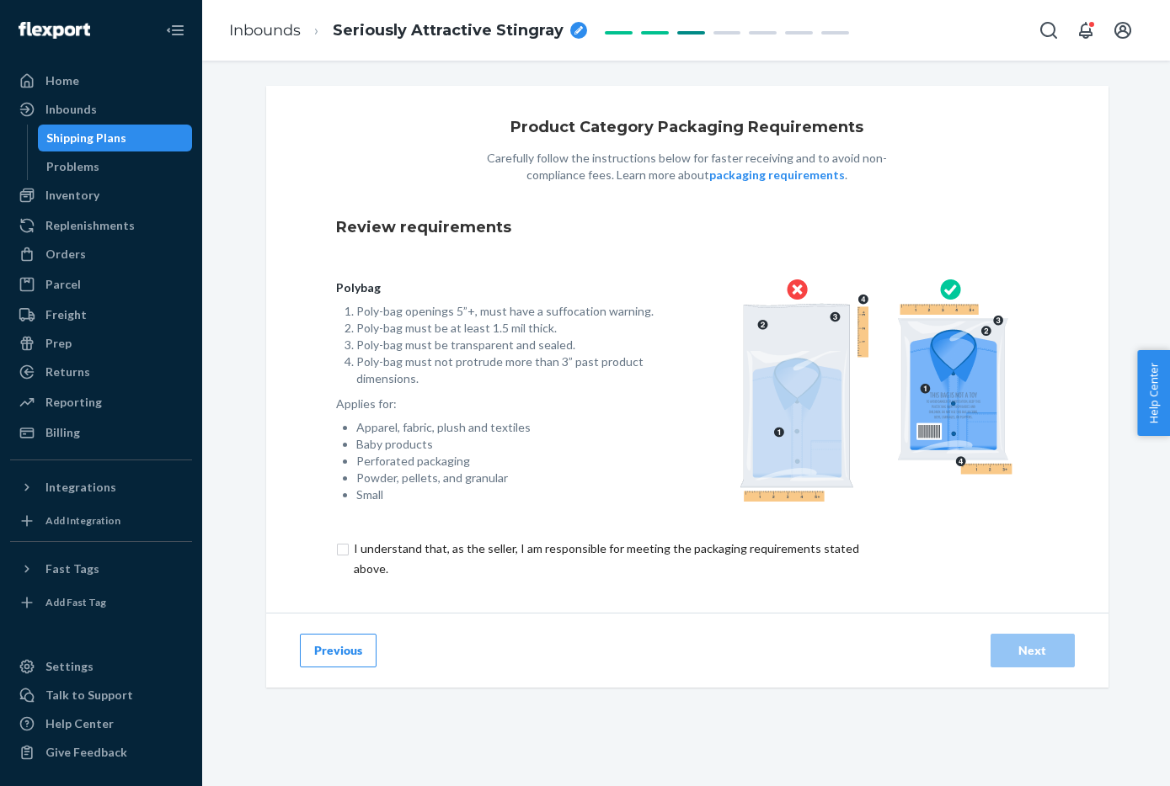
click at [381, 554] on input "checkbox" at bounding box center [616, 559] width 560 height 40
checkbox input "true"
click at [1061, 645] on button "Next" at bounding box center [1032, 651] width 84 height 34
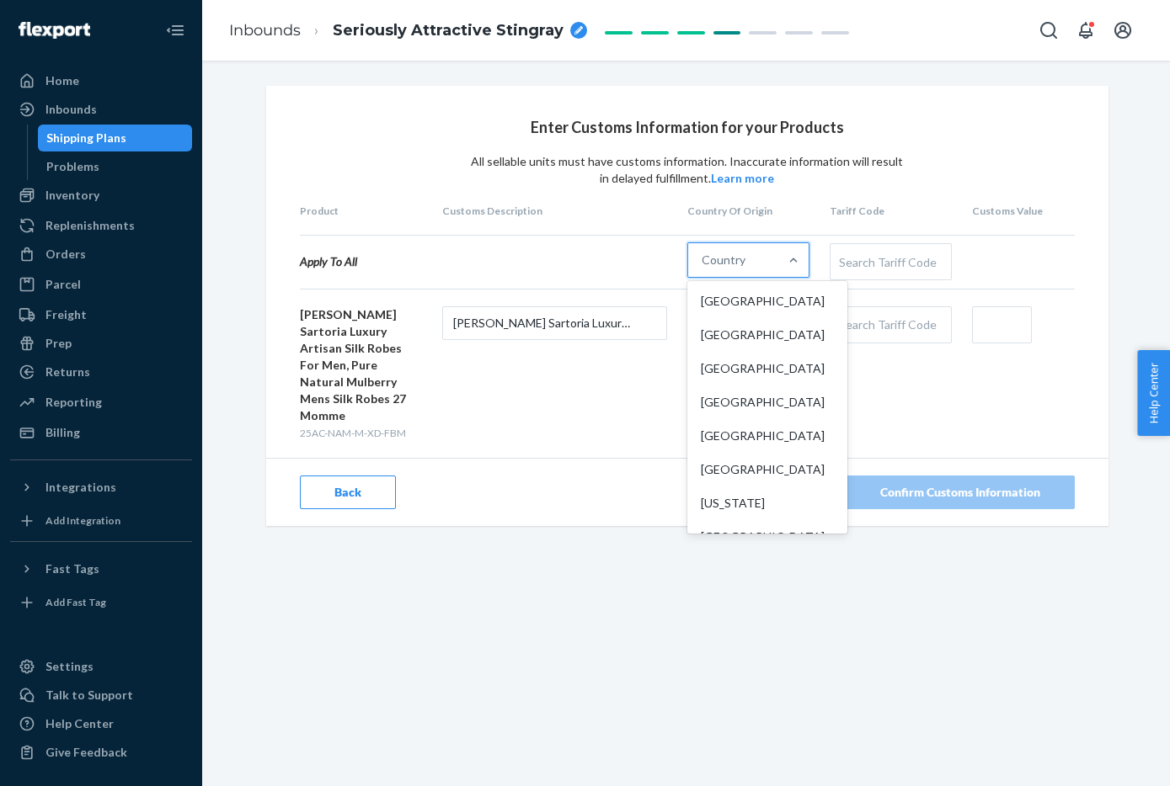
click at [786, 269] on div at bounding box center [793, 260] width 30 height 34
click at [703, 269] on input "option [GEOGRAPHIC_DATA] focused, 1 of 249. 249 results available. Use Up and D…" at bounding box center [702, 260] width 2 height 17
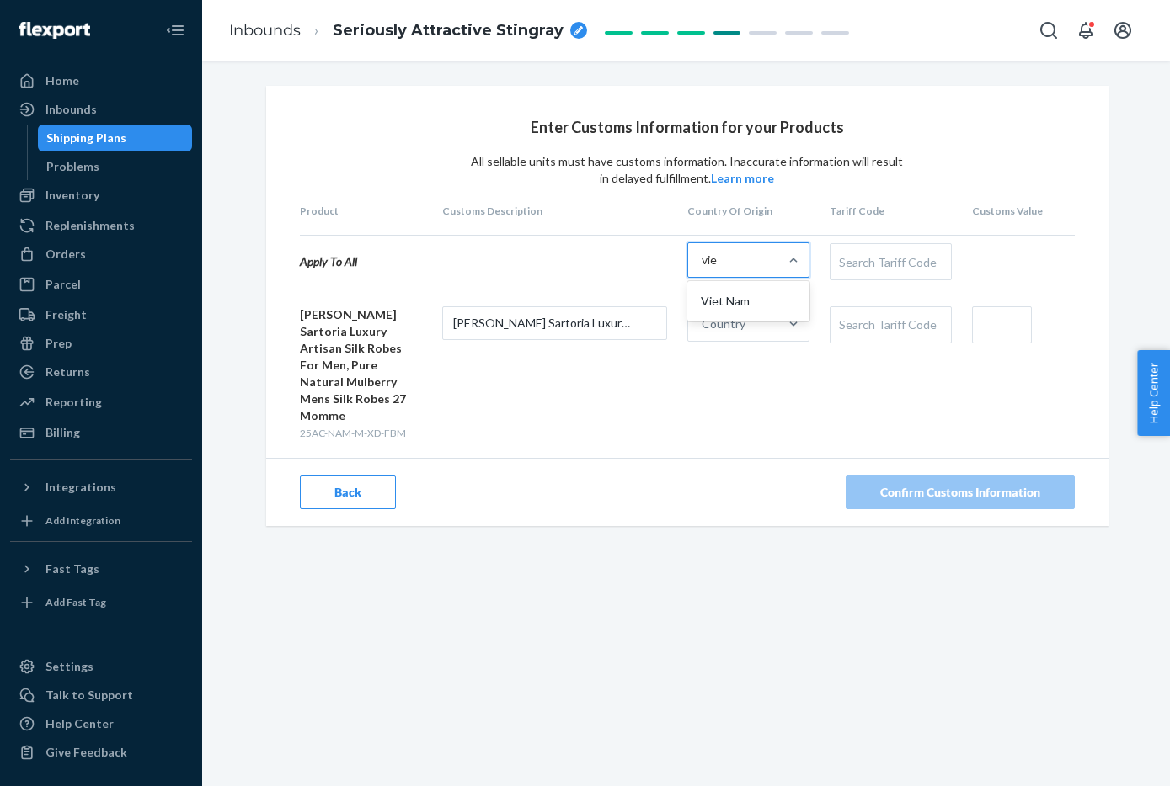
type input "viet"
click at [794, 293] on div "Viet Nam" at bounding box center [747, 302] width 115 height 34
click at [722, 269] on input "viet" at bounding box center [711, 260] width 21 height 17
click at [932, 239] on div "Apply To All option Viet Nam, selected. 0 results available. Select is focused …" at bounding box center [687, 262] width 775 height 55
click at [922, 256] on div "Search Tariff Code" at bounding box center [890, 261] width 120 height 35
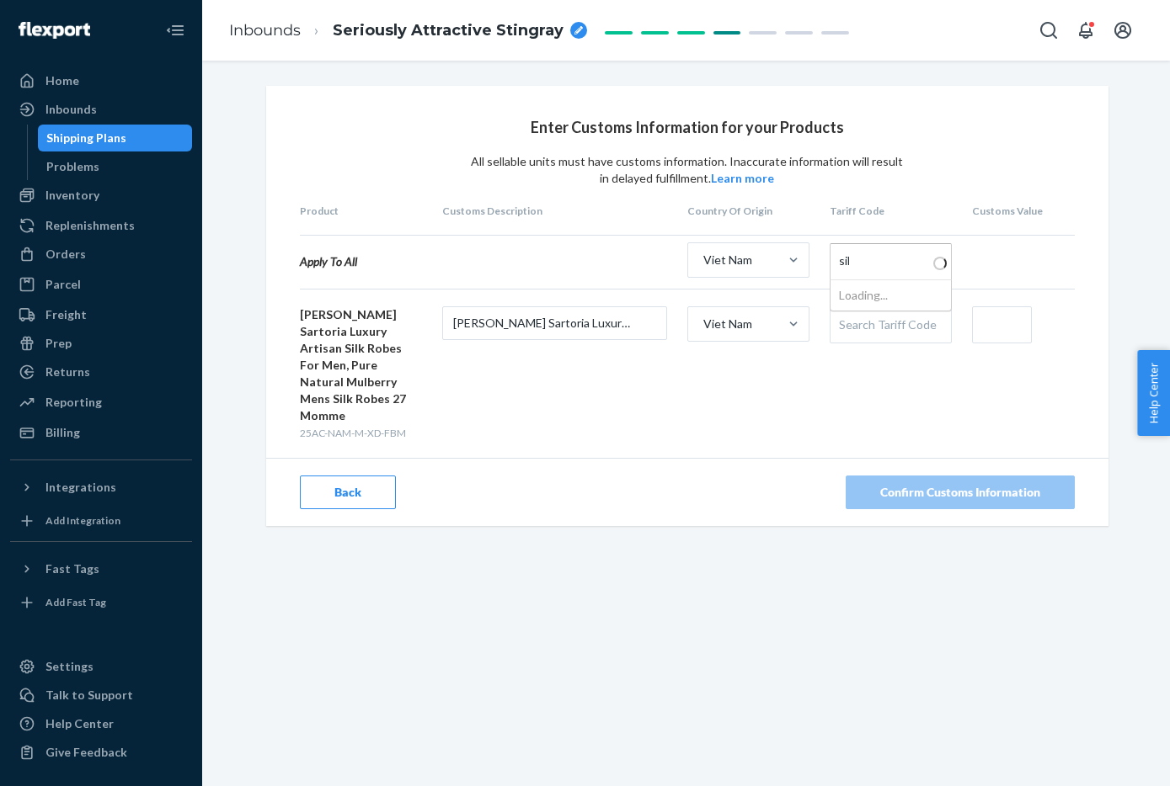
type input "silk"
click at [1010, 327] on input "text" at bounding box center [1002, 324] width 60 height 37
type input "$5"
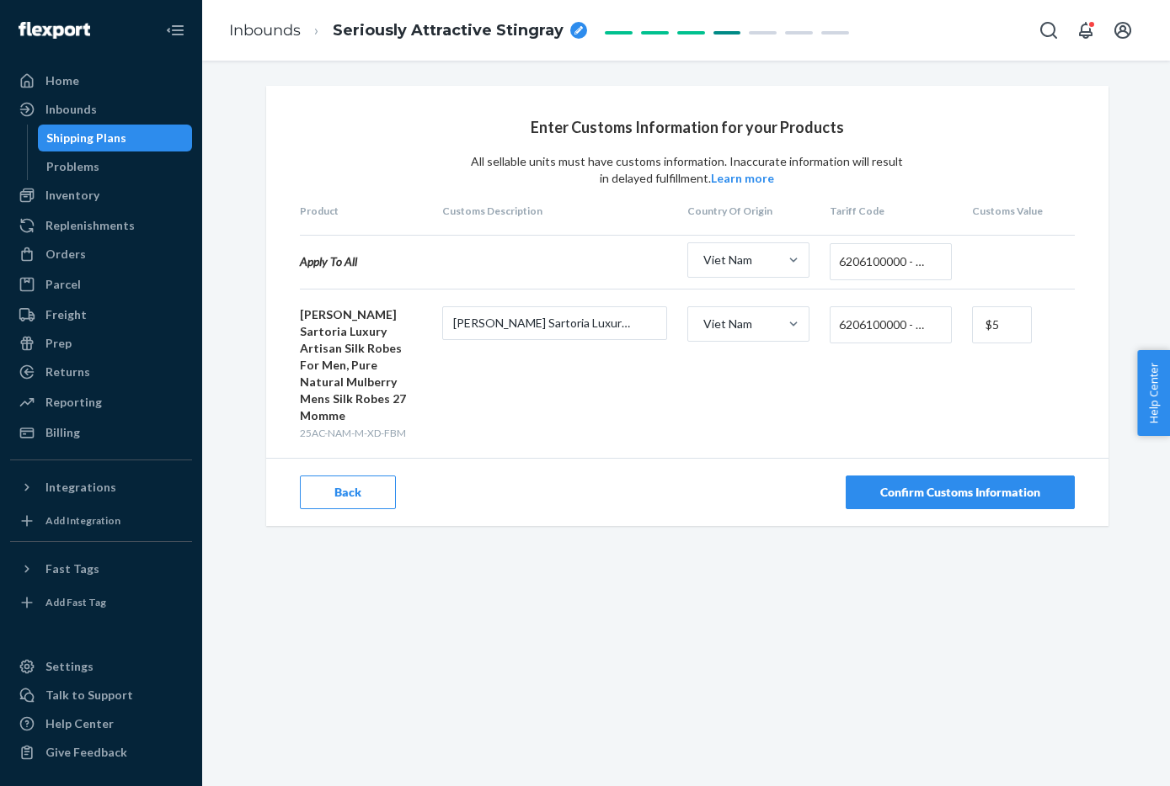
click at [1057, 375] on form "[PERSON_NAME] Sartoria Luxury Artisan Silk Robes For Men, Pure Natural Mulberry…" at bounding box center [687, 373] width 775 height 135
click at [1000, 476] on button "Confirm Customs Information" at bounding box center [959, 493] width 229 height 34
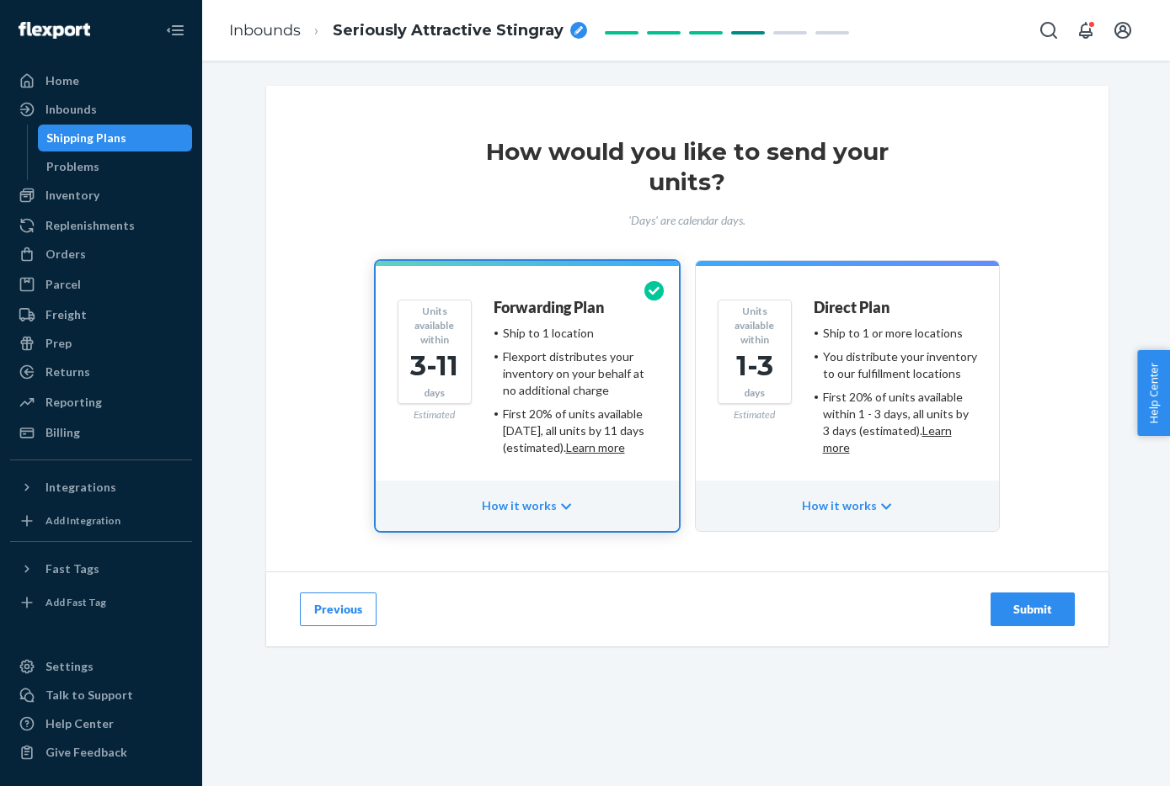
click at [1004, 607] on div "Submit" at bounding box center [1032, 609] width 56 height 17
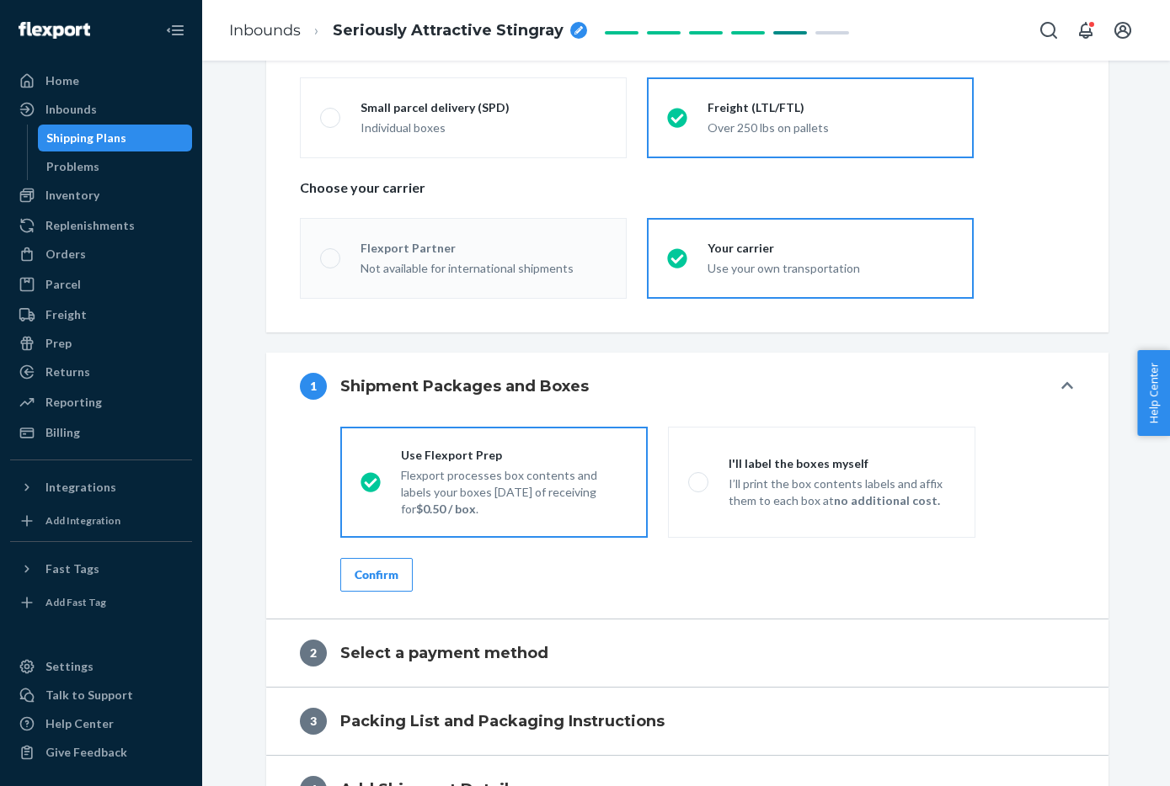
scroll to position [473, 0]
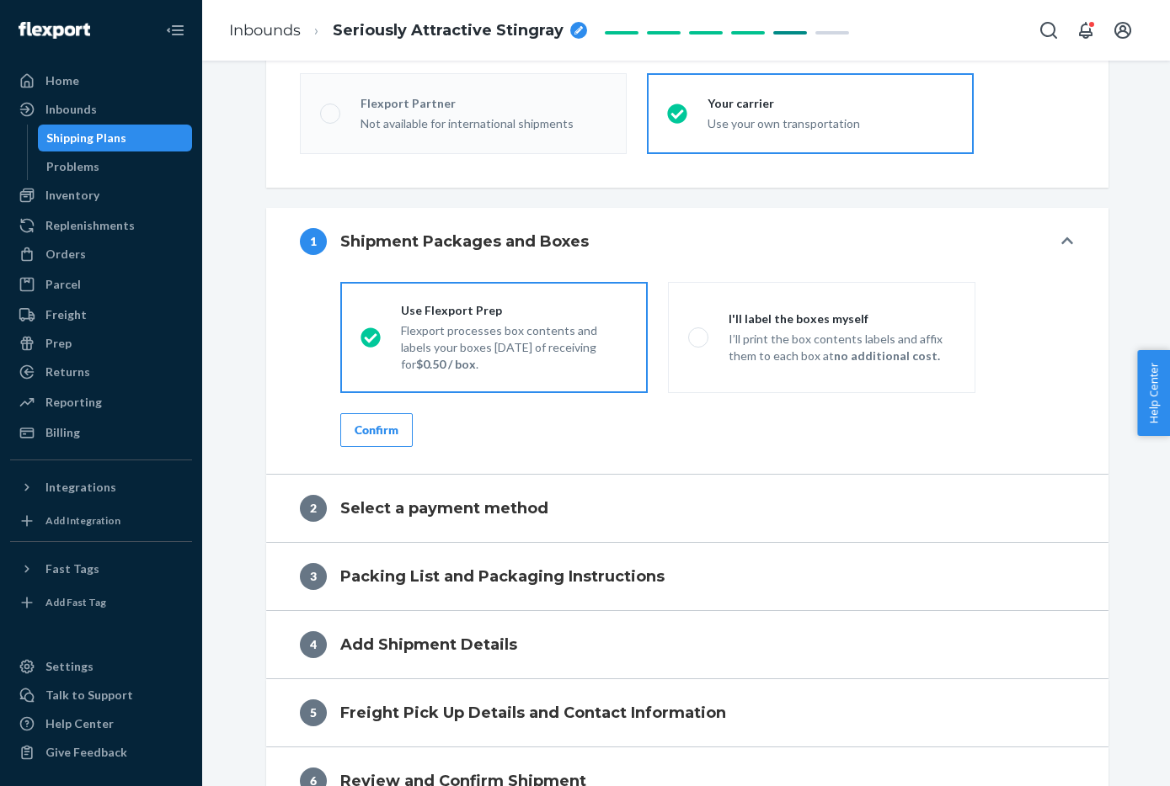
radio input "true"
radio input "false"
radio input "true"
radio input "false"
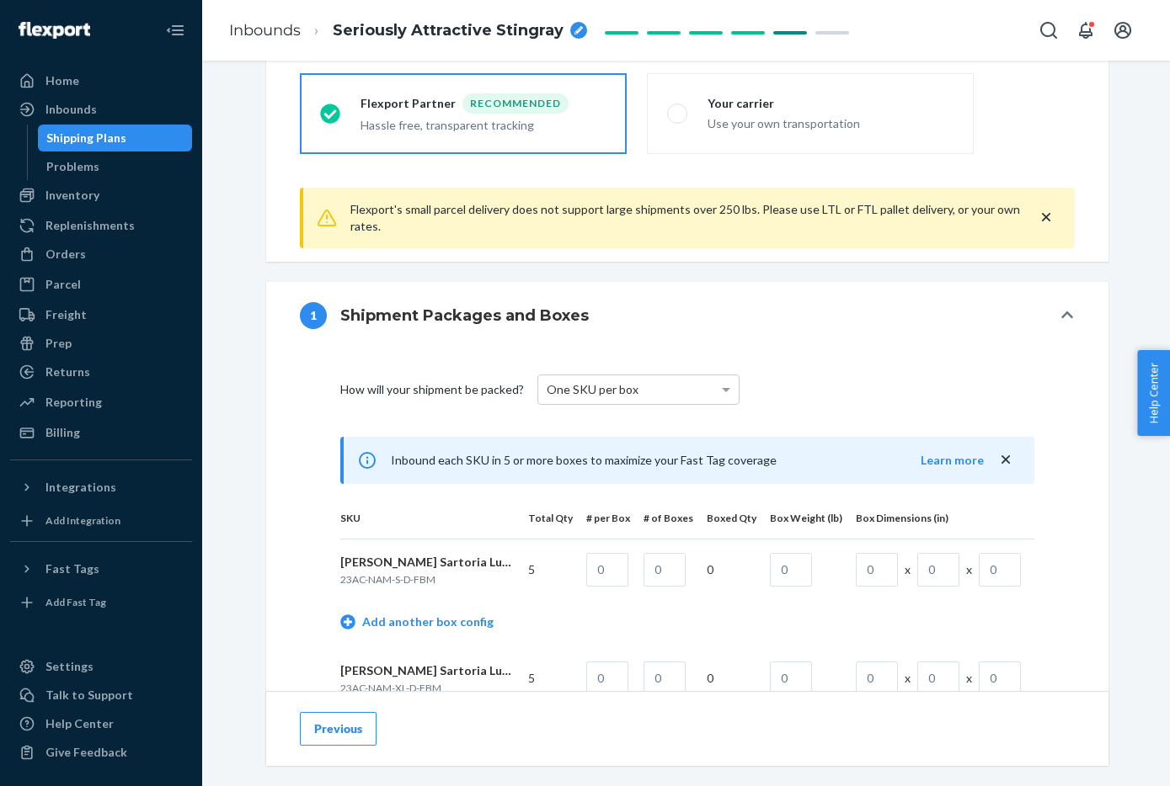
click at [665, 406] on div "How will your shipment be packed? One SKU per box" at bounding box center [687, 389] width 694 height 67
click at [669, 392] on div "One SKU per box" at bounding box center [638, 390] width 200 height 29
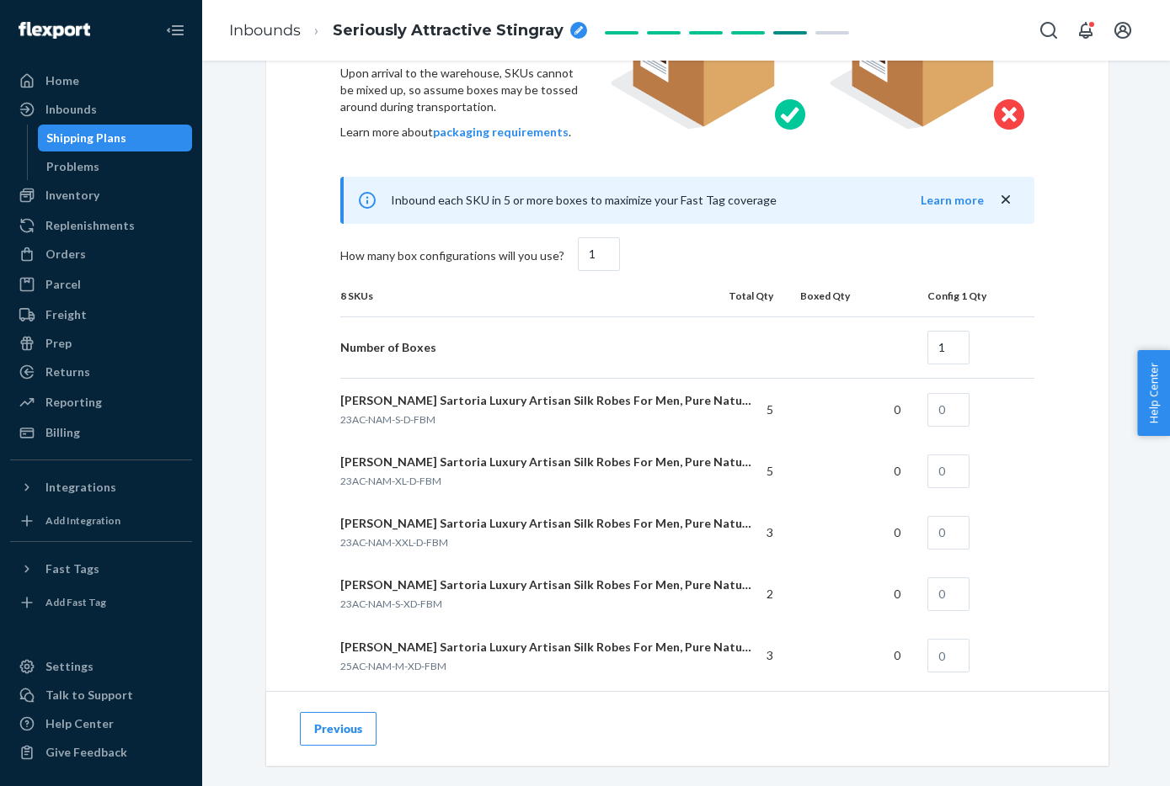
scroll to position [1089, 0]
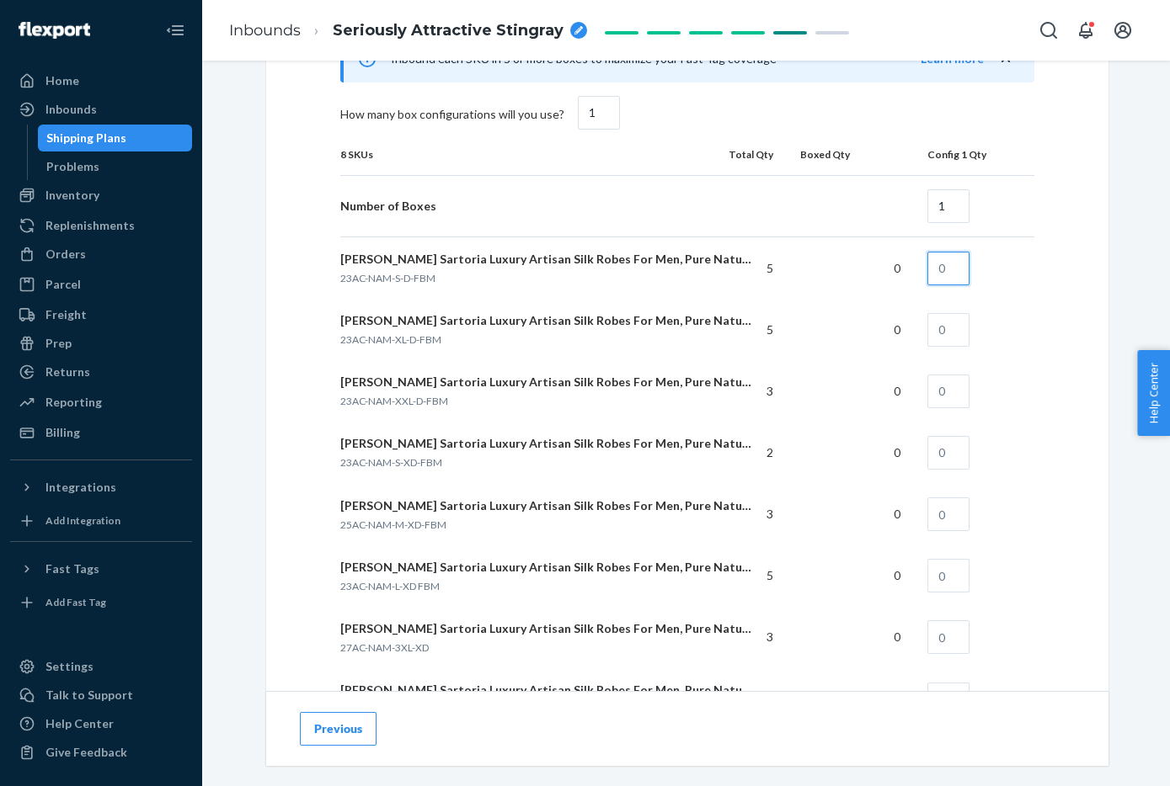
click at [942, 274] on input "text" at bounding box center [948, 269] width 42 height 34
type input "5"
type input "3"
type input "2"
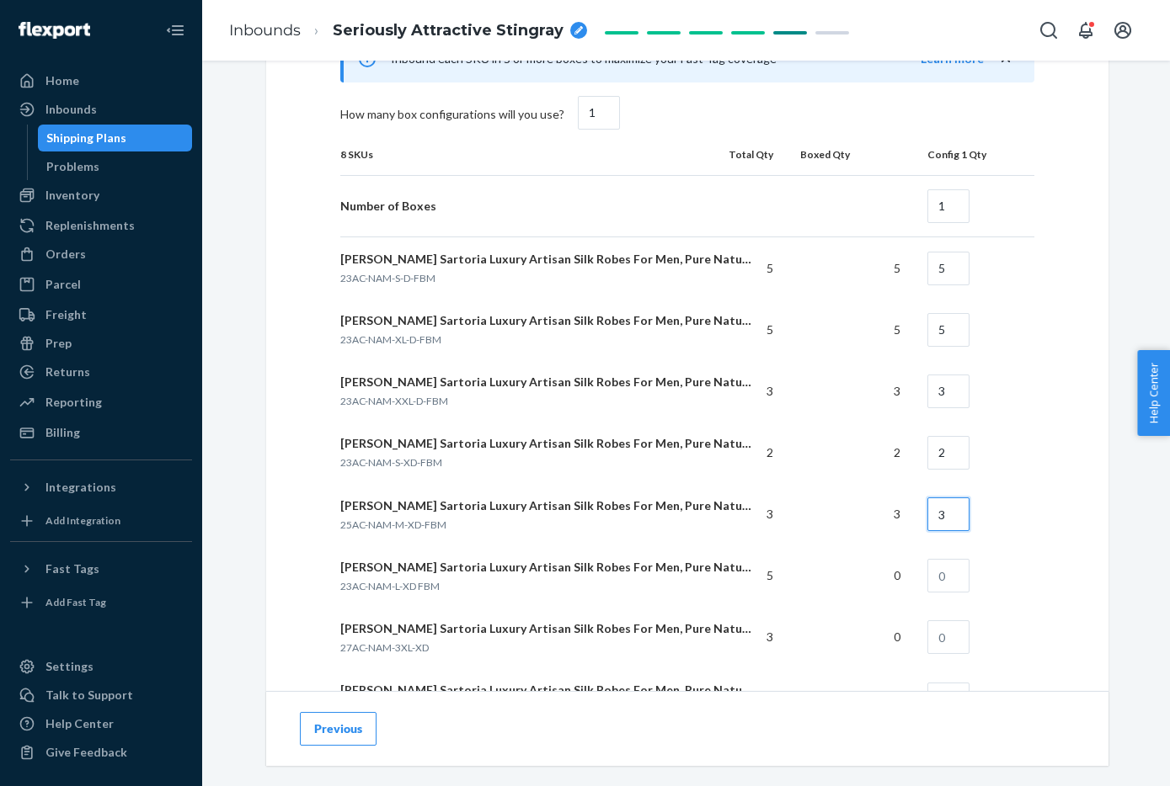
type input "3"
type input "5"
type input "3"
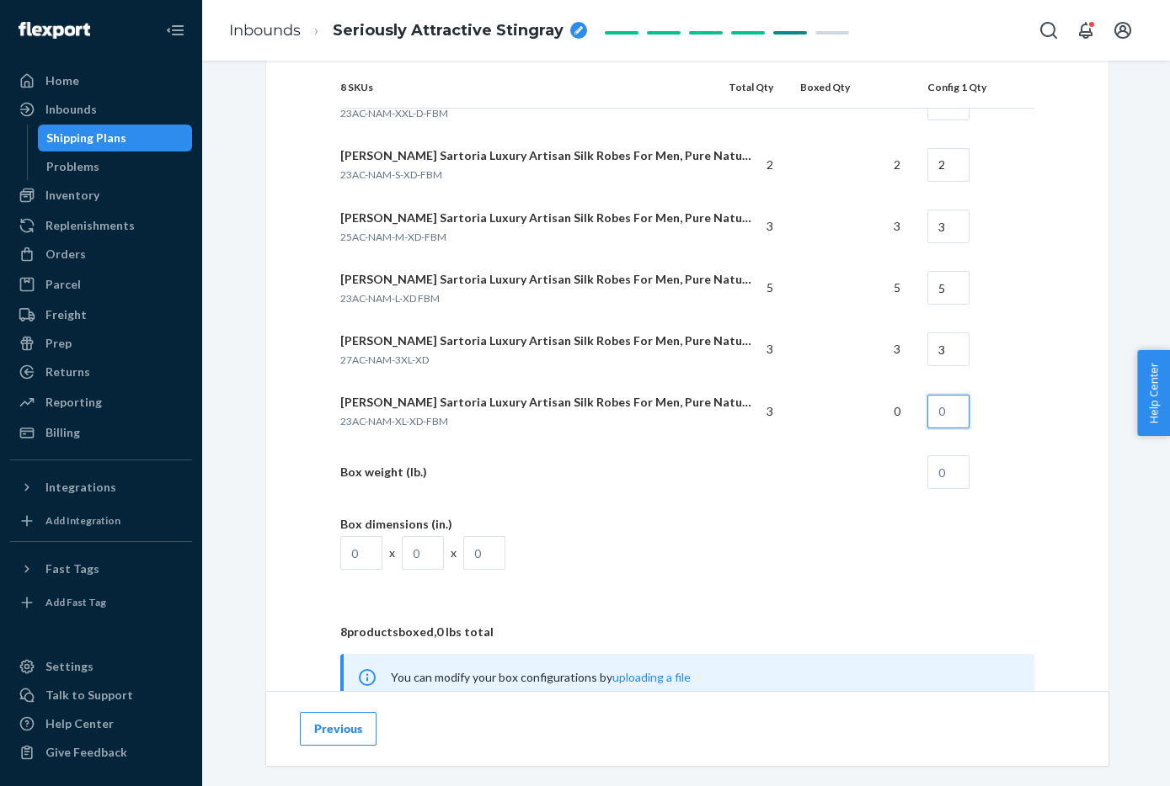
scroll to position [1383, 0]
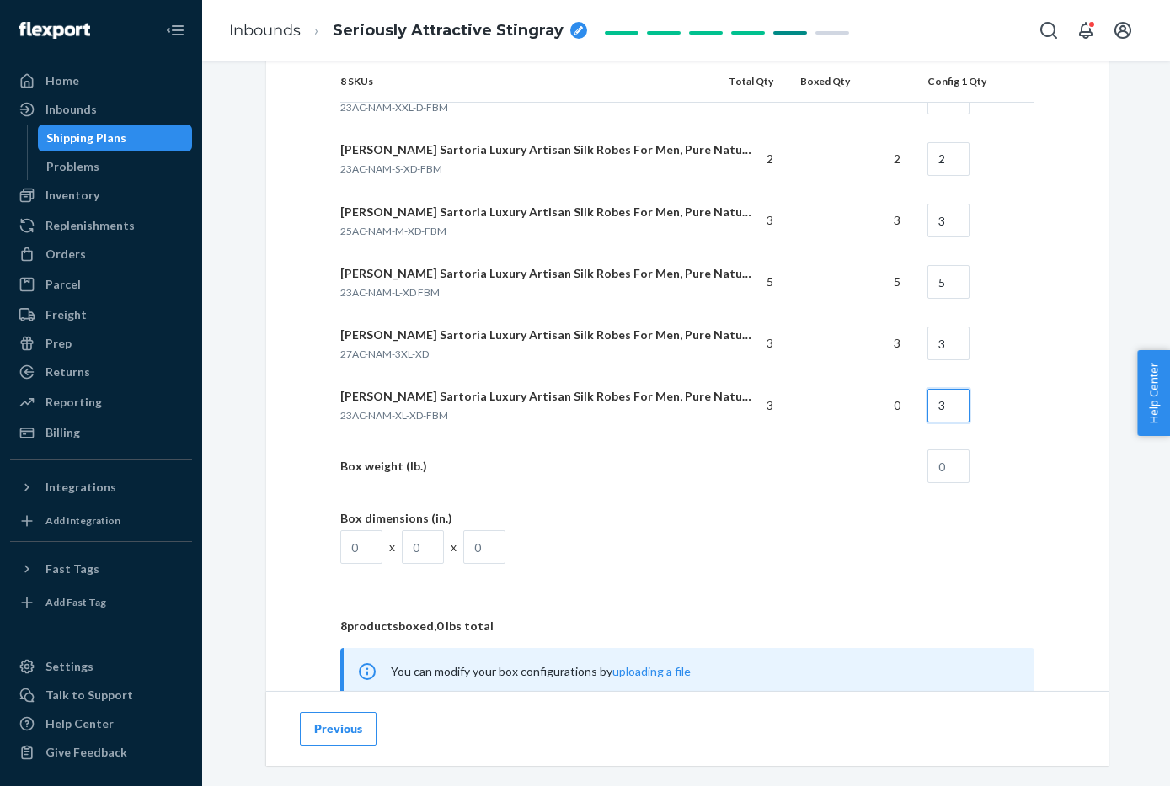
type input "3"
type input "30"
type input "18"
type input "13"
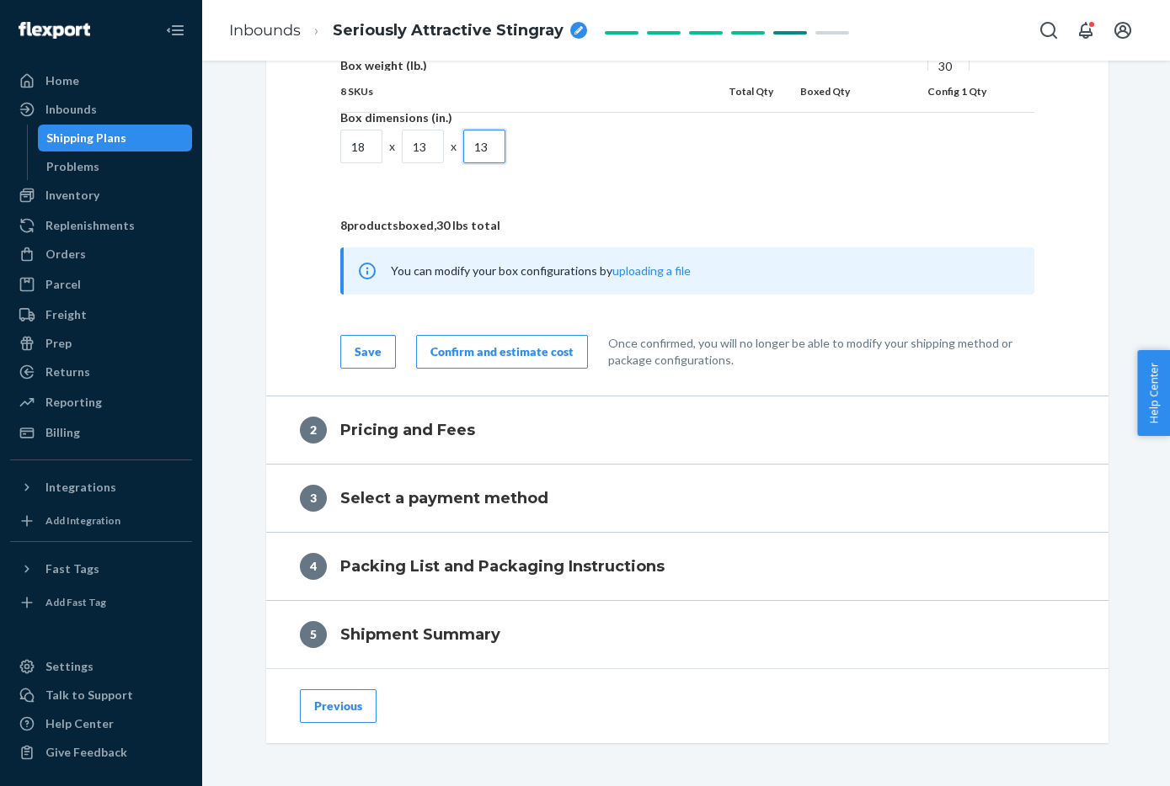
scroll to position [1793, 0]
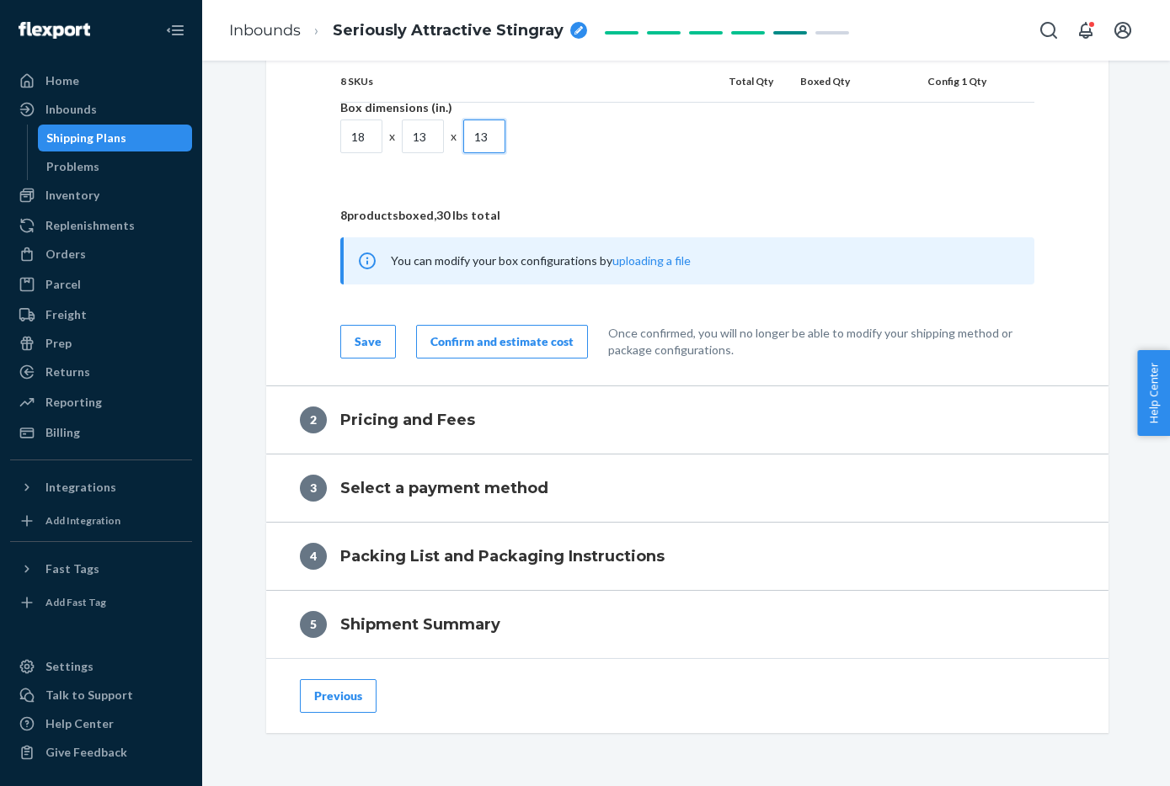
type input "13"
click at [541, 349] on div "Confirm and estimate cost" at bounding box center [501, 341] width 143 height 17
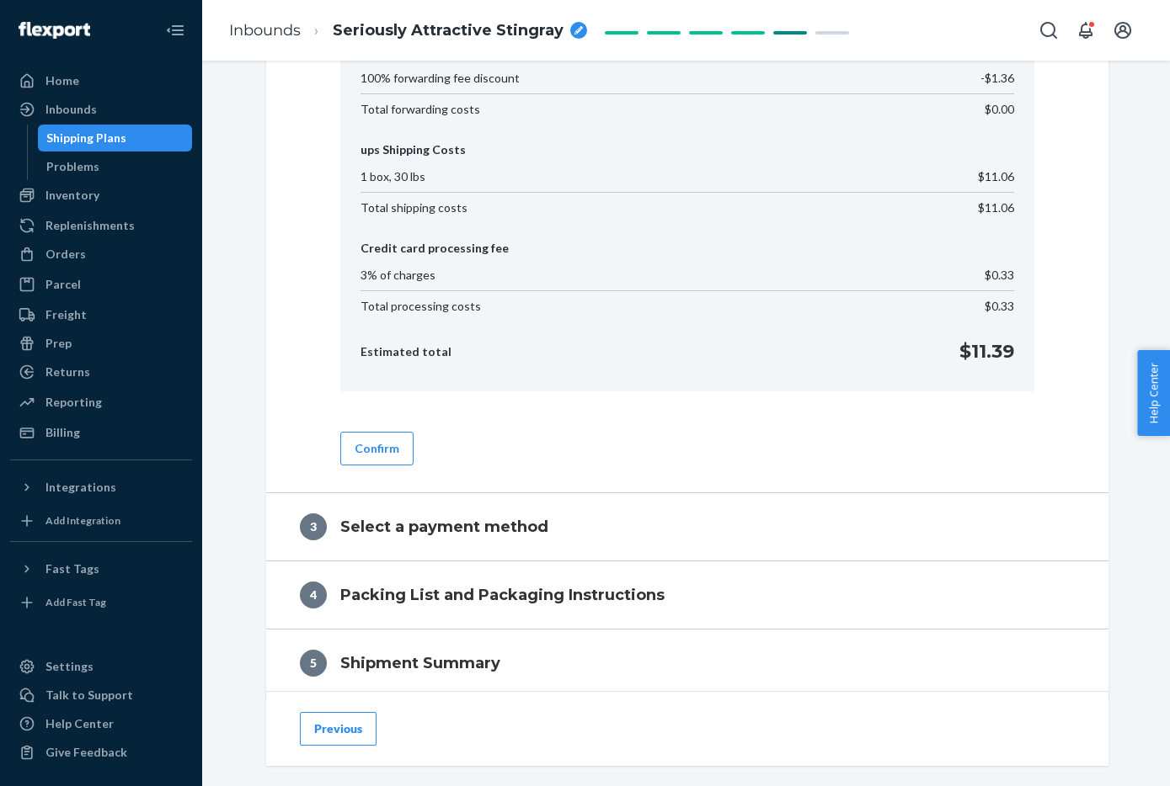
scroll to position [930, 0]
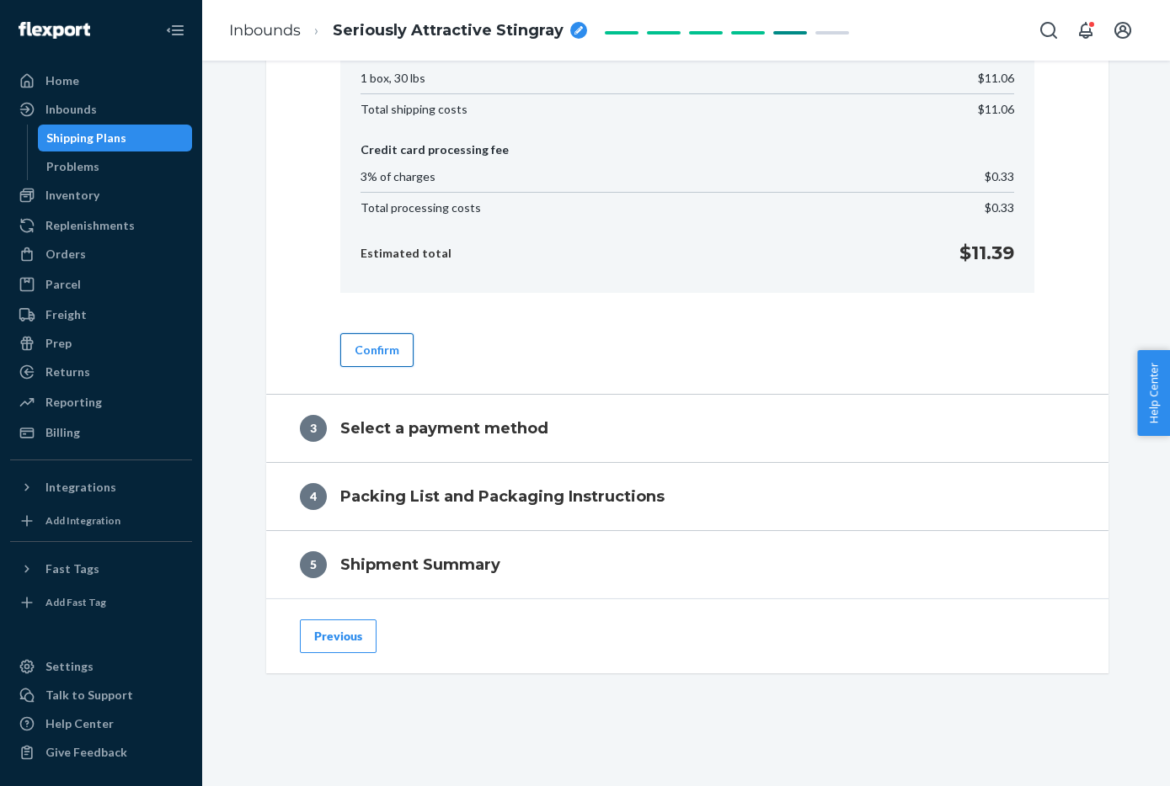
click at [405, 354] on button "Confirm" at bounding box center [376, 350] width 73 height 34
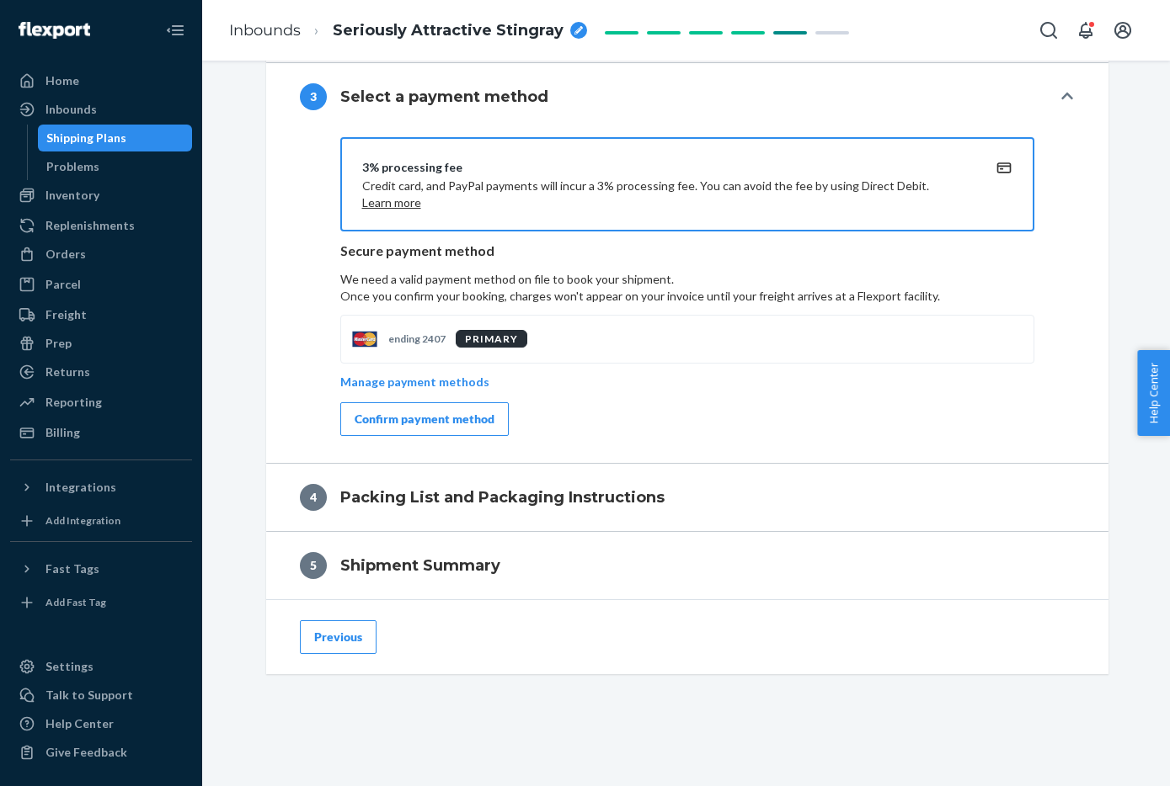
scroll to position [750, 0]
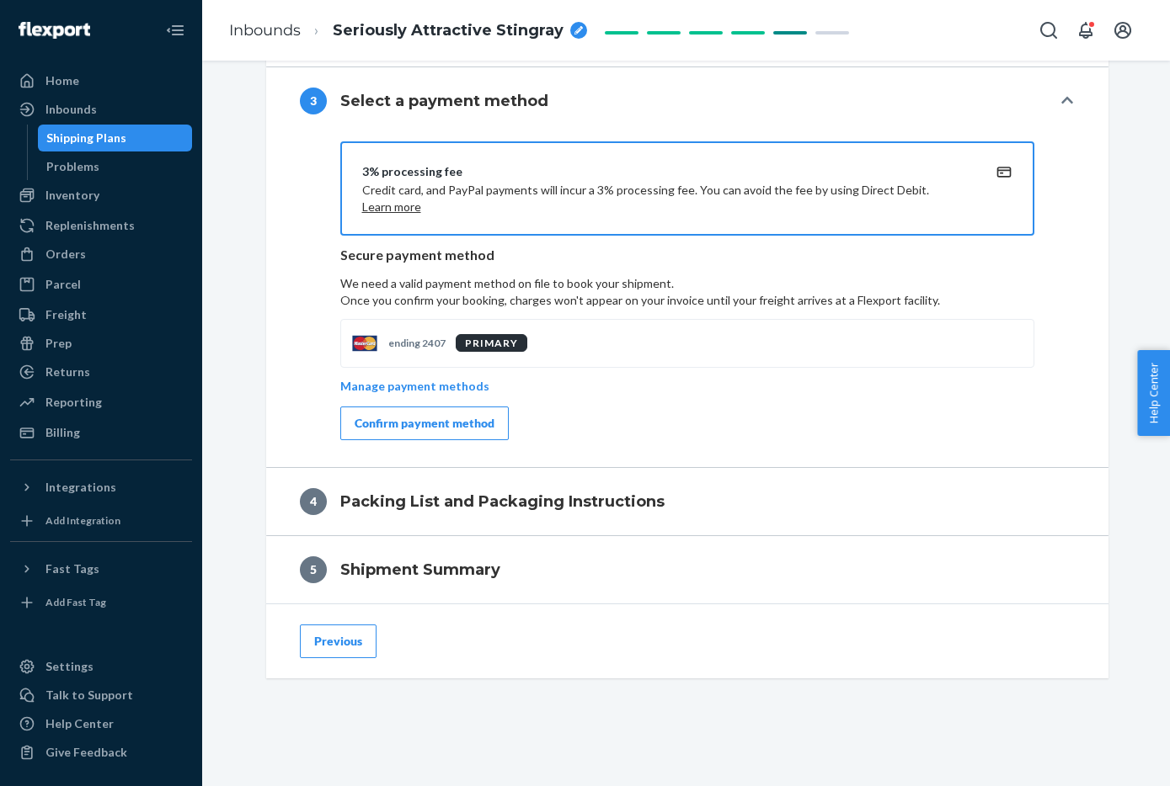
click at [498, 421] on button "Confirm payment method" at bounding box center [424, 424] width 168 height 34
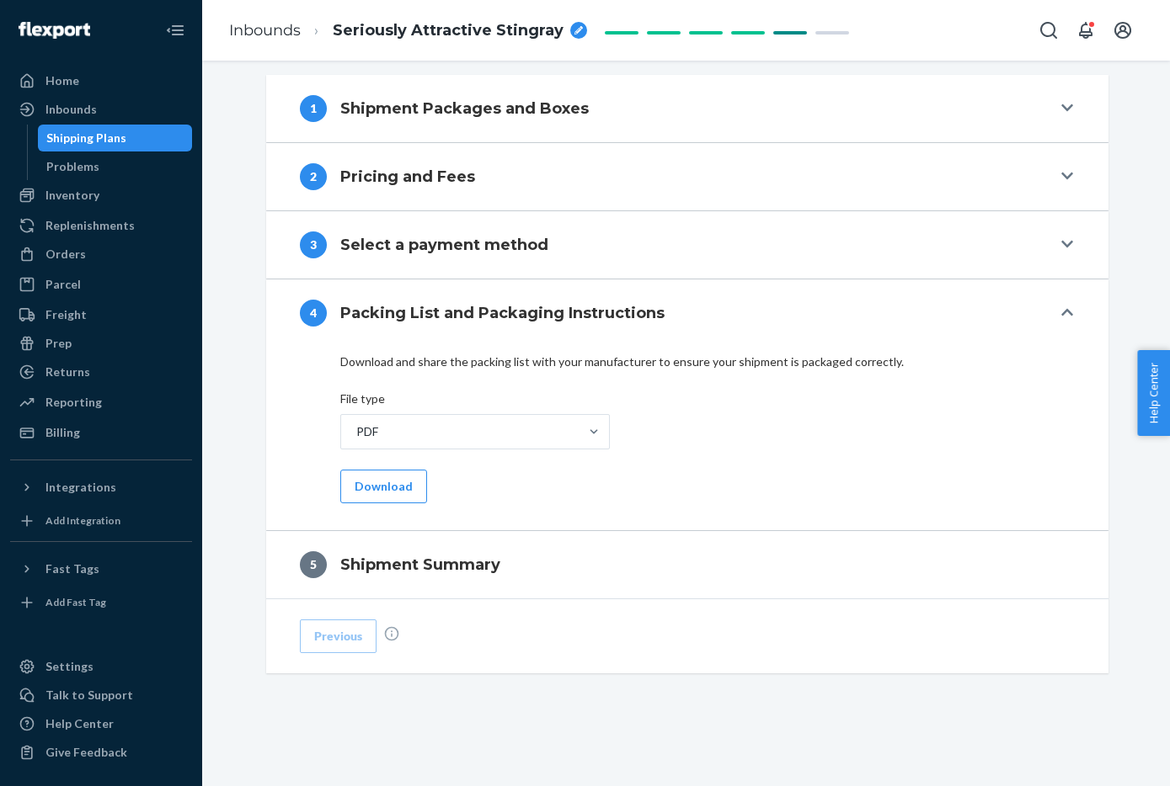
scroll to position [606, 0]
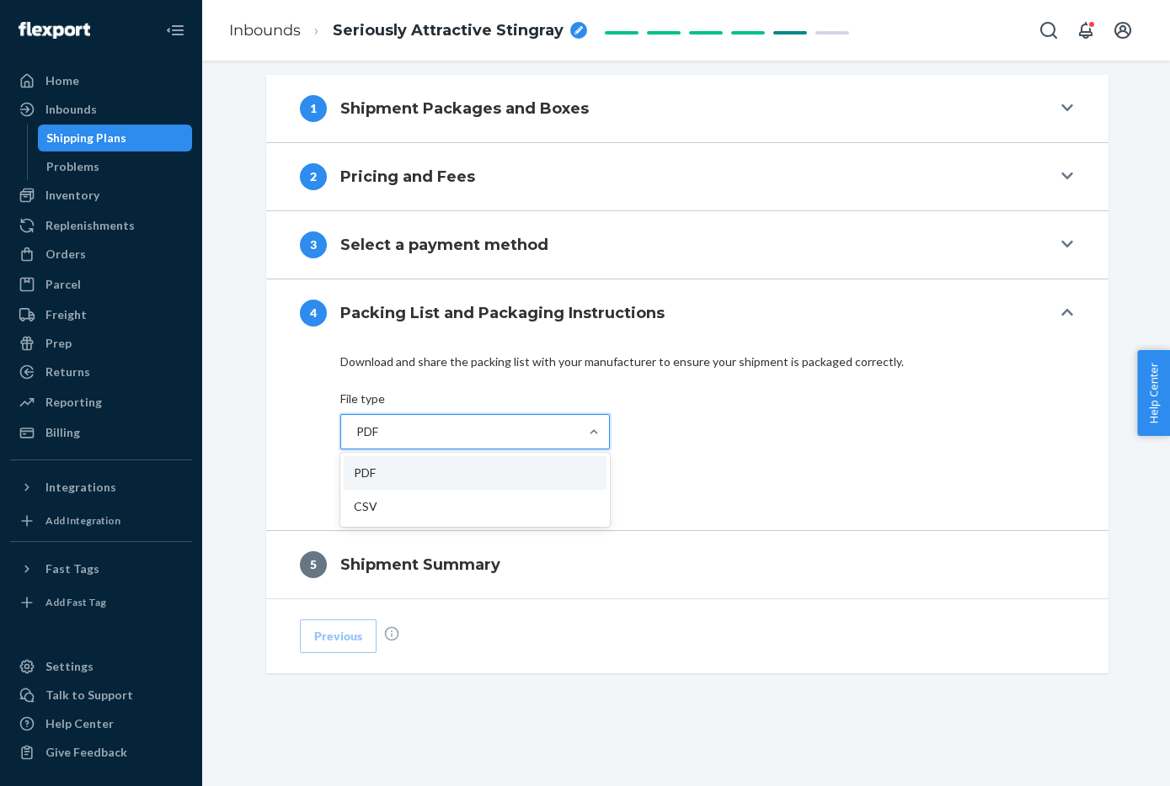
click at [498, 421] on div "PDF" at bounding box center [459, 432] width 237 height 34
click at [356, 424] on input "option PDF focused, 1 of 2. 2 results available. Use Up and Down to choose opti…" at bounding box center [355, 432] width 2 height 17
click at [722, 431] on div "option PDF focused, 1 of 2. 2 results available. Use Up and Down to choose opti…" at bounding box center [687, 442] width 694 height 56
click at [356, 431] on input "option PDF focused, 1 of 2. 2 results available. Use Up and Down to choose opti…" at bounding box center [355, 432] width 2 height 17
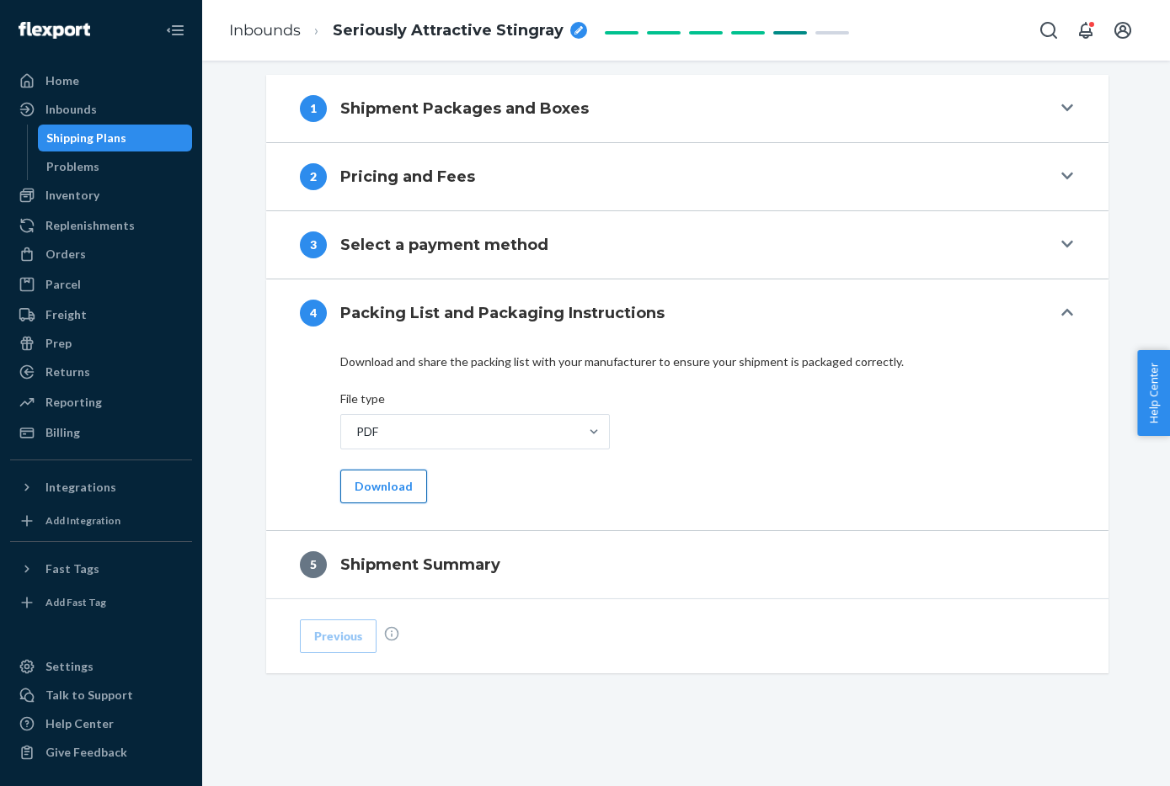
click at [408, 492] on button "Download" at bounding box center [383, 487] width 87 height 34
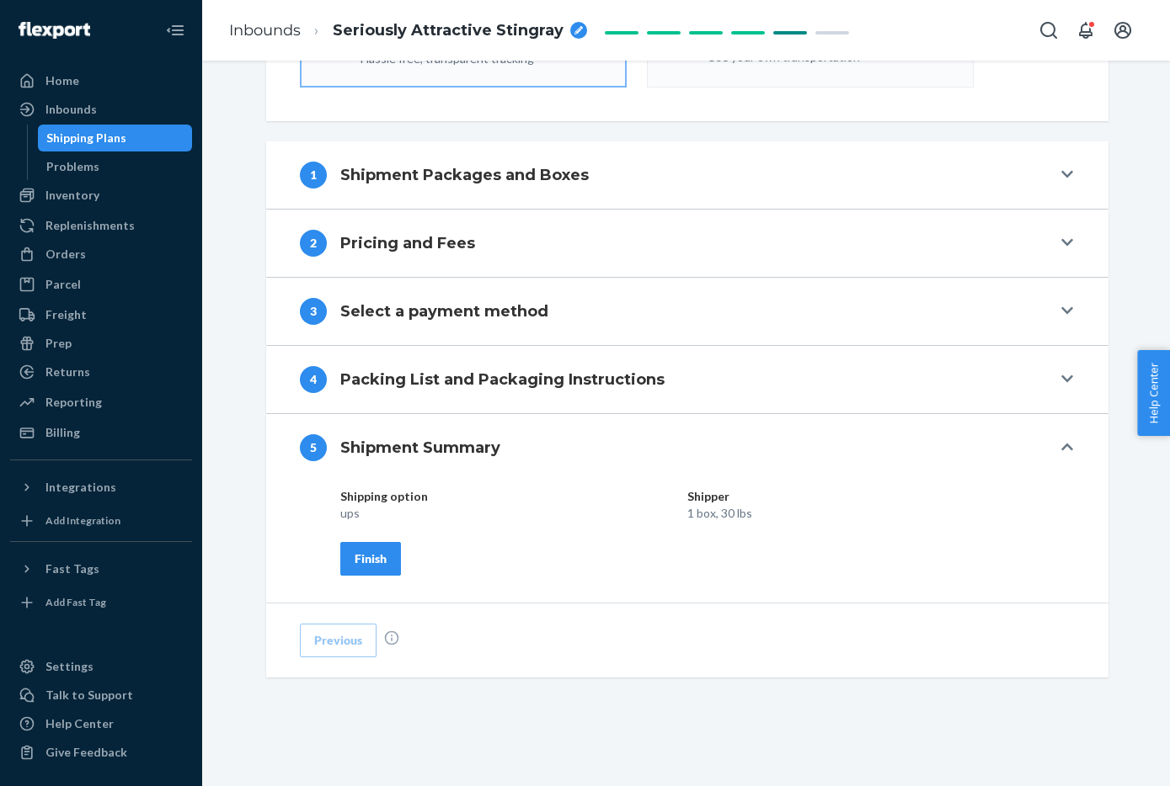
scroll to position [536, 0]
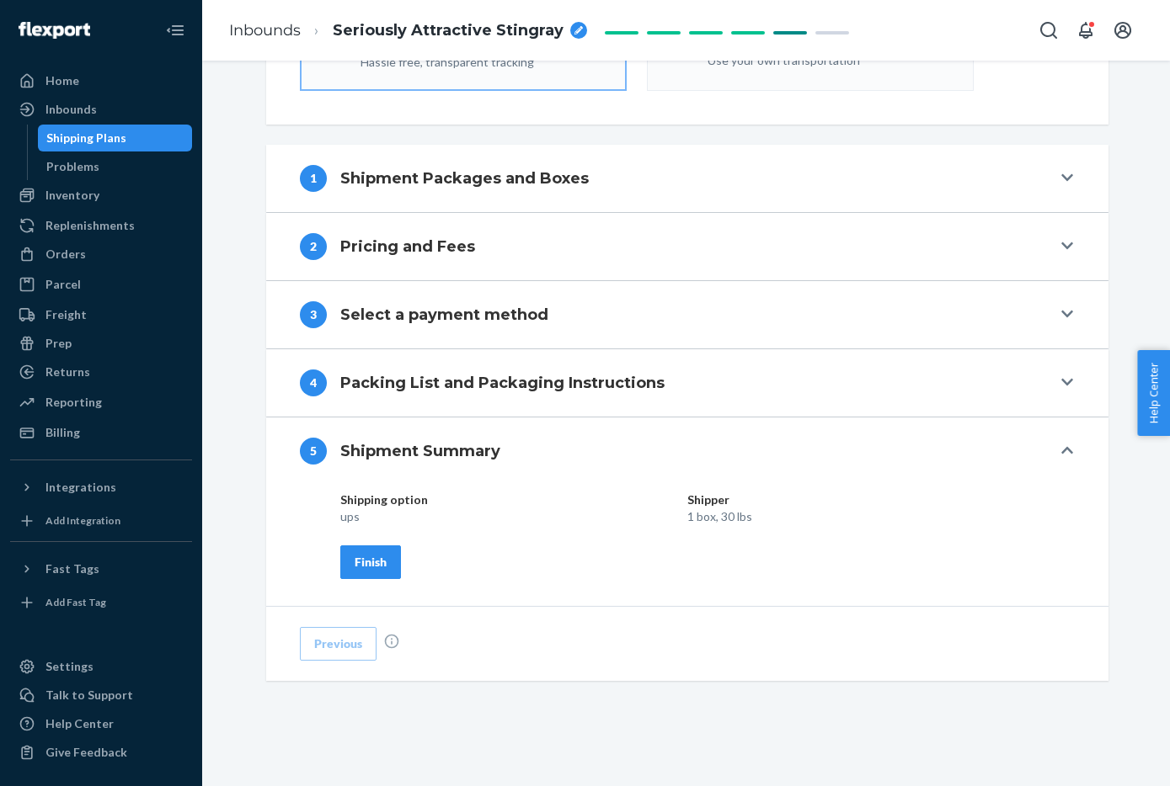
click at [378, 555] on div "Finish" at bounding box center [370, 562] width 32 height 17
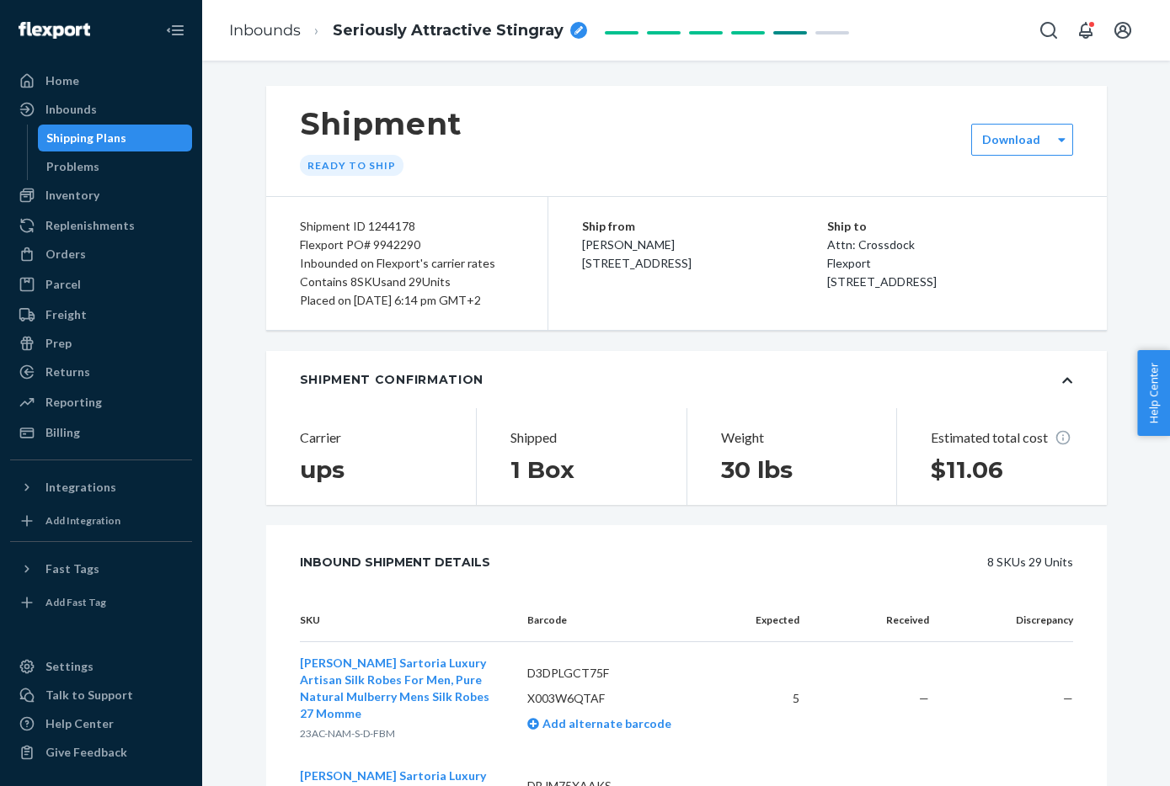
scroll to position [4, 0]
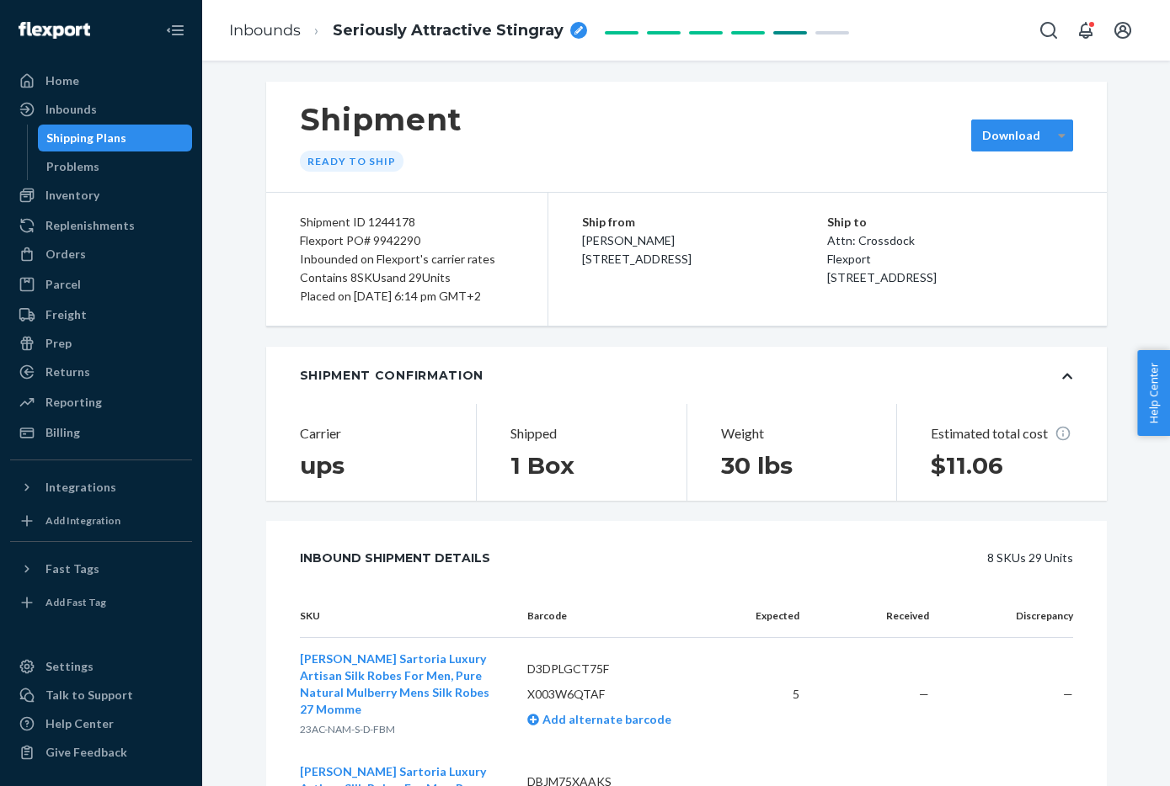
click at [1061, 132] on icon at bounding box center [1062, 136] width 8 height 12
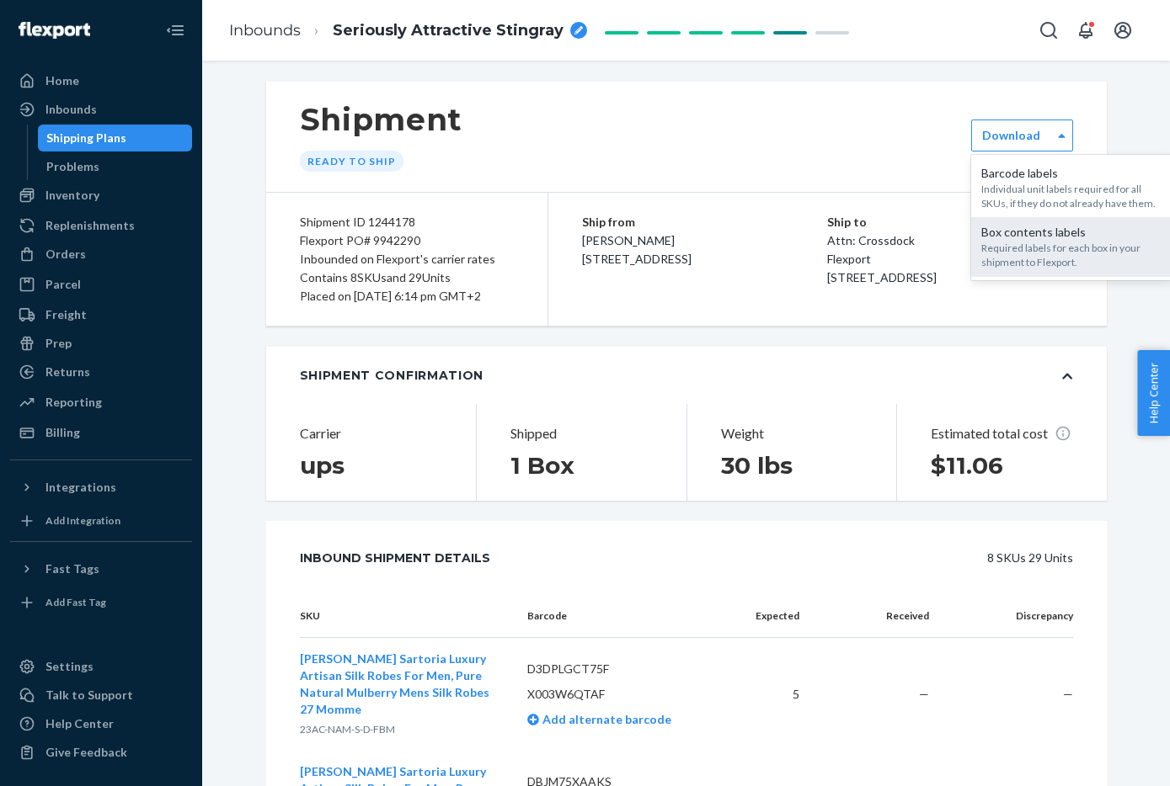
click at [1089, 253] on div "Required labels for each box in your shipment to Flexport." at bounding box center [1072, 255] width 182 height 29
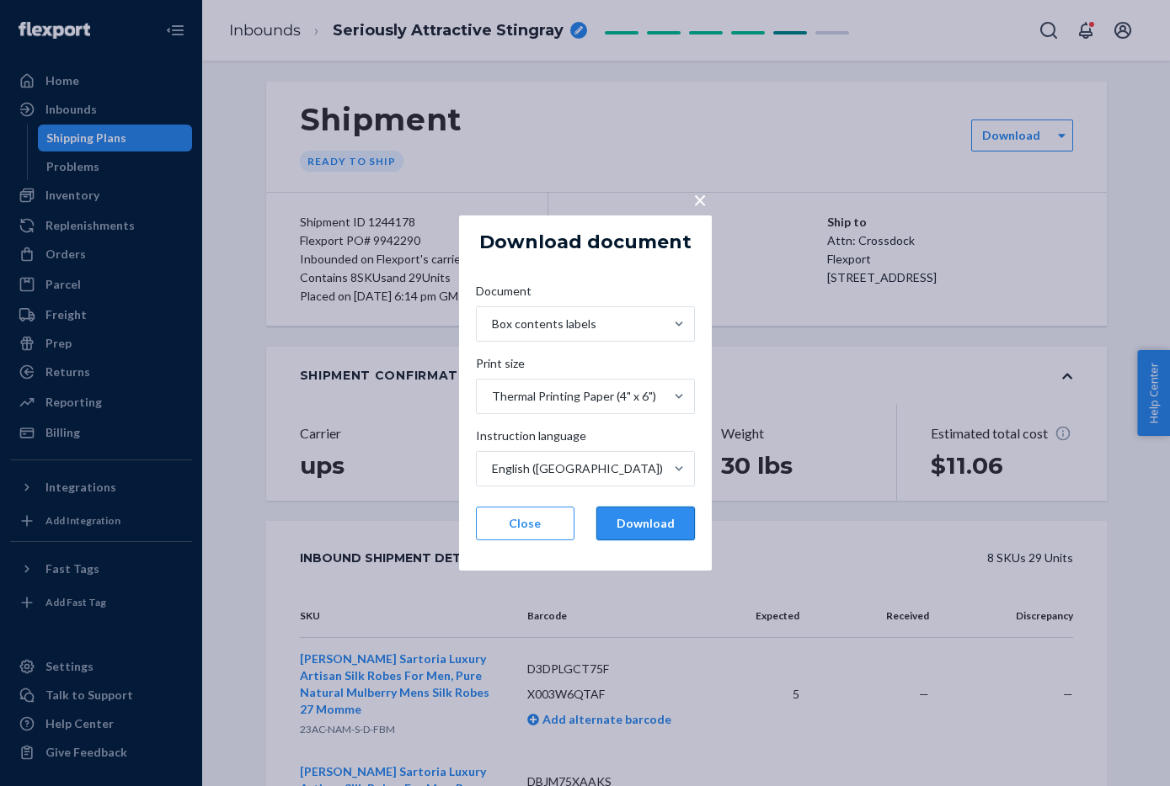
click at [631, 533] on button "Download" at bounding box center [645, 524] width 99 height 34
